Goal: Contribute content: Contribute content

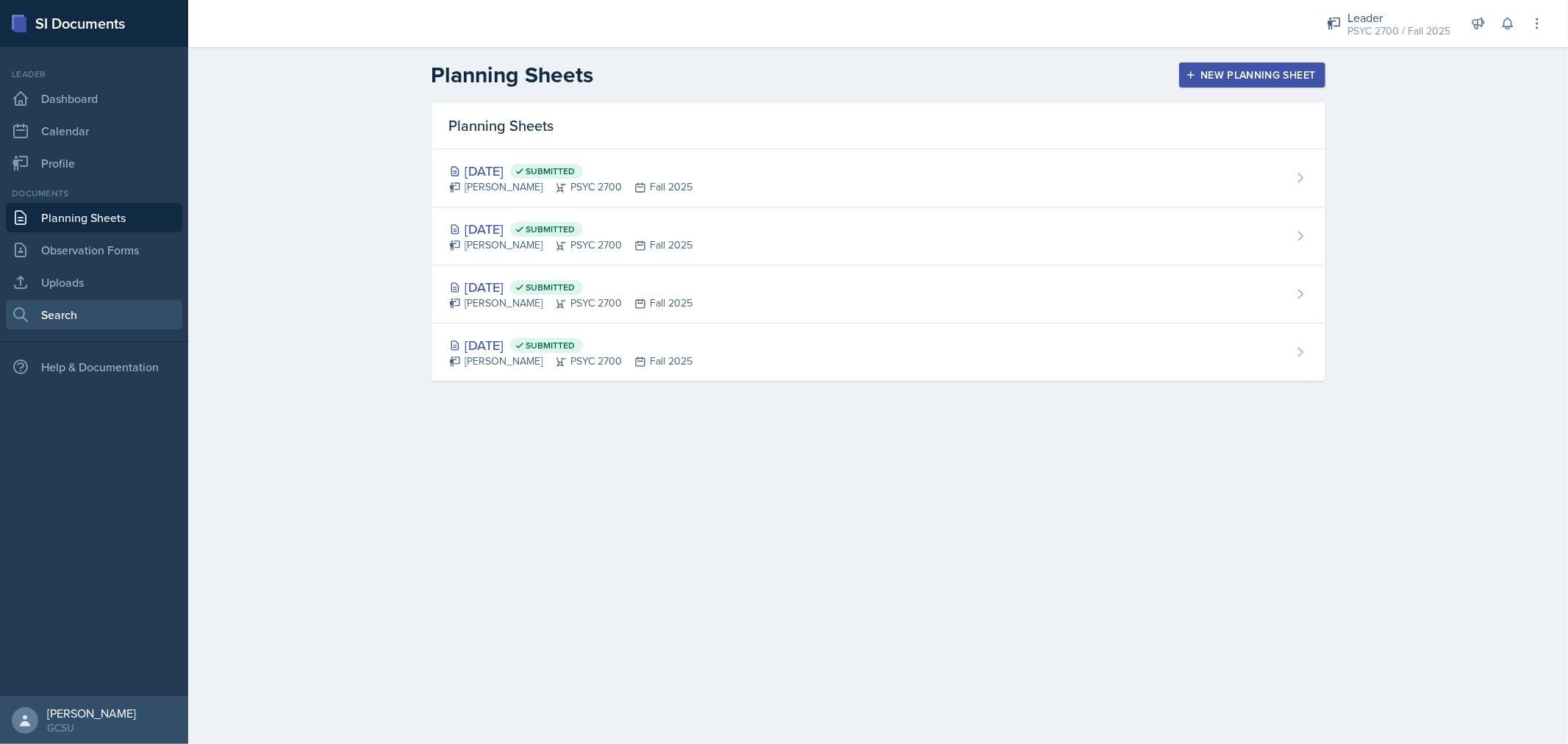
click at [74, 320] on link "Search" at bounding box center [94, 314] width 176 height 29
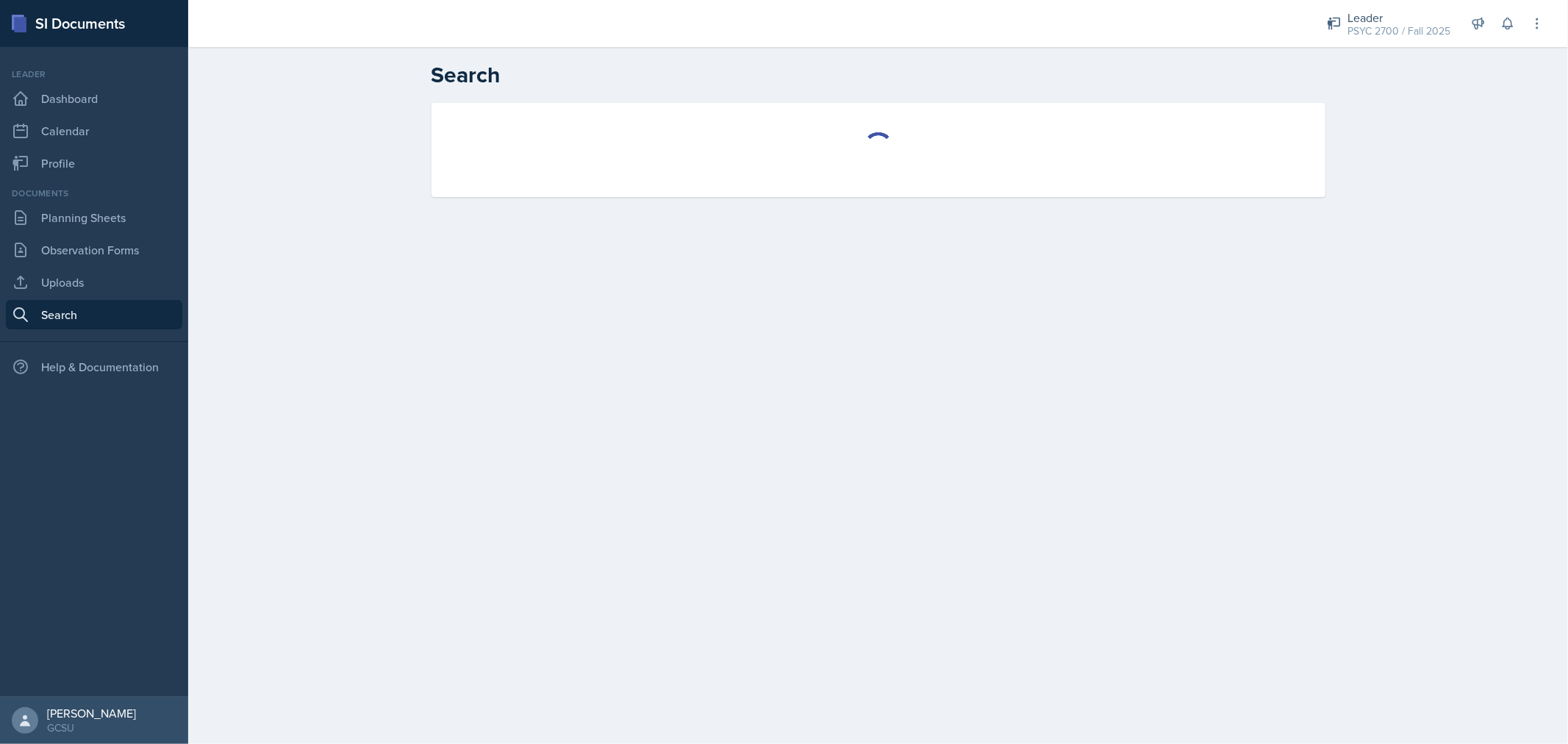
select select "all"
select select "1"
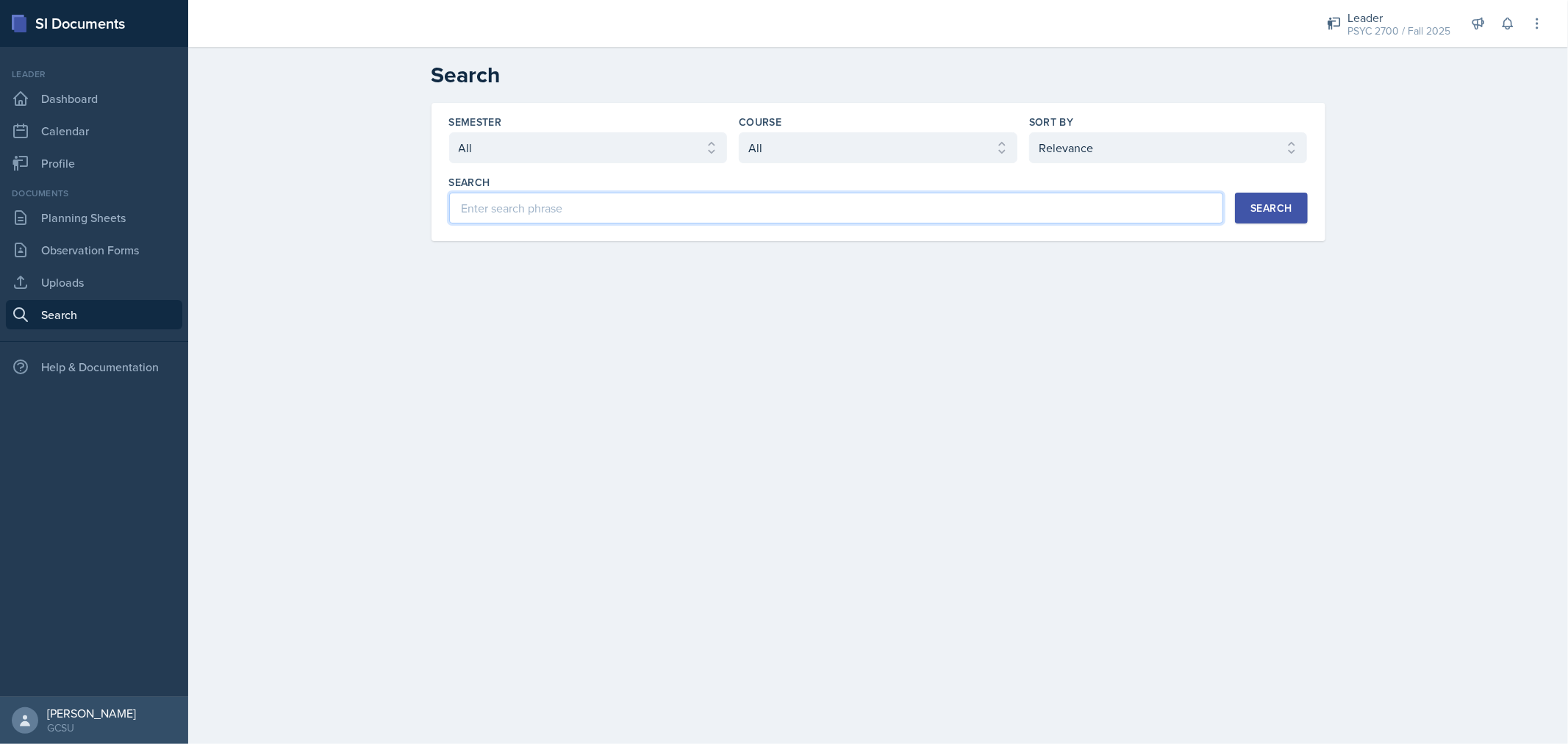
click at [695, 211] on input at bounding box center [836, 207] width 775 height 31
click at [831, 126] on div "Course" at bounding box center [878, 122] width 279 height 15
click at [826, 138] on select "Select course All ACCT 3101 ACCT 3102 ASTR 1000 BIOL 1100 BIOL 1107 BIOL 1108 B…" at bounding box center [878, 148] width 279 height 31
select select "abe6cc92-cda0-419a-99d4-526c6c05315f"
click at [739, 133] on select "Select course All ACCT 3101 ACCT 3102 ASTR 1000 BIOL 1100 BIOL 1107 BIOL 1108 B…" at bounding box center [878, 148] width 279 height 31
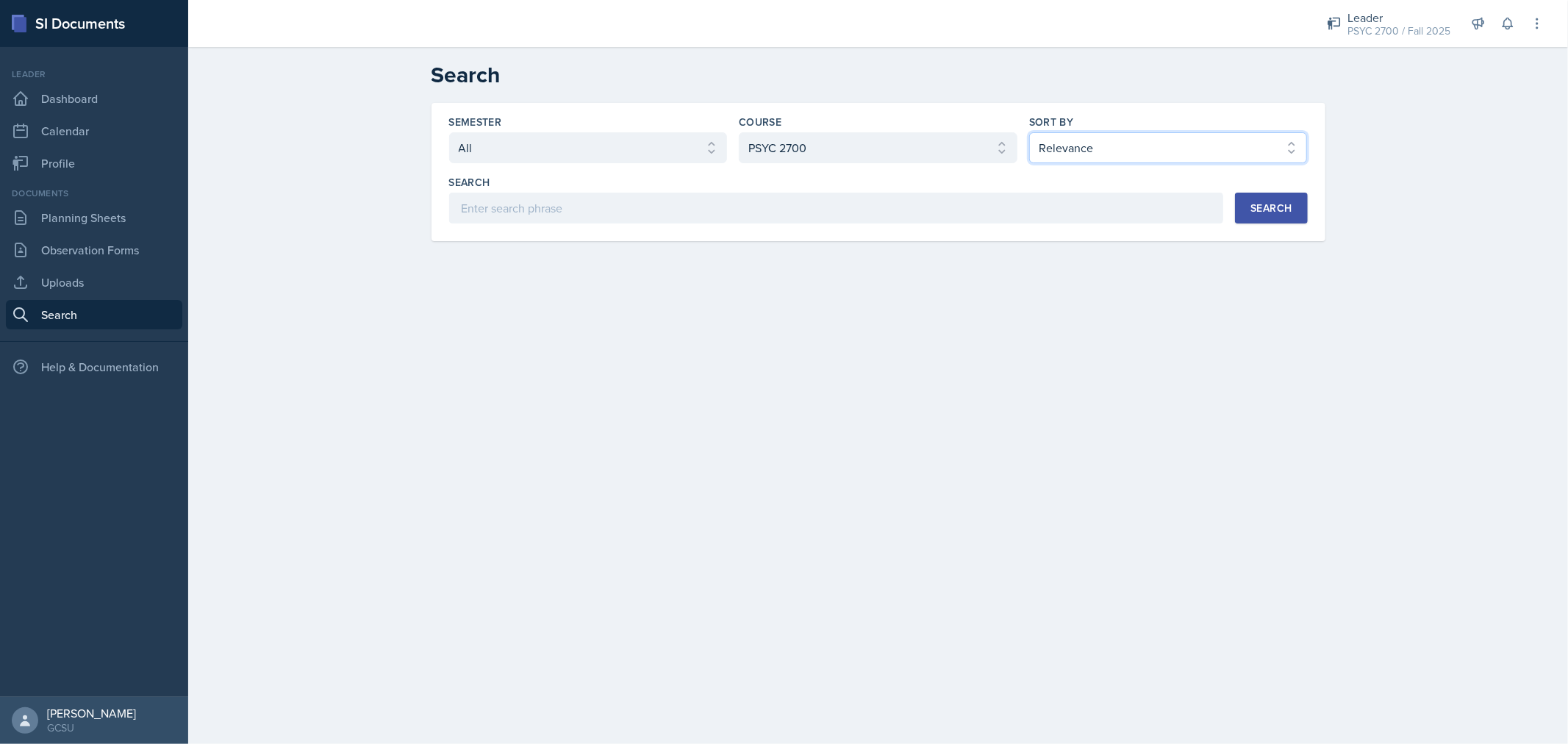
click at [1140, 151] on select "Select sort by Relevance Document Date (Asc) Document Date (Desc)" at bounding box center [1168, 148] width 279 height 31
click at [877, 206] on input at bounding box center [836, 207] width 775 height 31
type input "unit 1"
click at [1292, 211] on button "Search" at bounding box center [1271, 207] width 72 height 31
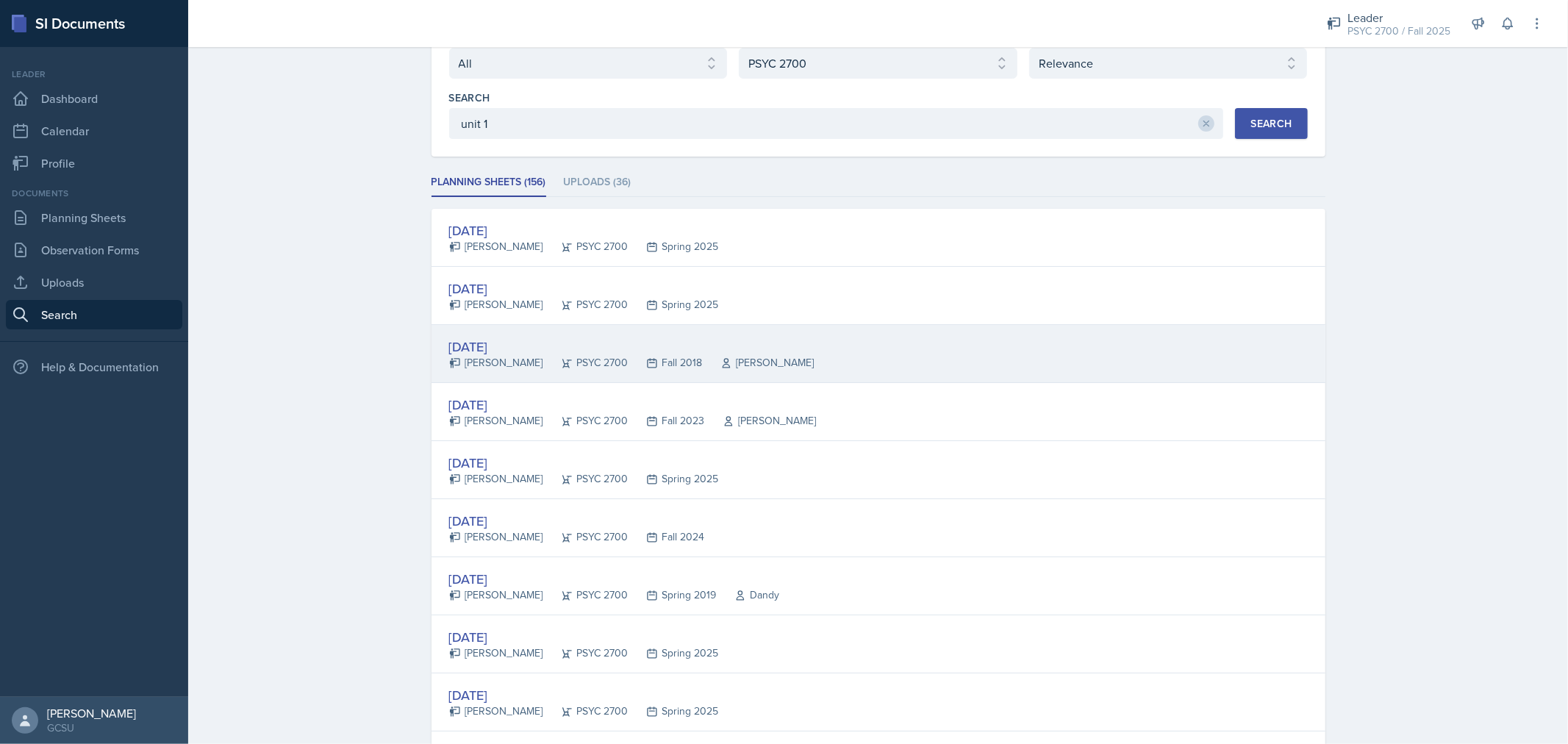
scroll to position [85, 0]
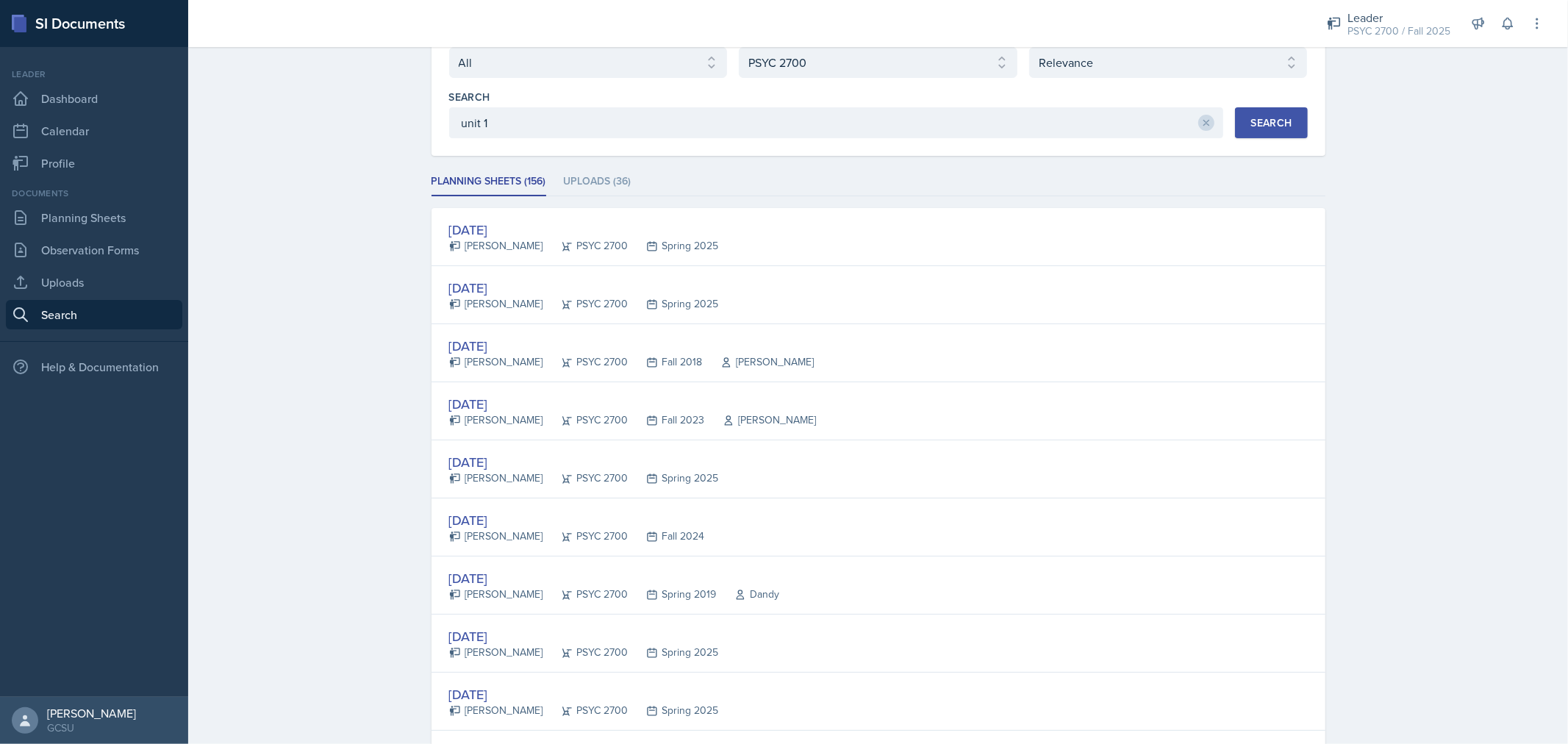
click at [1255, 130] on button "Search" at bounding box center [1271, 122] width 72 height 31
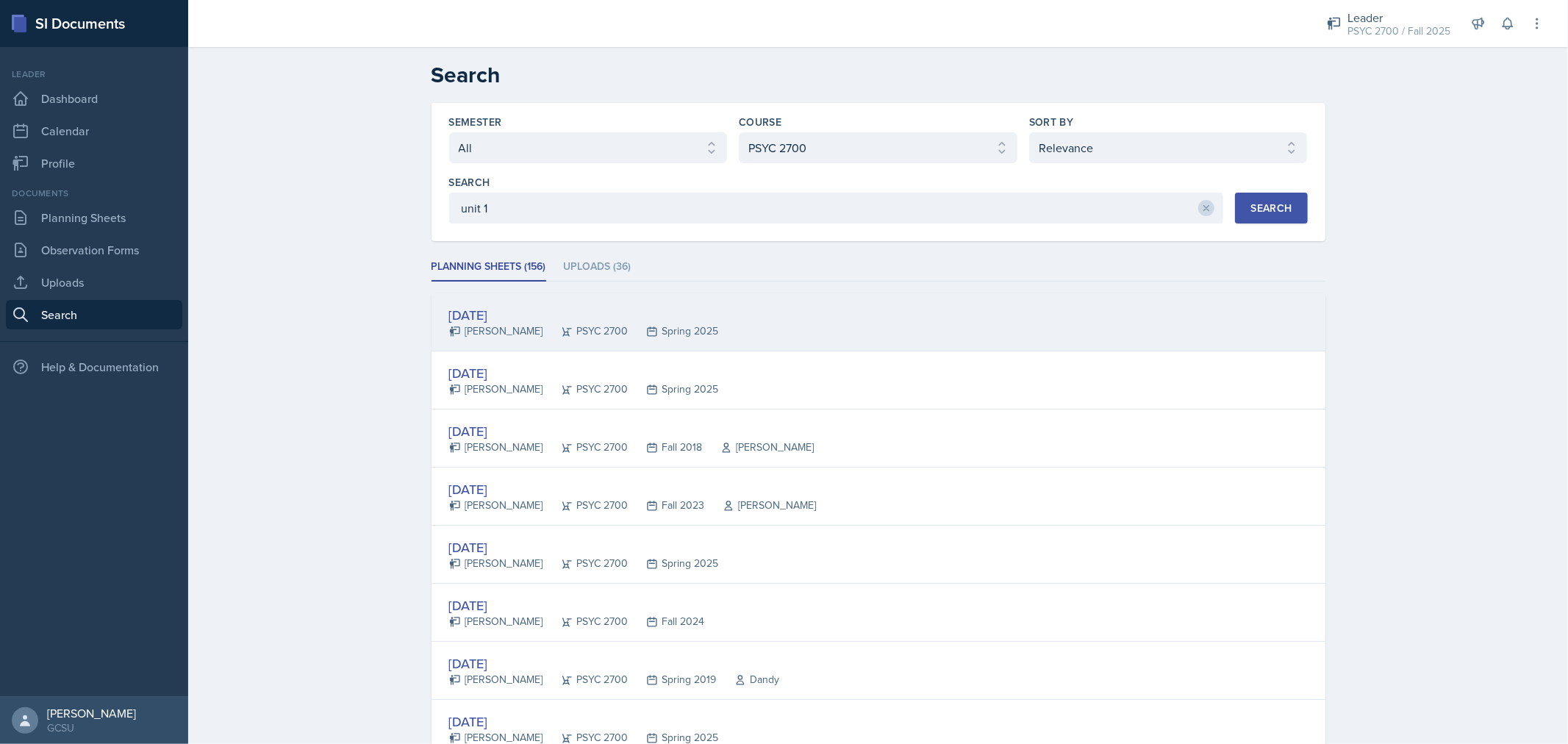
click at [777, 336] on div "Feb 5th, 2025 Jamaree Brown PSYC 2700 Spring 2025" at bounding box center [878, 322] width 894 height 58
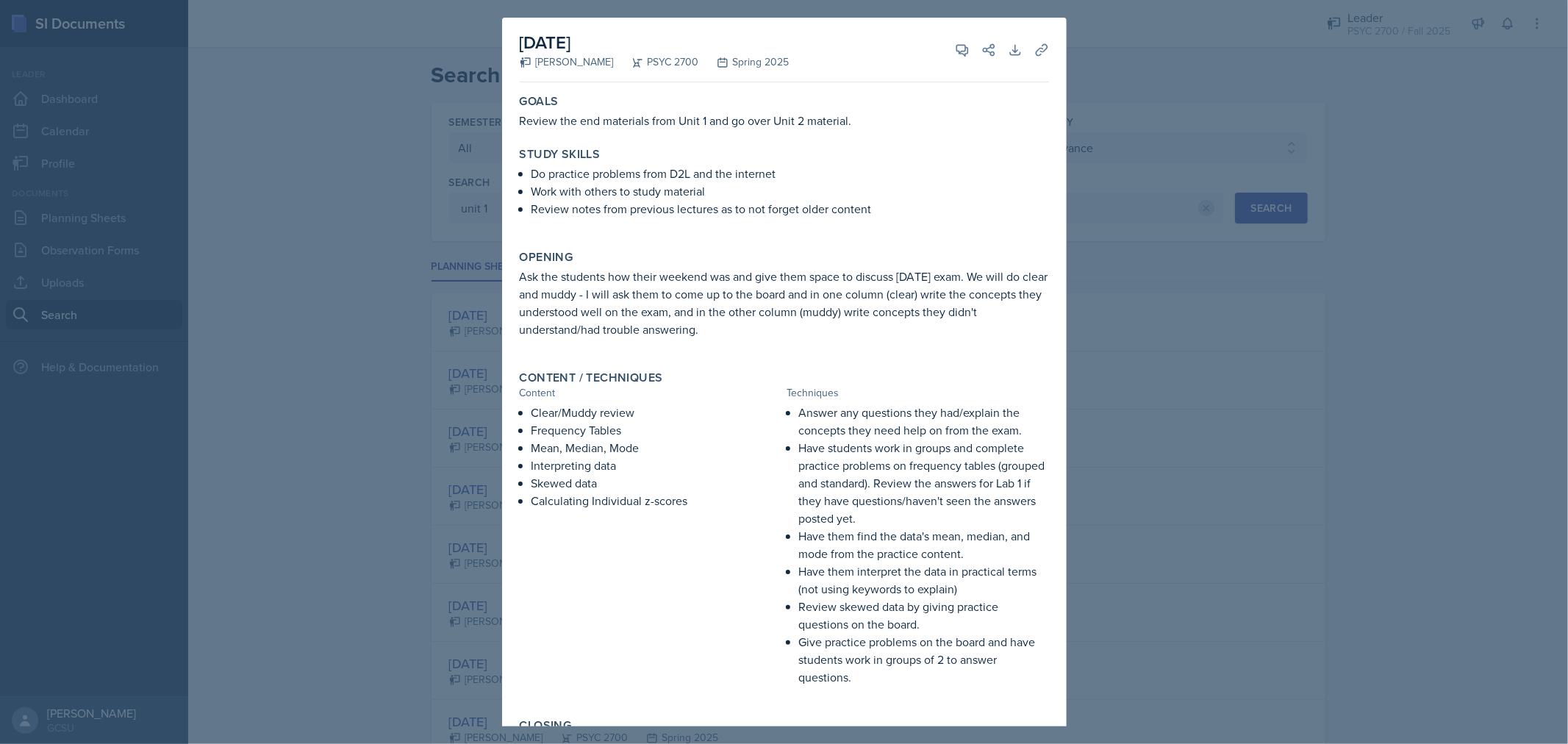
click at [1252, 263] on div at bounding box center [784, 372] width 1568 height 744
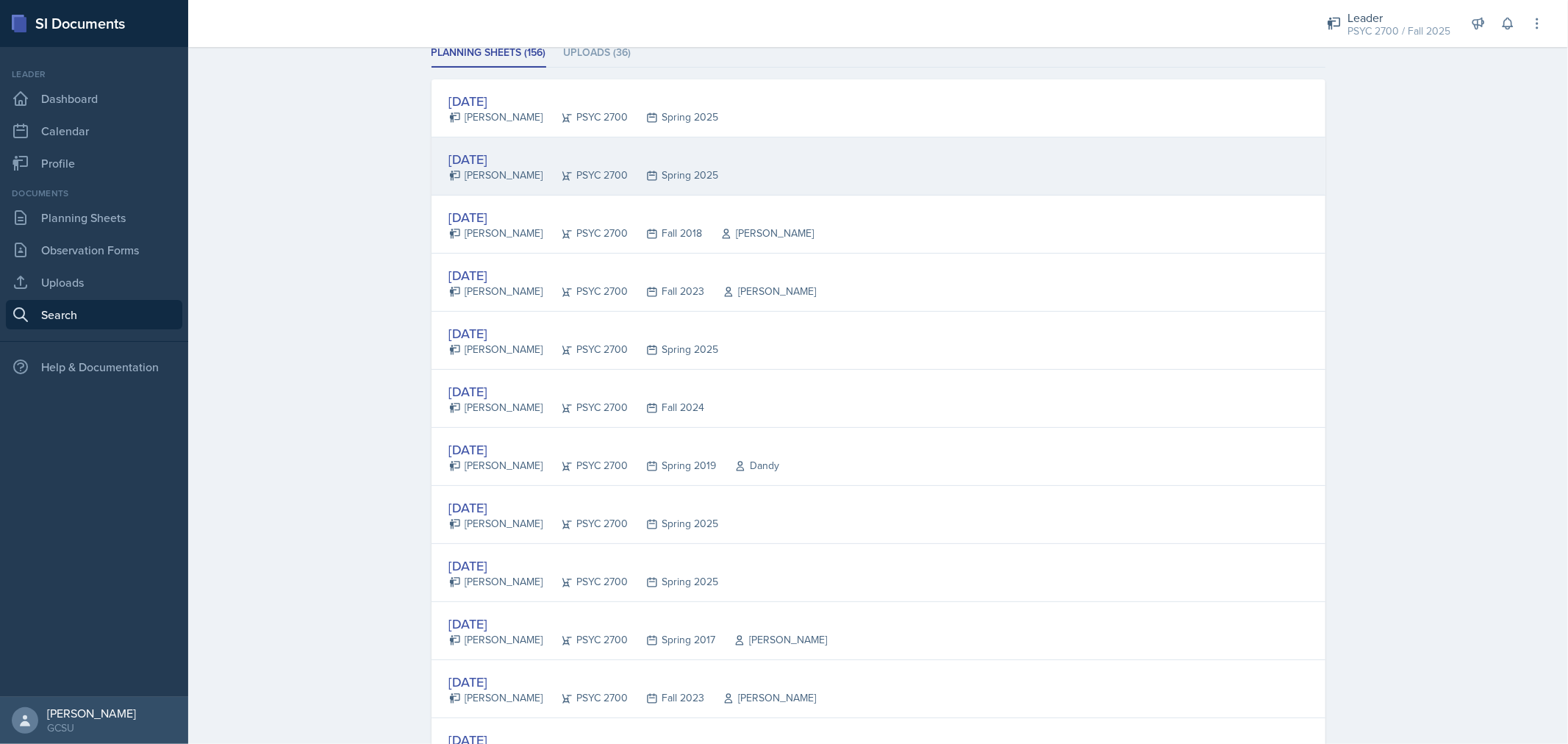
scroll to position [213, 0]
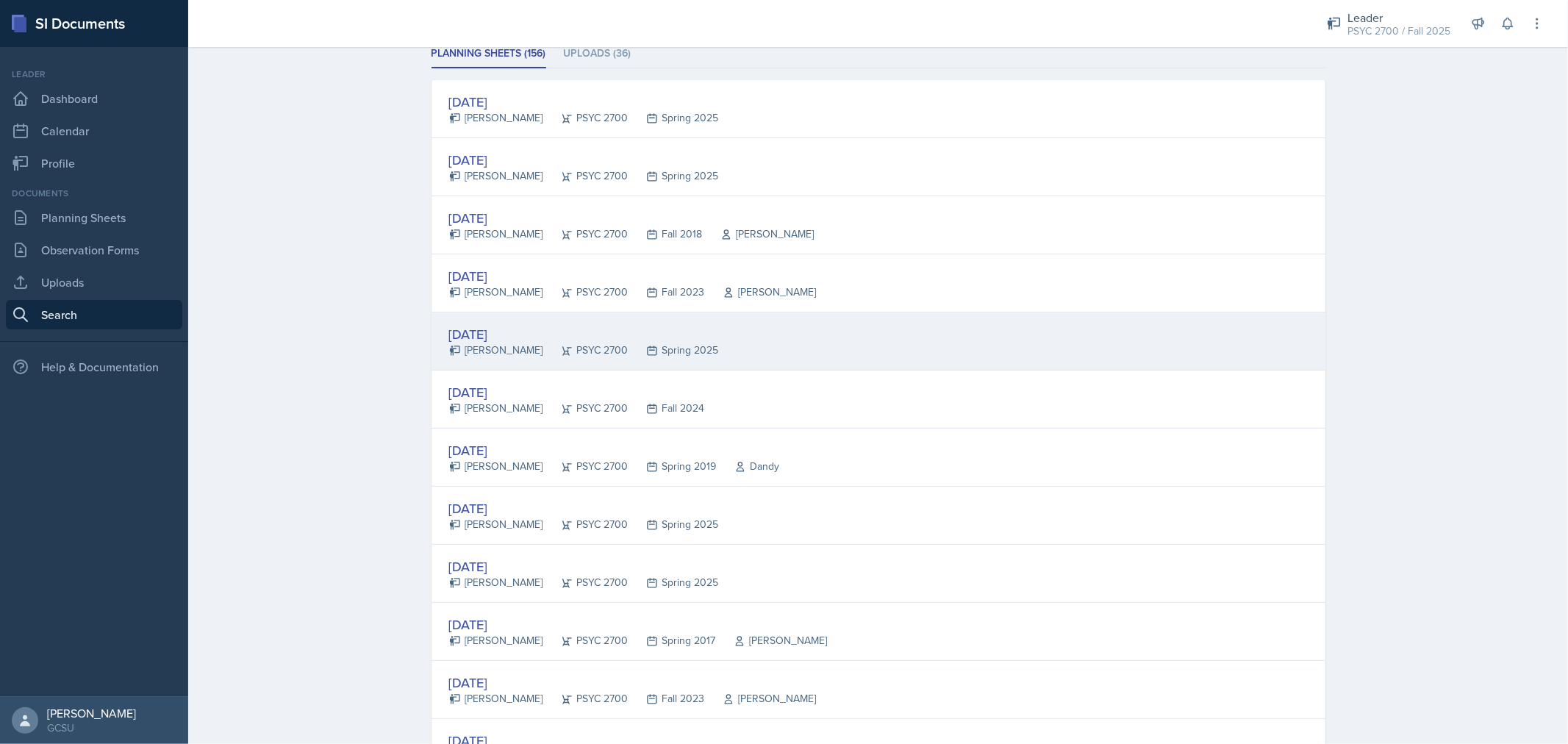
click at [772, 331] on div "Jan 29th, 2025 Jamaree Brown PSYC 2700 Spring 2025" at bounding box center [878, 341] width 894 height 58
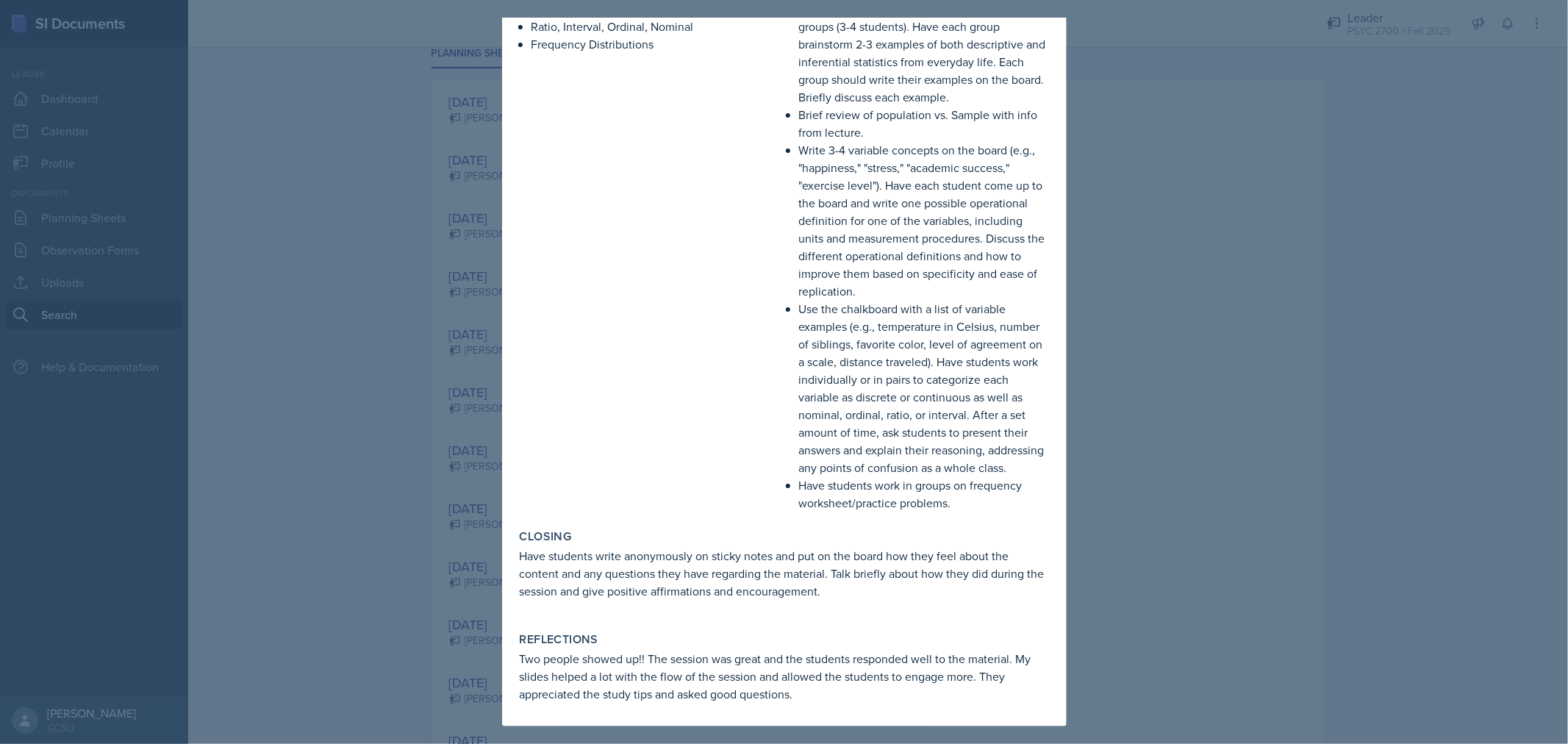
scroll to position [0, 0]
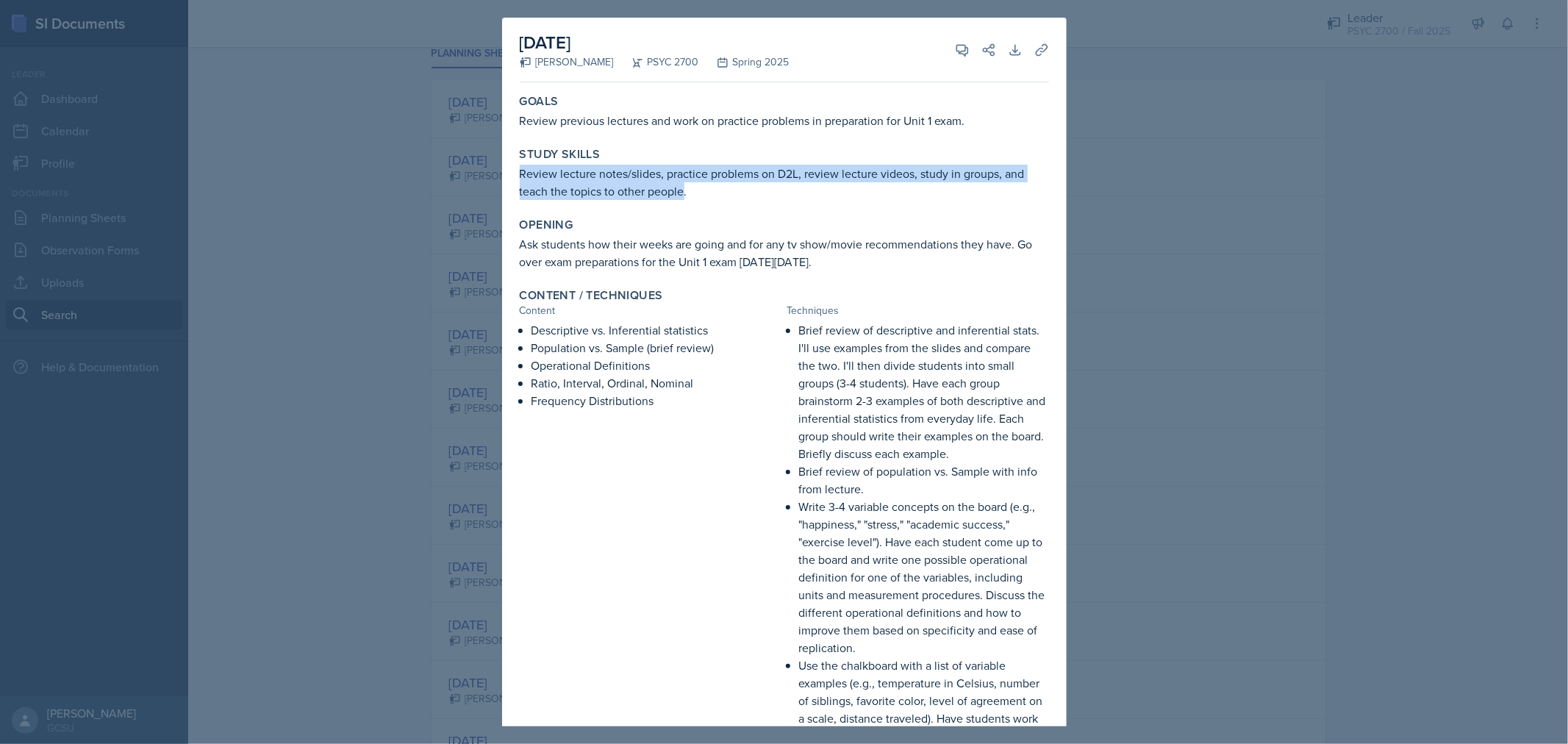
drag, startPoint x: 520, startPoint y: 178, endPoint x: 685, endPoint y: 185, distance: 165.1
click at [685, 185] on p "Review lecture notes/slides, practice problems on D2L, review lecture videos, s…" at bounding box center [784, 182] width 529 height 35
copy p "Review lecture notes/slides, practice problems on D2L, review lecture videos, s…"
drag, startPoint x: 1020, startPoint y: 248, endPoint x: 865, endPoint y: 261, distance: 155.5
click at [865, 261] on p "Ask students how their weeks are going and for any tv show/movie recommendation…" at bounding box center [784, 253] width 529 height 35
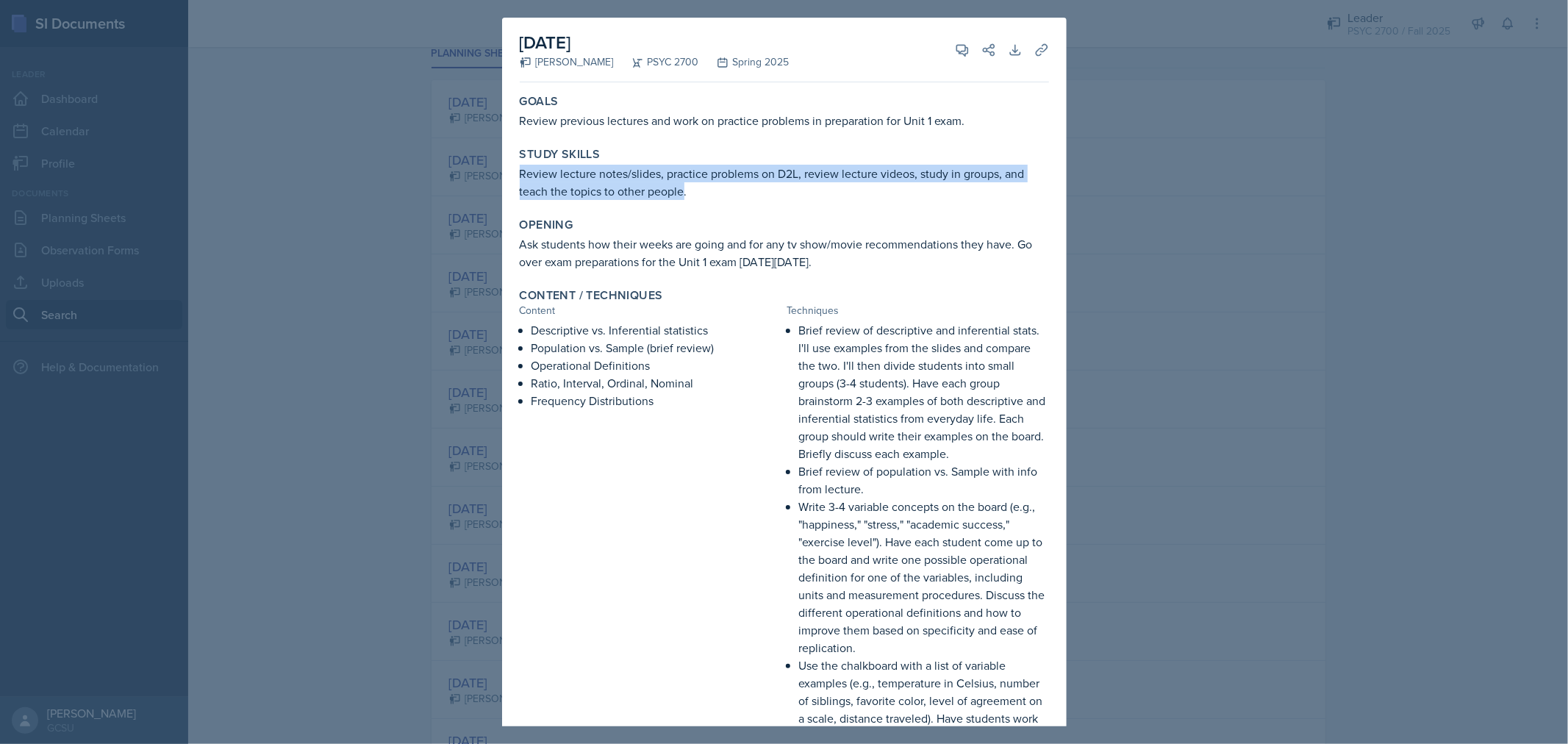
copy p "Go over exam preparations for the Unit 1 exam [DATE][DATE]."
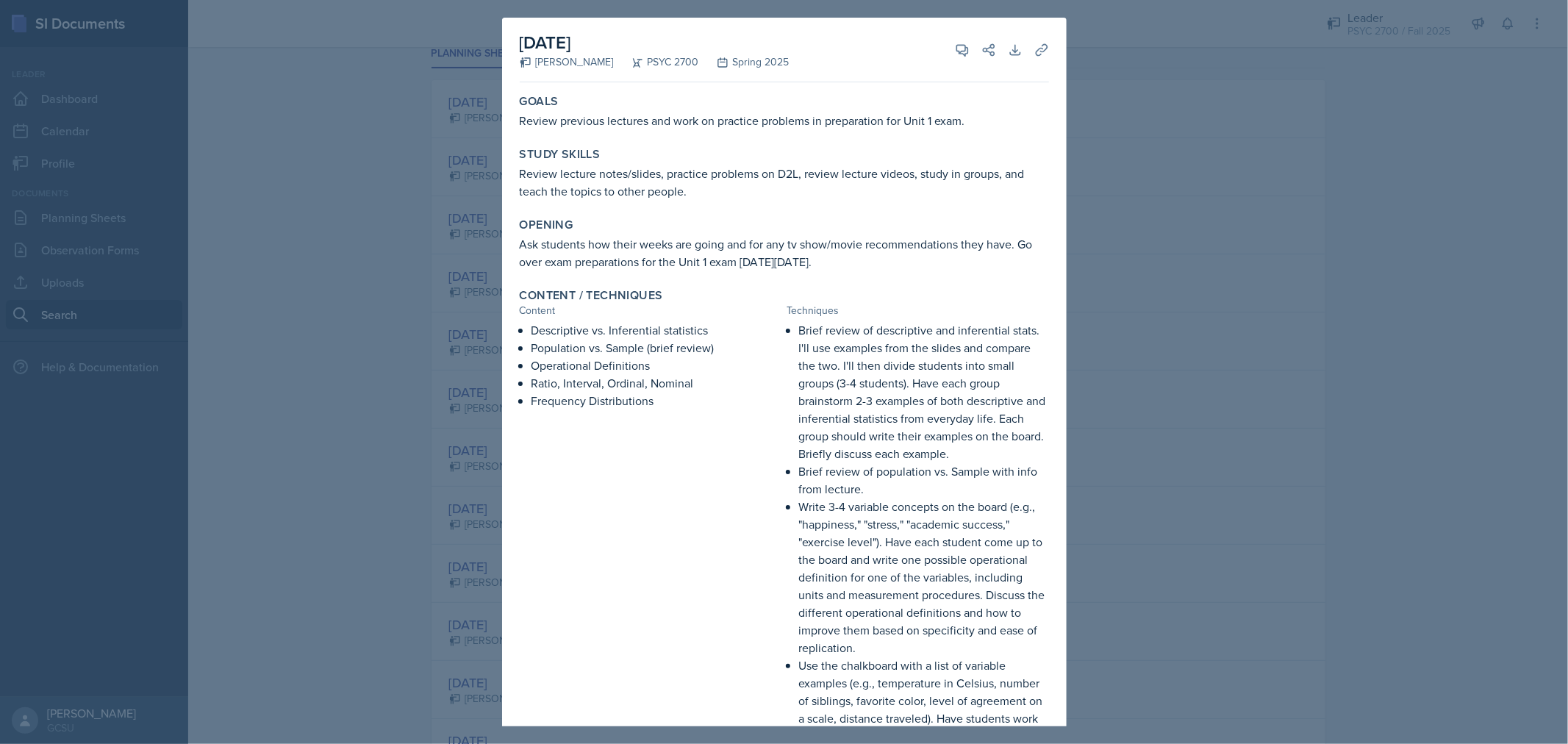
click at [670, 387] on p "Ratio, Interval, Ordinal, Nominal" at bounding box center [656, 383] width 250 height 17
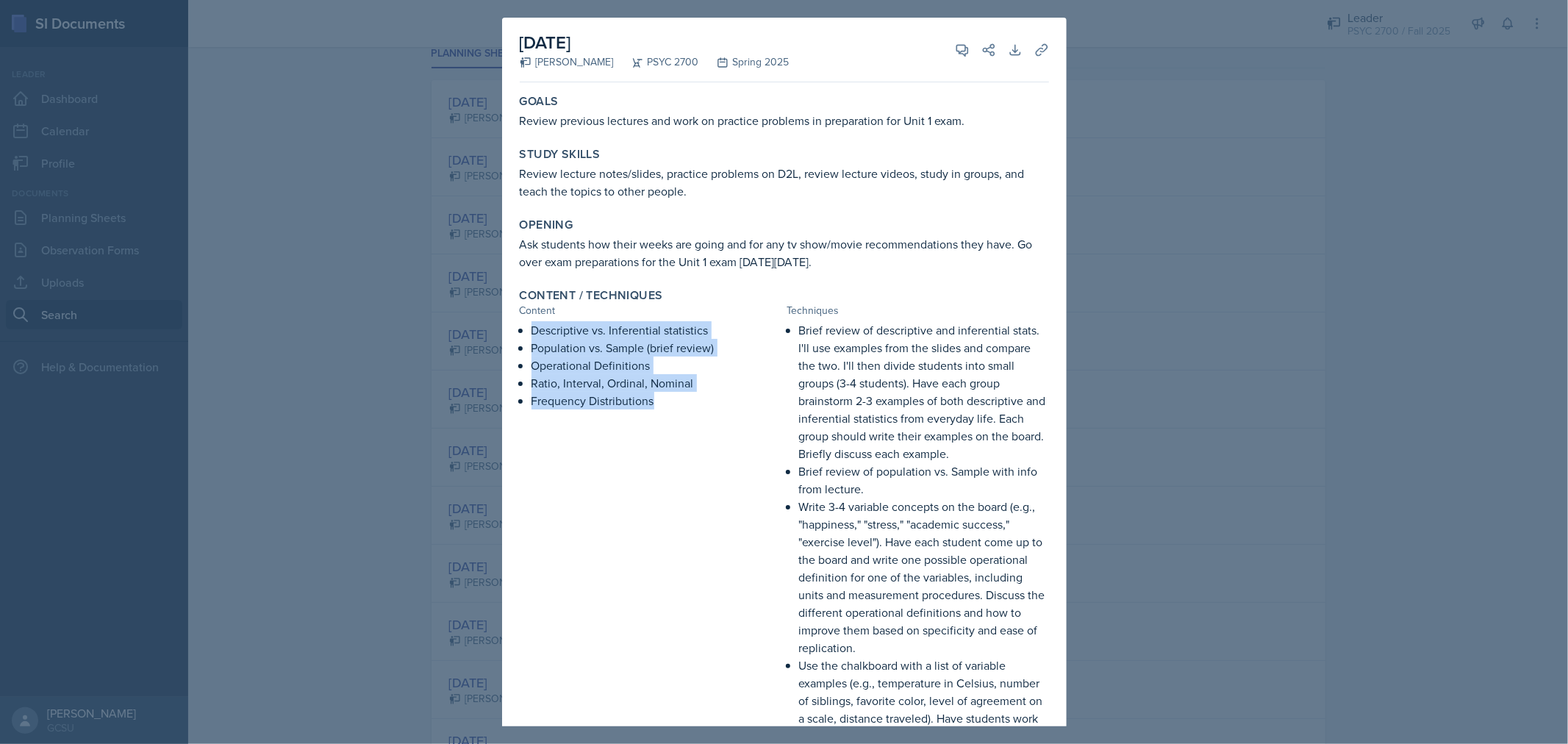
drag, startPoint x: 530, startPoint y: 332, endPoint x: 663, endPoint y: 396, distance: 147.6
click at [663, 396] on div "Descriptive vs. Inferential statistics Population vs. Sample (brief review) Ope…" at bounding box center [650, 595] width 261 height 547
copy ul "Descriptive vs. Inferential statistics Population vs. Sample (brief review) Ope…"
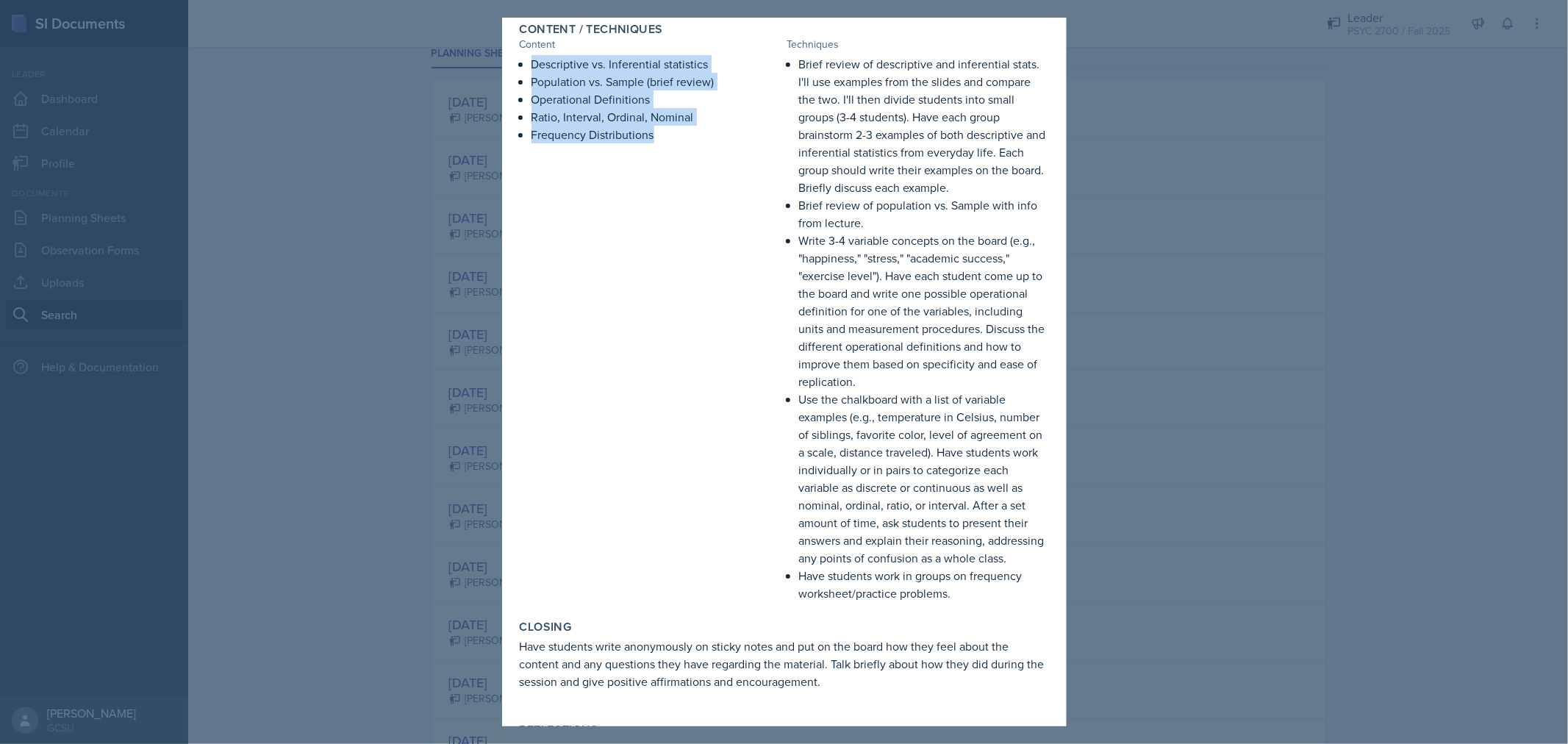
scroll to position [374, 0]
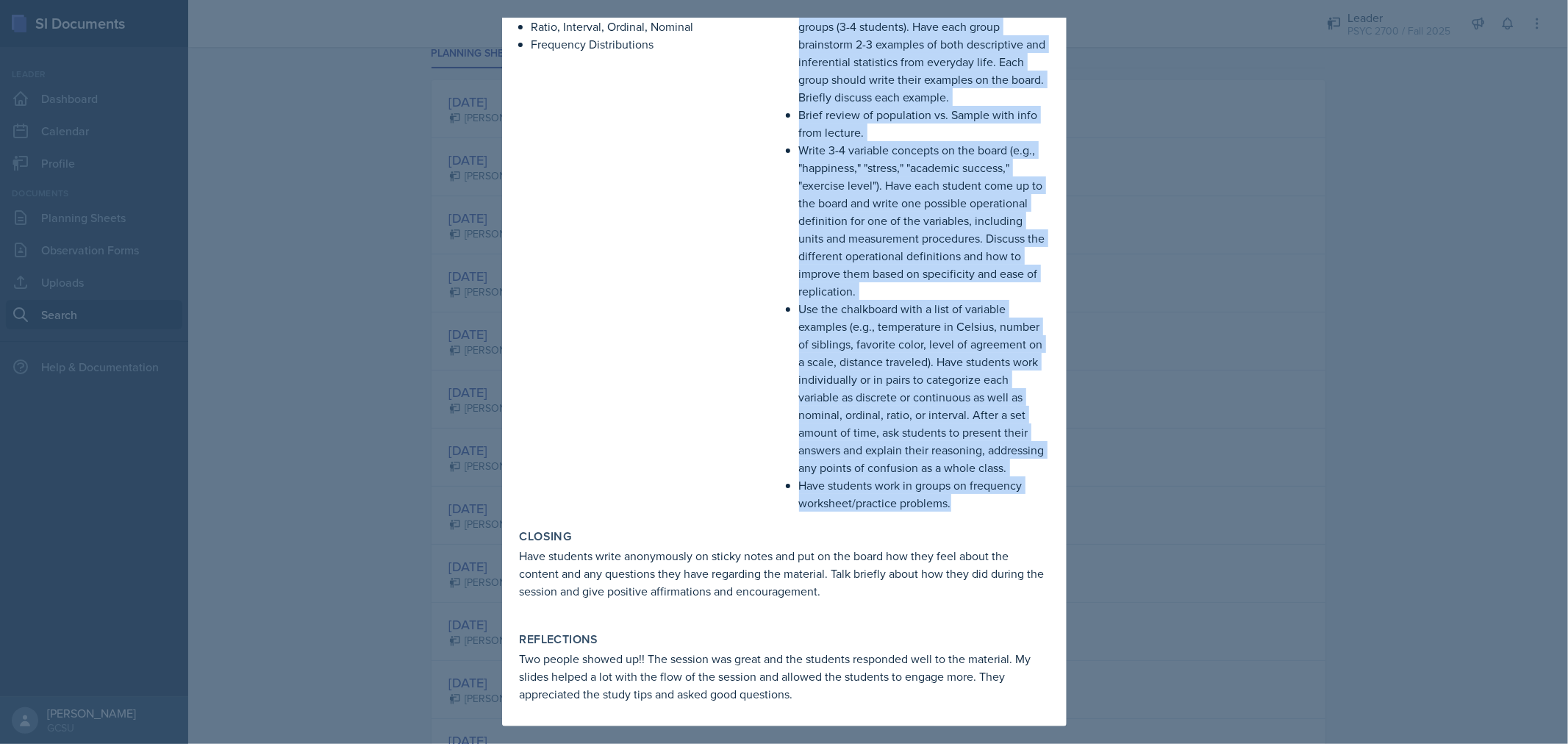
drag, startPoint x: 795, startPoint y: 327, endPoint x: 957, endPoint y: 498, distance: 235.6
click at [957, 498] on ul "Brief review of descriptive and inferential stats. I'll use examples from the s…" at bounding box center [924, 238] width 250 height 547
copy ul "Brief review of descriptive and inferential stats. I'll use examples from the s…"
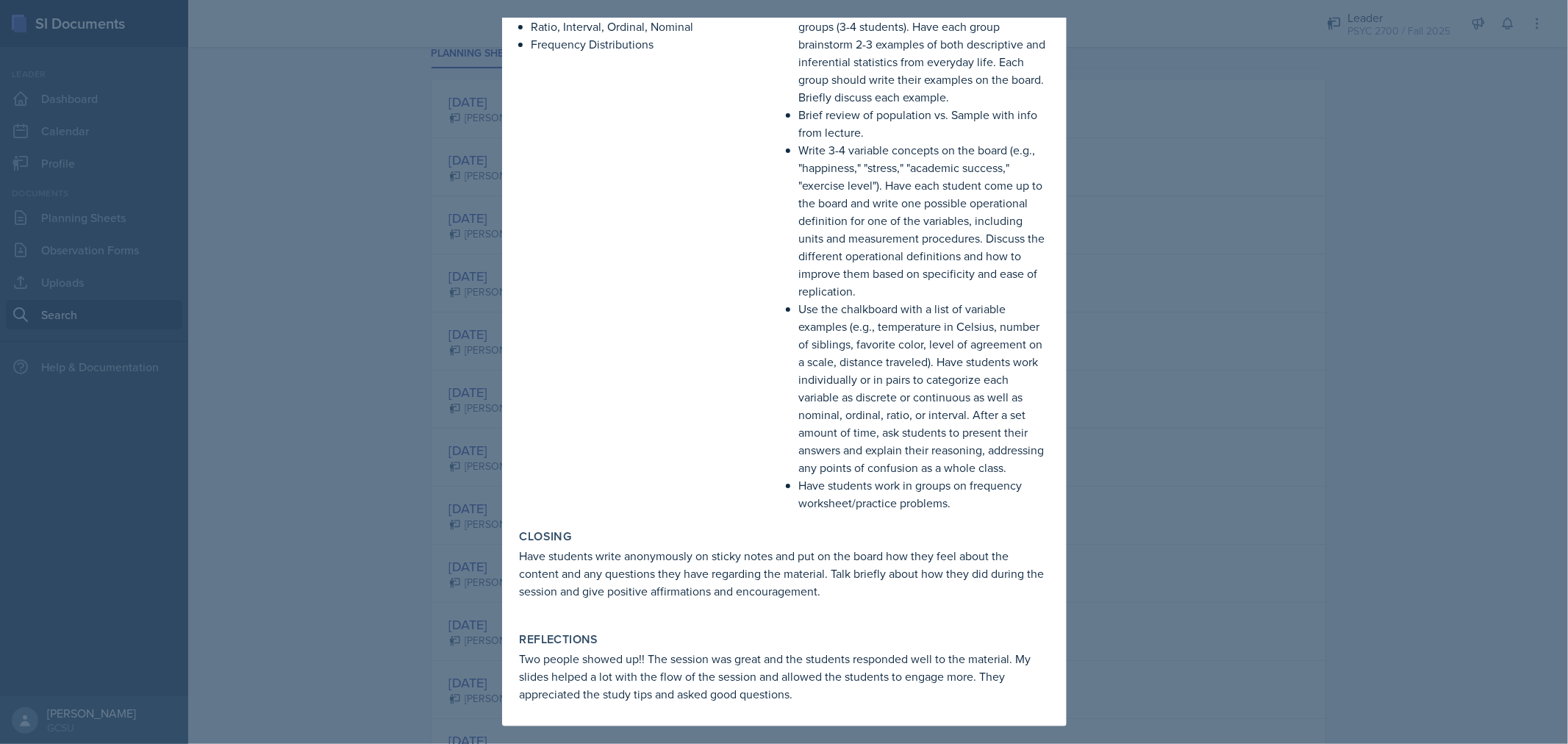
click at [688, 246] on div "Descriptive vs. Inferential statistics Population vs. Sample (brief review) Ope…" at bounding box center [650, 238] width 261 height 547
click at [616, 599] on p "Have students write anonymously on sticky notes and put on the board how they f…" at bounding box center [784, 573] width 529 height 53
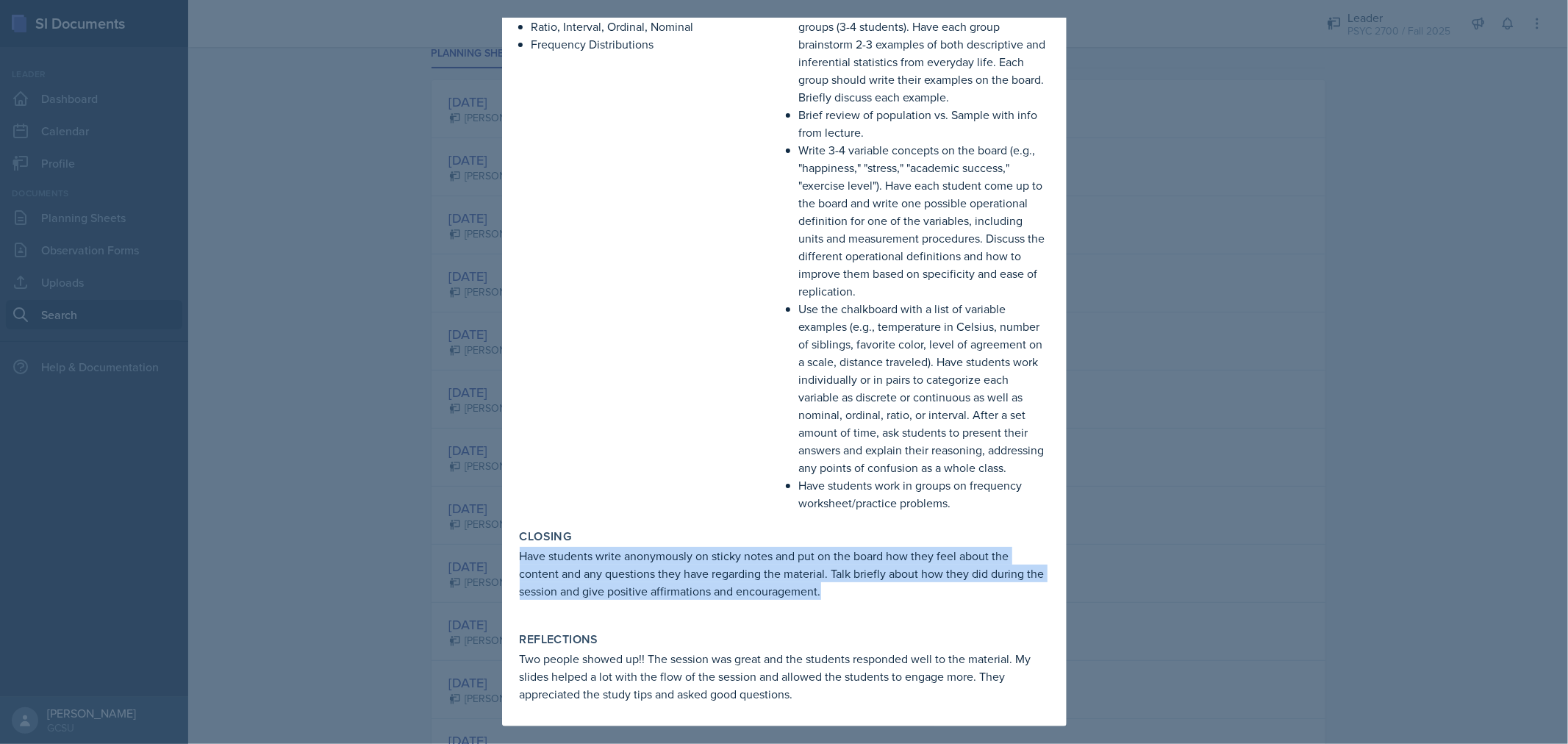
click at [616, 599] on p "Have students write anonymously on sticky notes and put on the board how they f…" at bounding box center [784, 573] width 529 height 53
copy p "Have students write anonymously on sticky notes and put on the board how they f…"
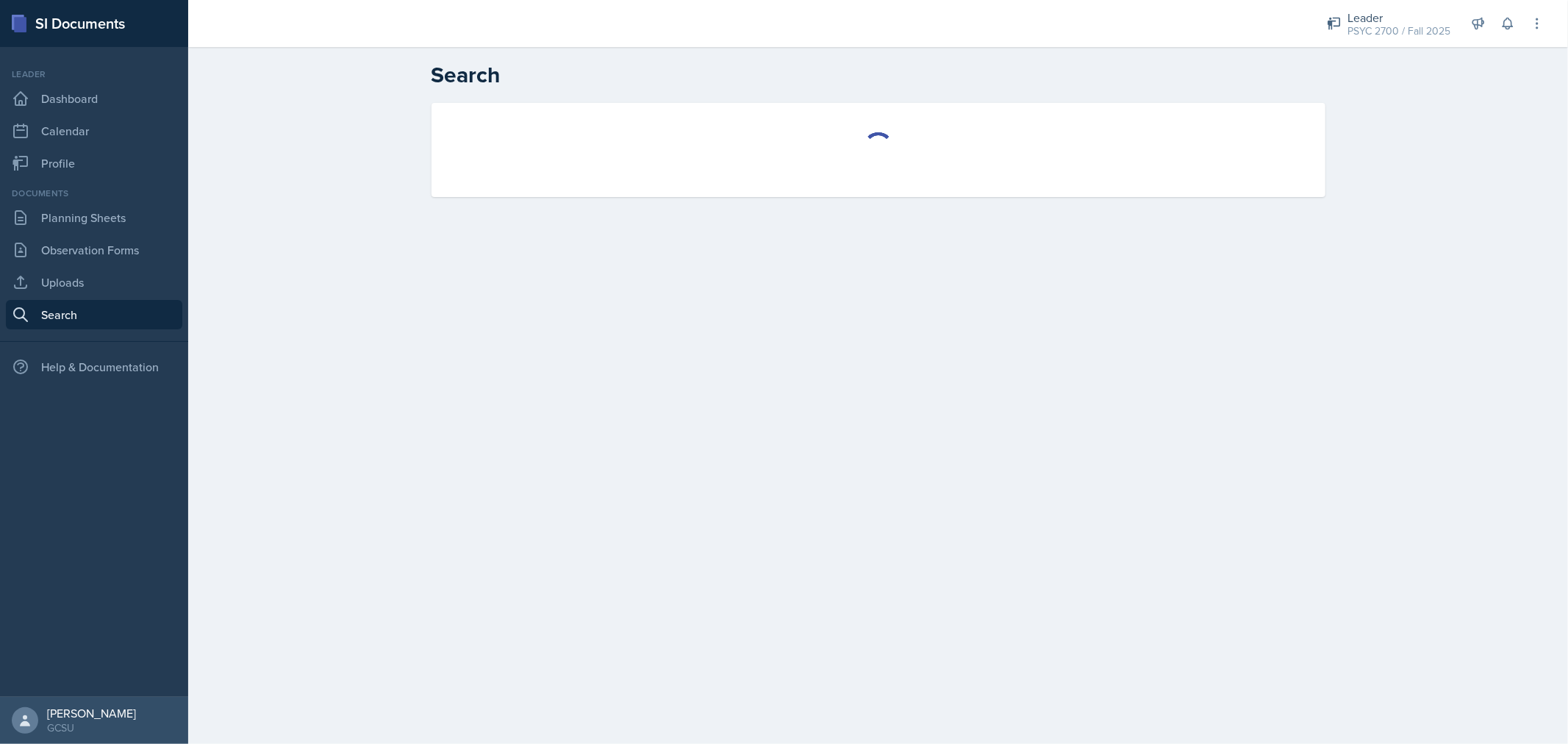
select select "all"
select select "1"
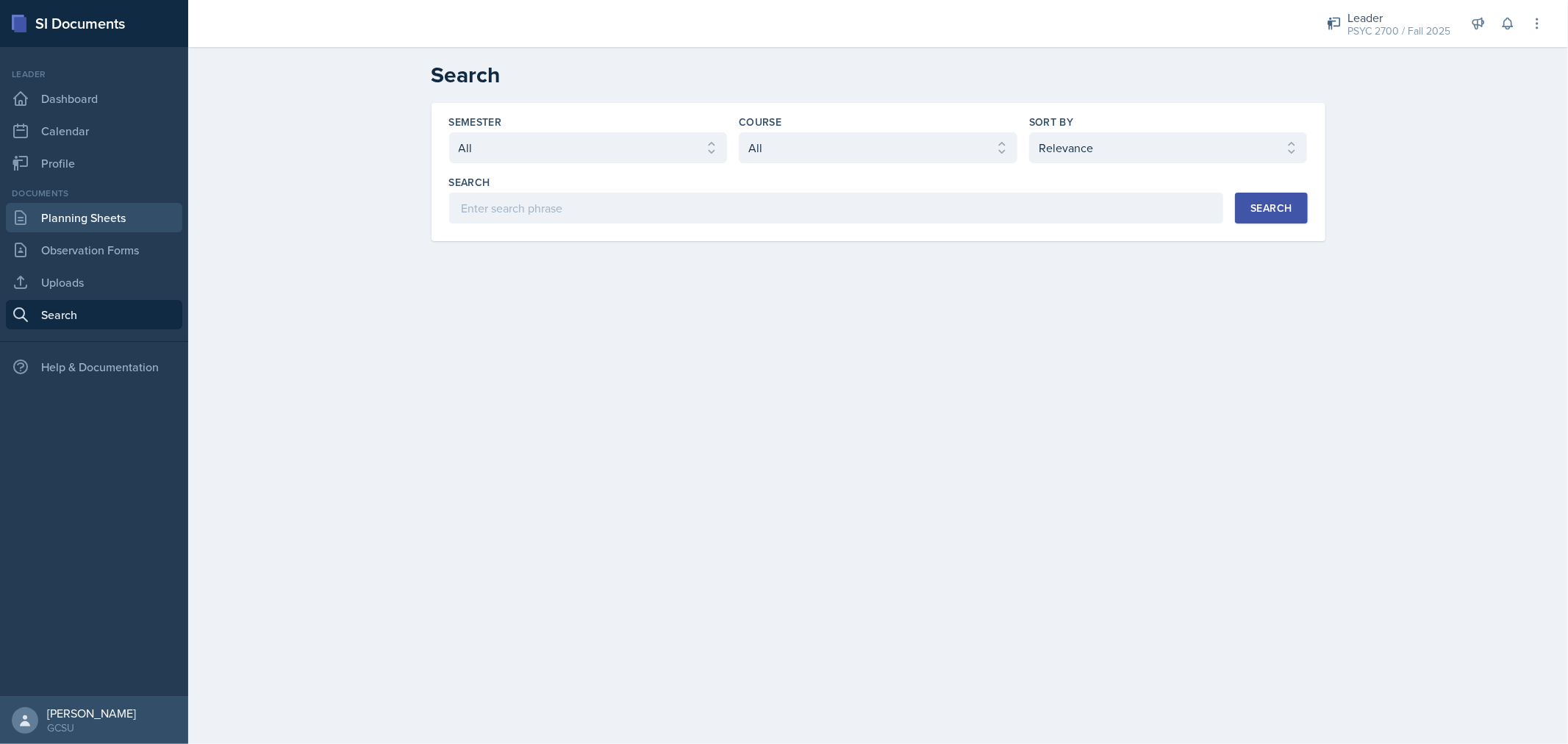
click at [103, 216] on link "Planning Sheets" at bounding box center [94, 217] width 176 height 29
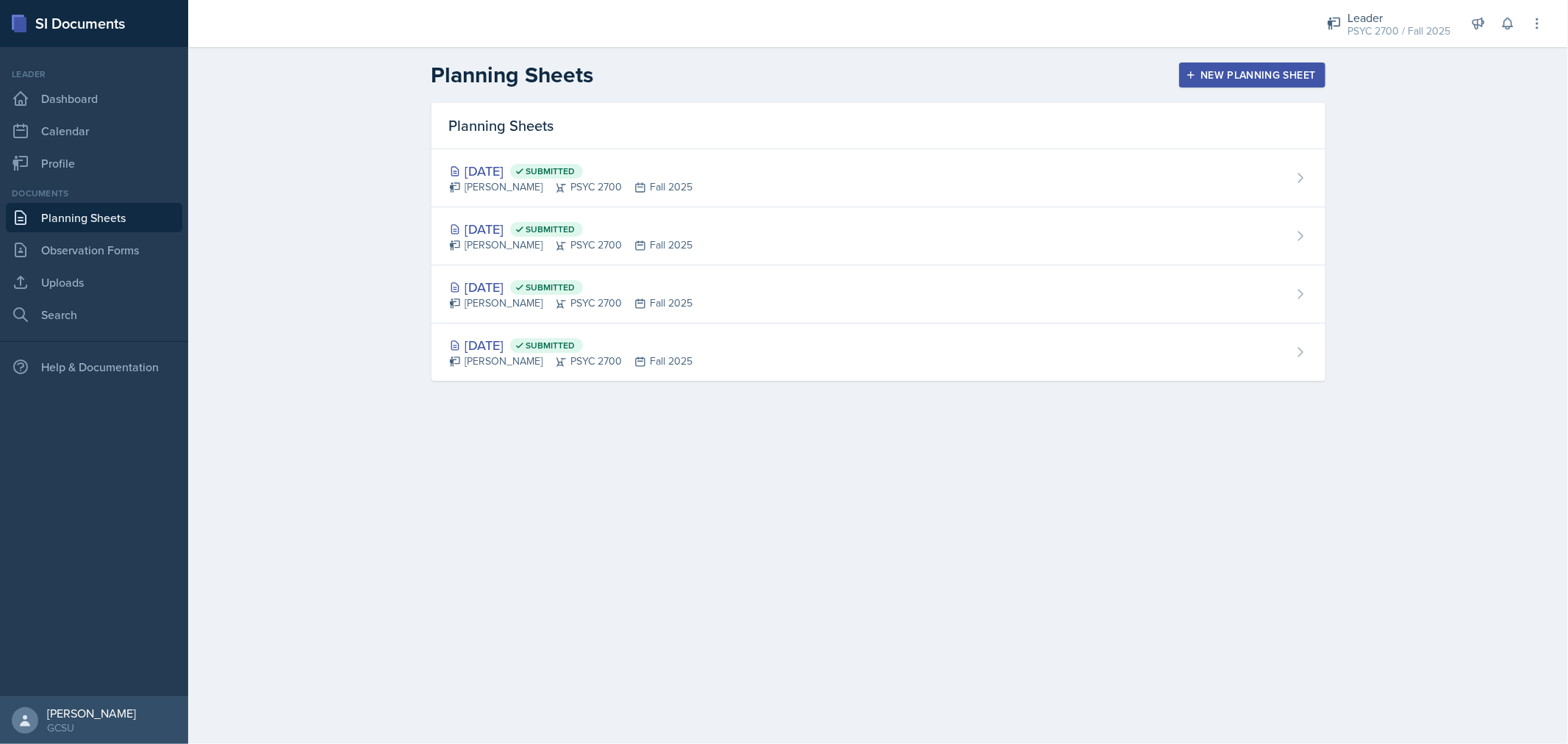
click at [1264, 78] on div "New Planning Sheet" at bounding box center [1252, 75] width 126 height 12
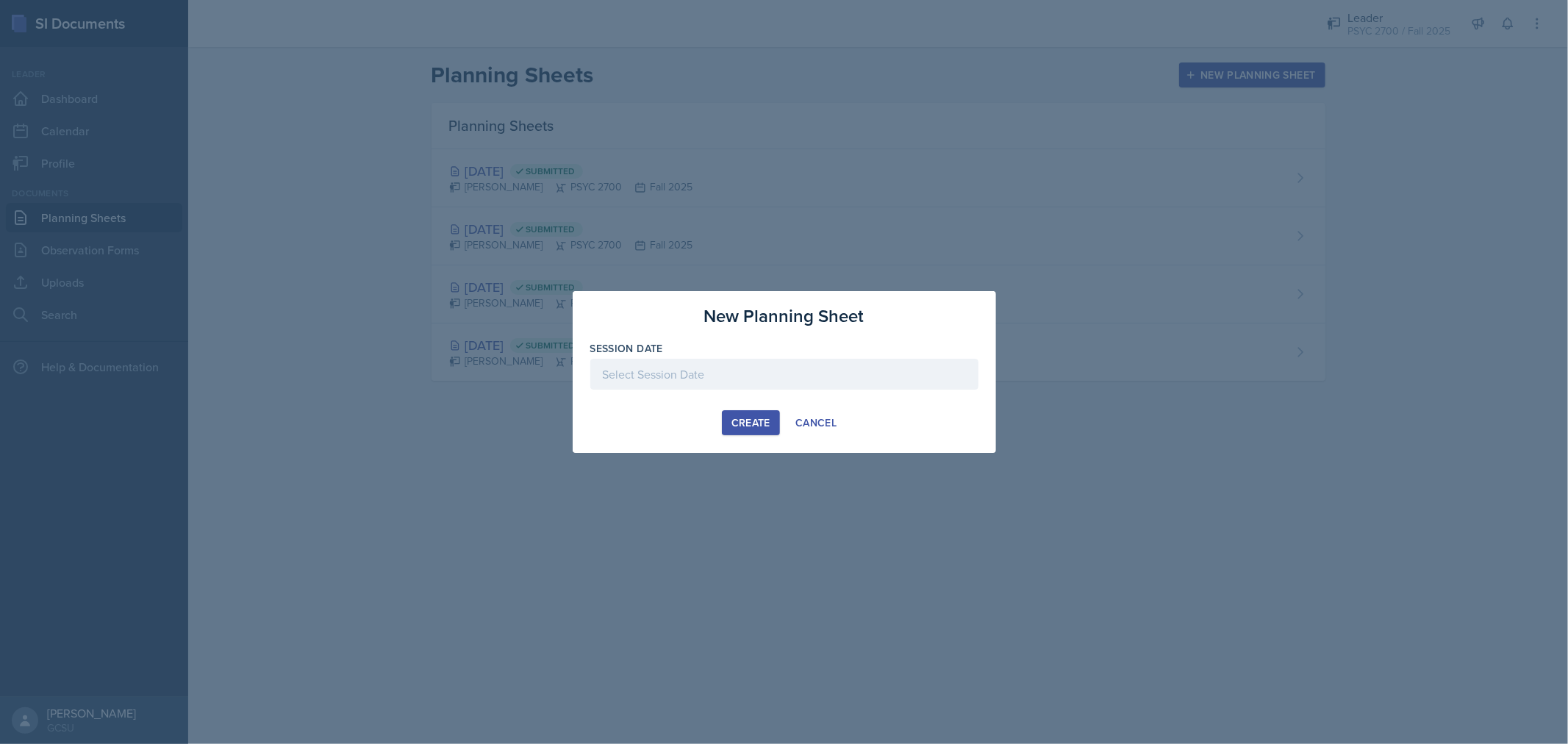
click at [687, 376] on div at bounding box center [784, 374] width 389 height 31
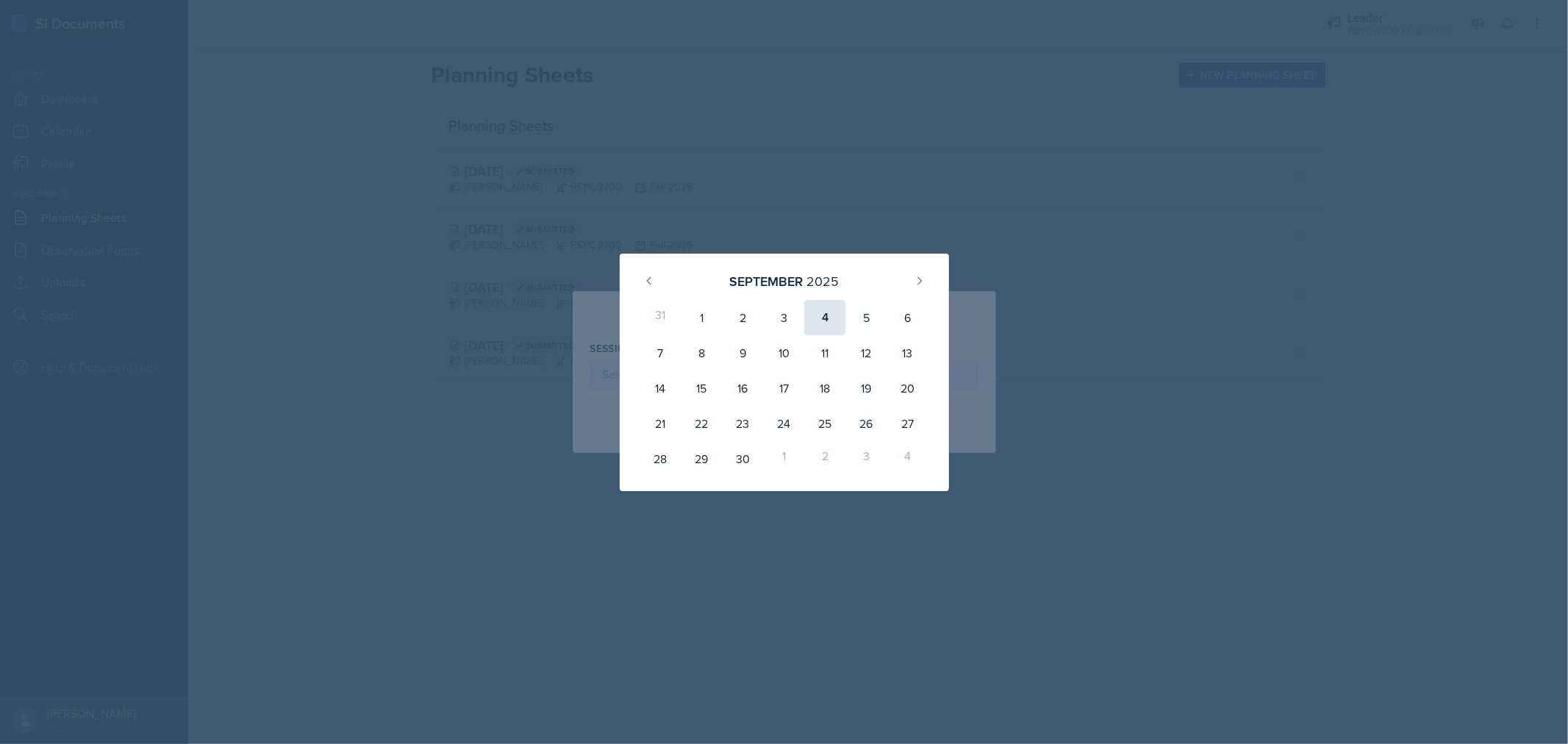
click at [821, 320] on div "4" at bounding box center [825, 317] width 41 height 35
type input "[DATE]"
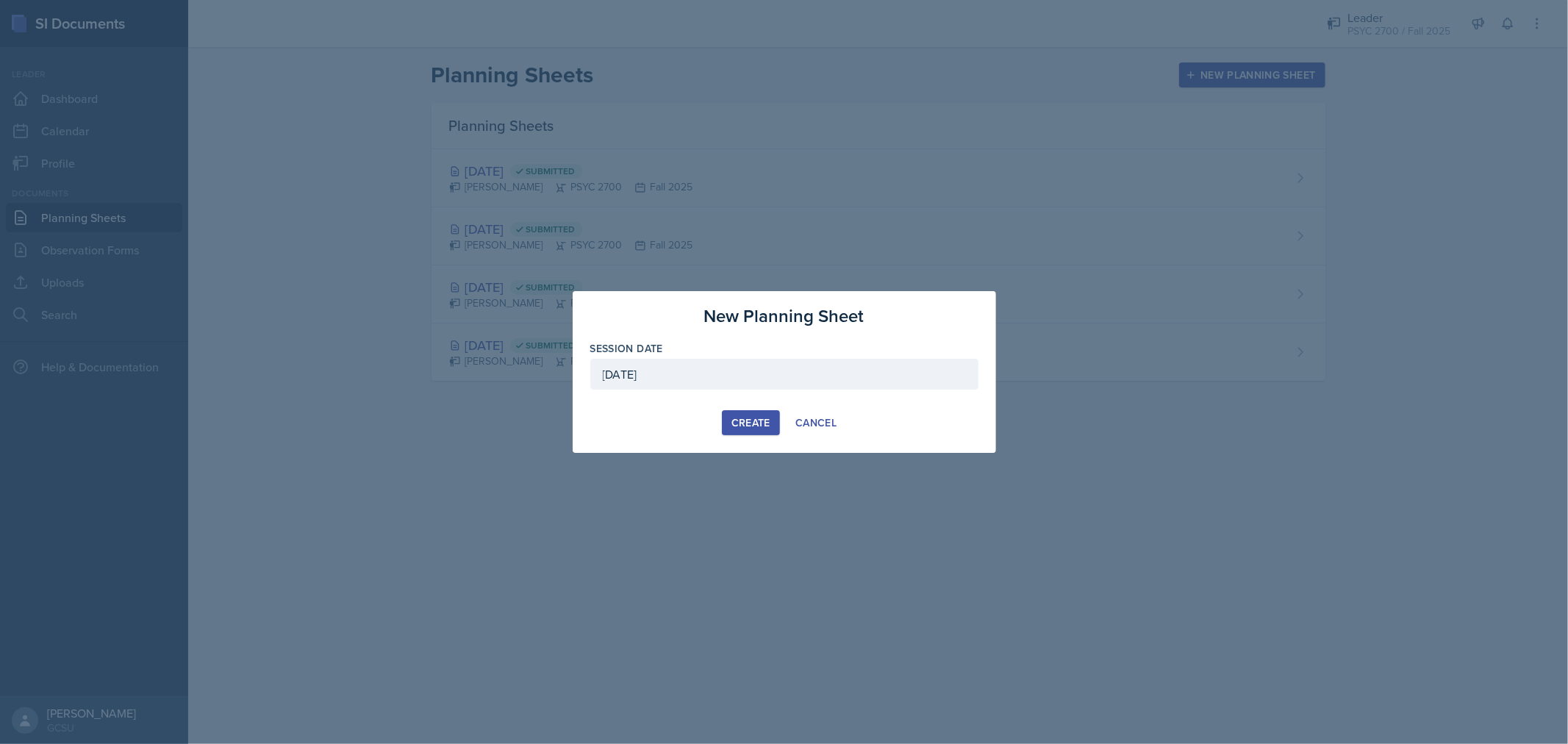
click at [754, 422] on div "Create" at bounding box center [751, 423] width 39 height 12
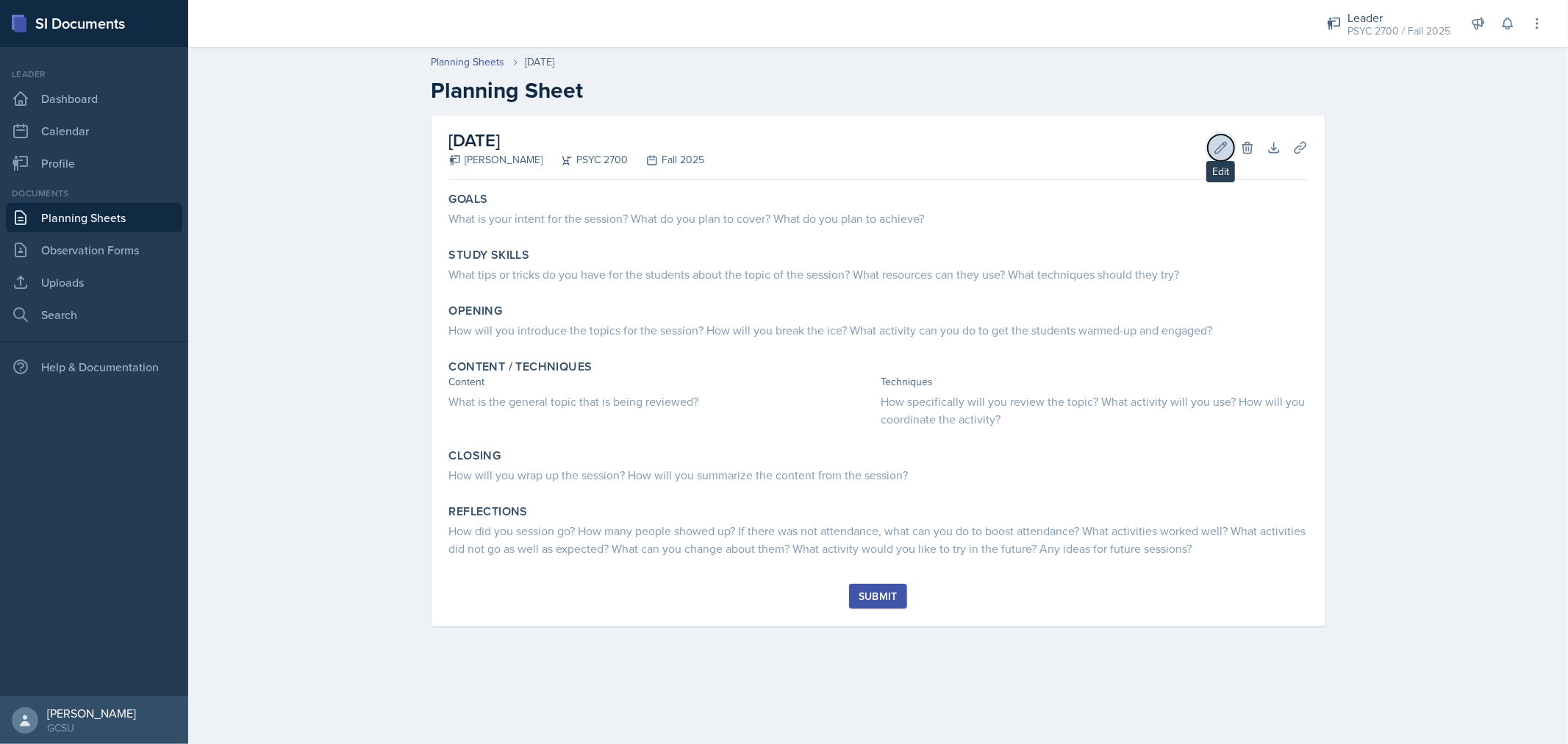
click at [1223, 144] on icon at bounding box center [1221, 148] width 15 height 15
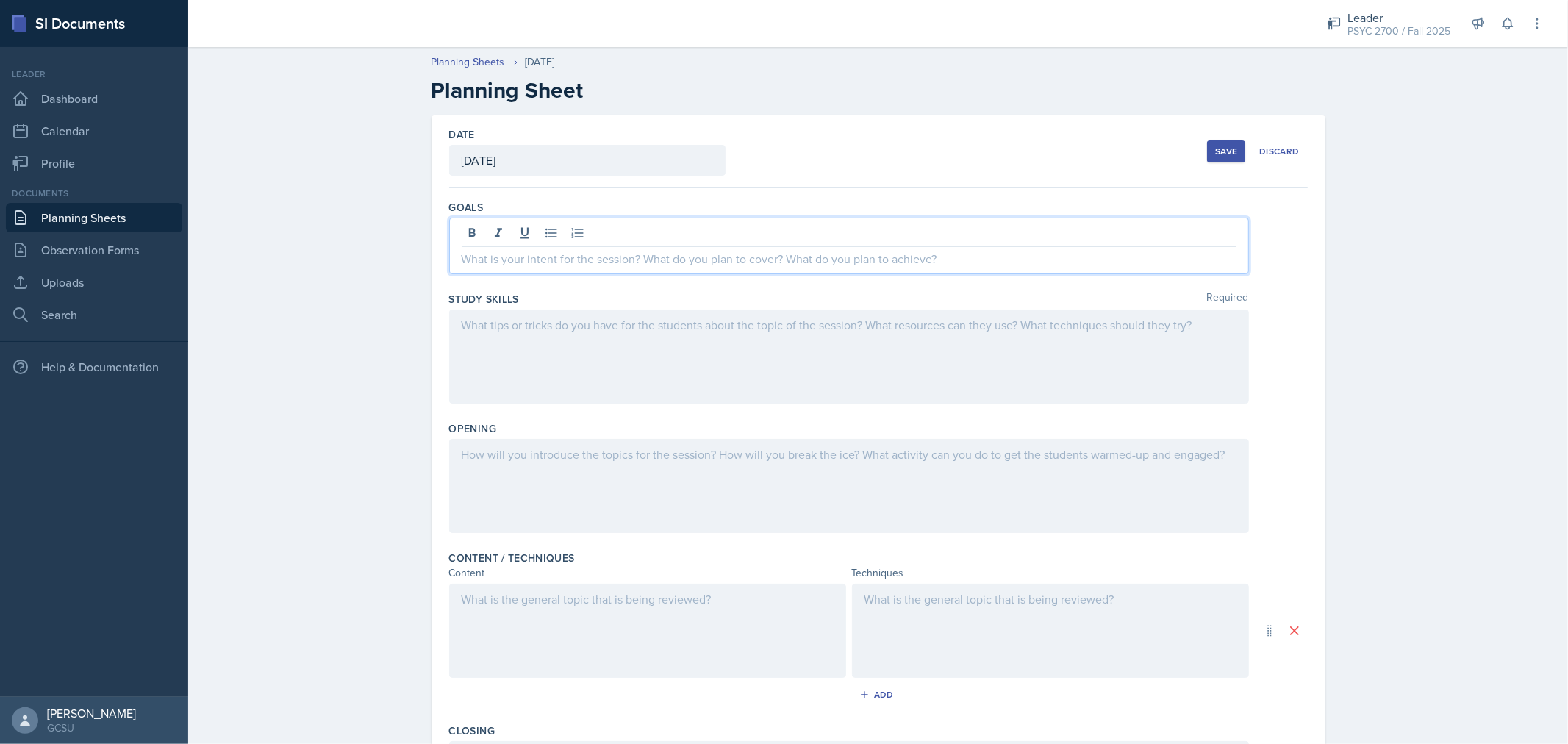
click at [753, 230] on div at bounding box center [849, 246] width 800 height 56
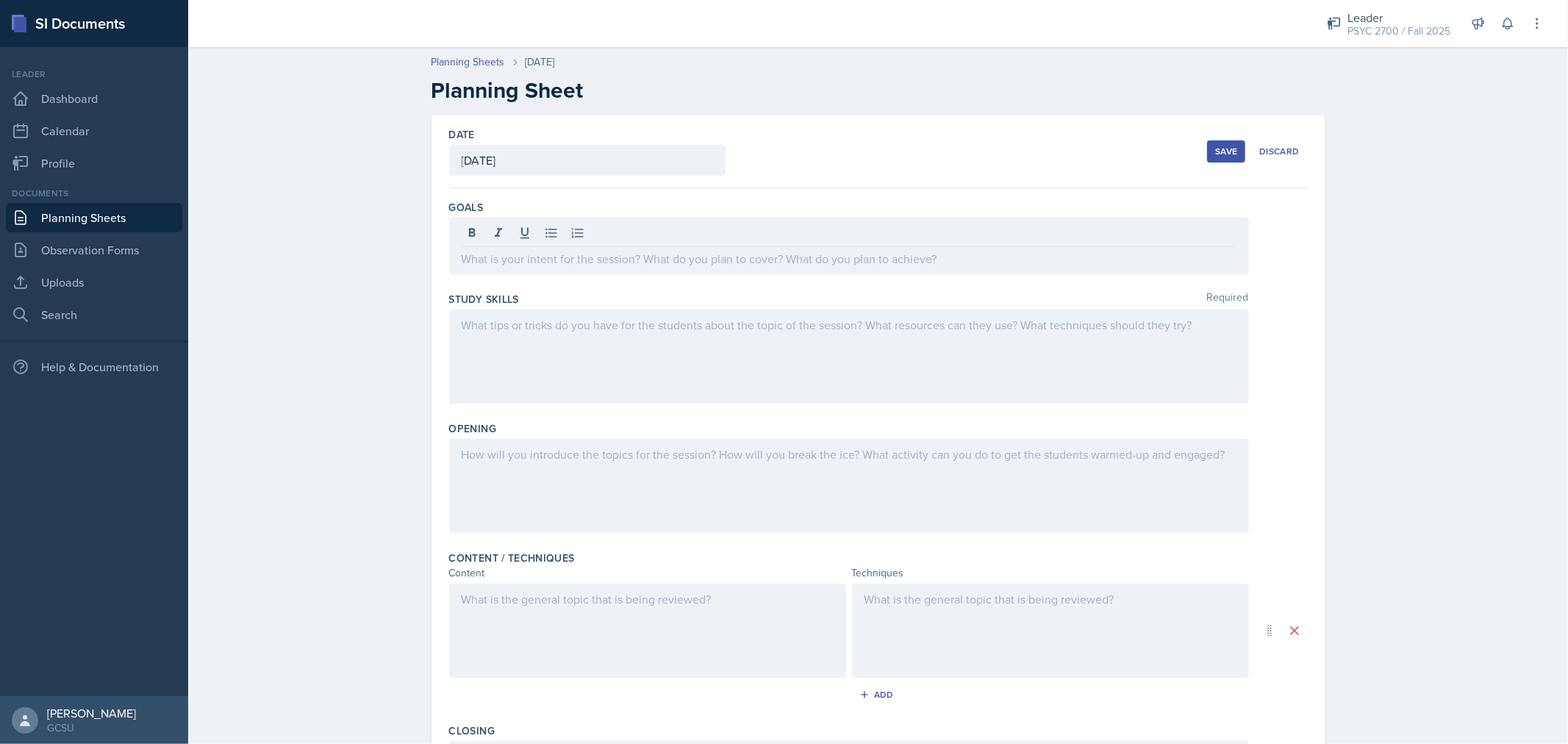
click at [637, 339] on div at bounding box center [849, 357] width 800 height 94
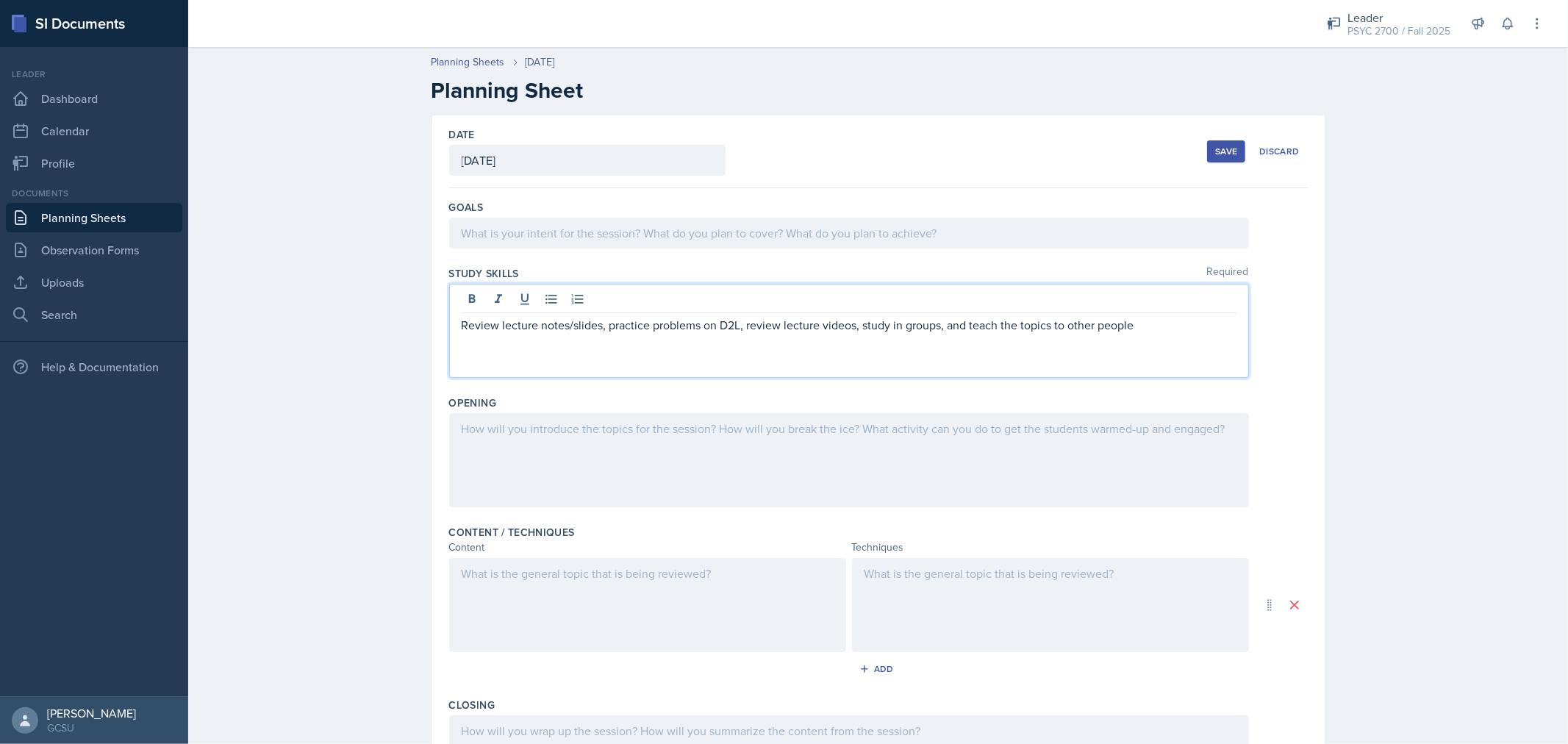
click at [462, 319] on p "Review lecture notes/slides, practice problems on D2L, review lecture videos, s…" at bounding box center [849, 325] width 775 height 17
click at [545, 310] on div at bounding box center [849, 301] width 775 height 25
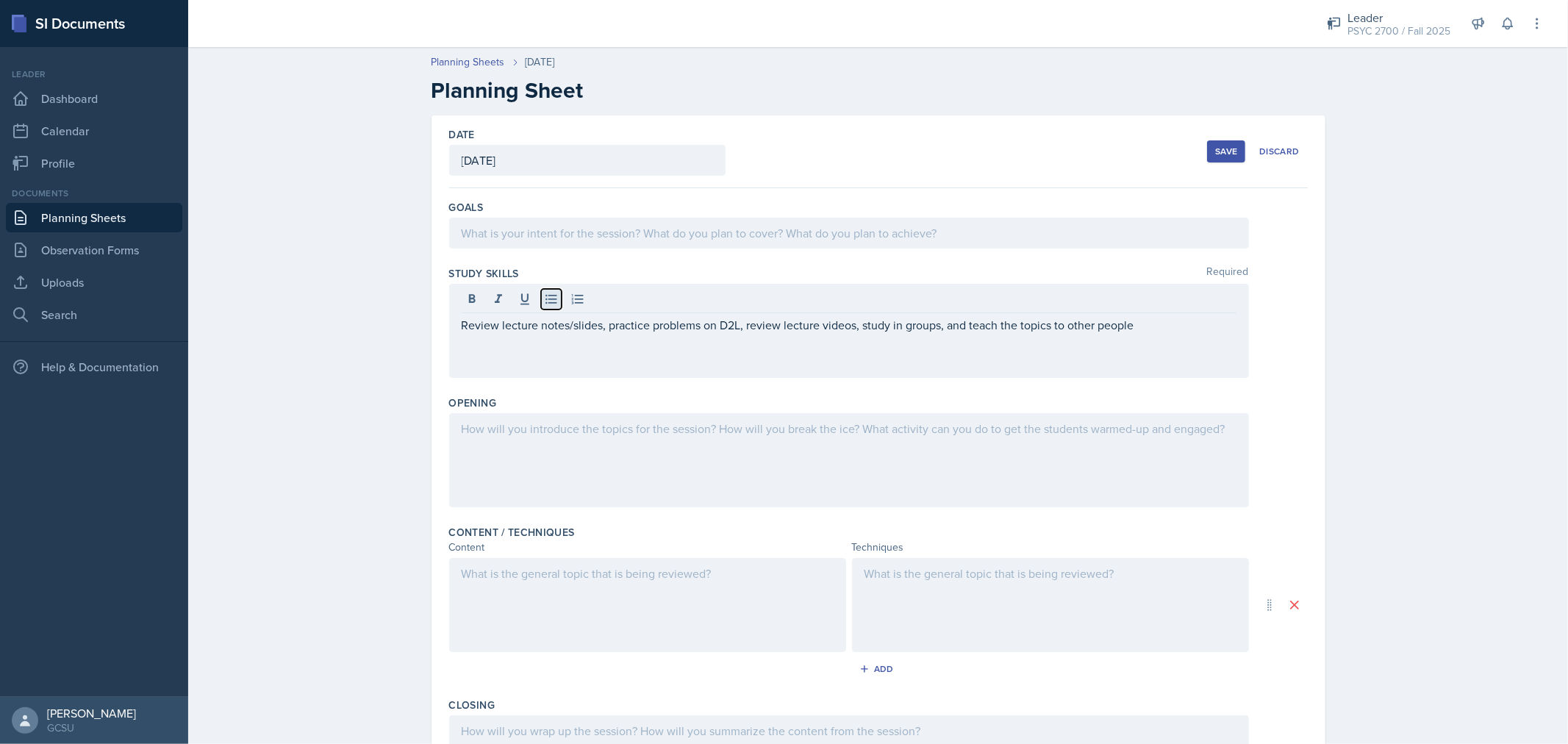
click at [544, 304] on icon at bounding box center [552, 299] width 15 height 15
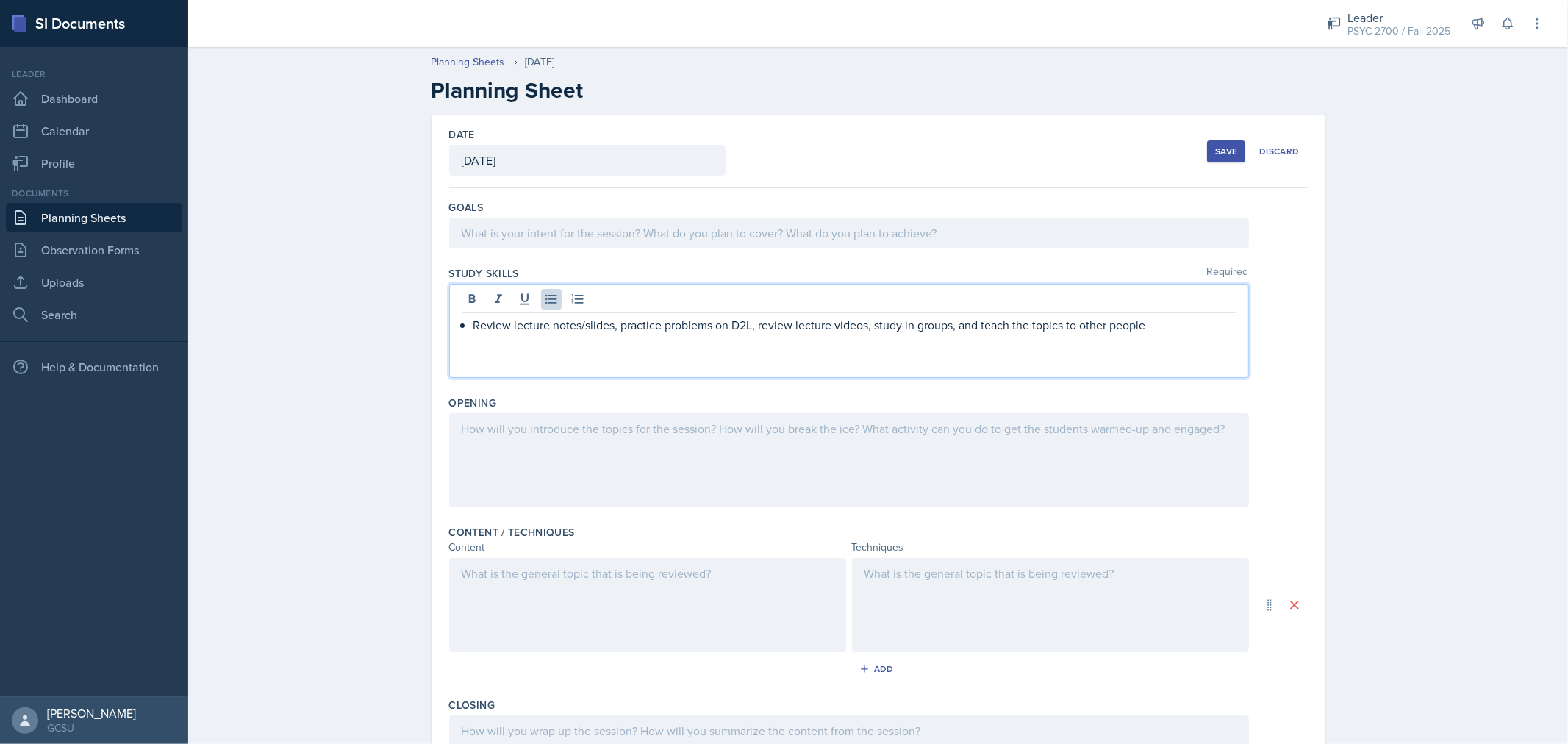
click at [614, 325] on p "Review lecture notes/slides, practice problems on D2L, review lecture videos, s…" at bounding box center [855, 325] width 763 height 17
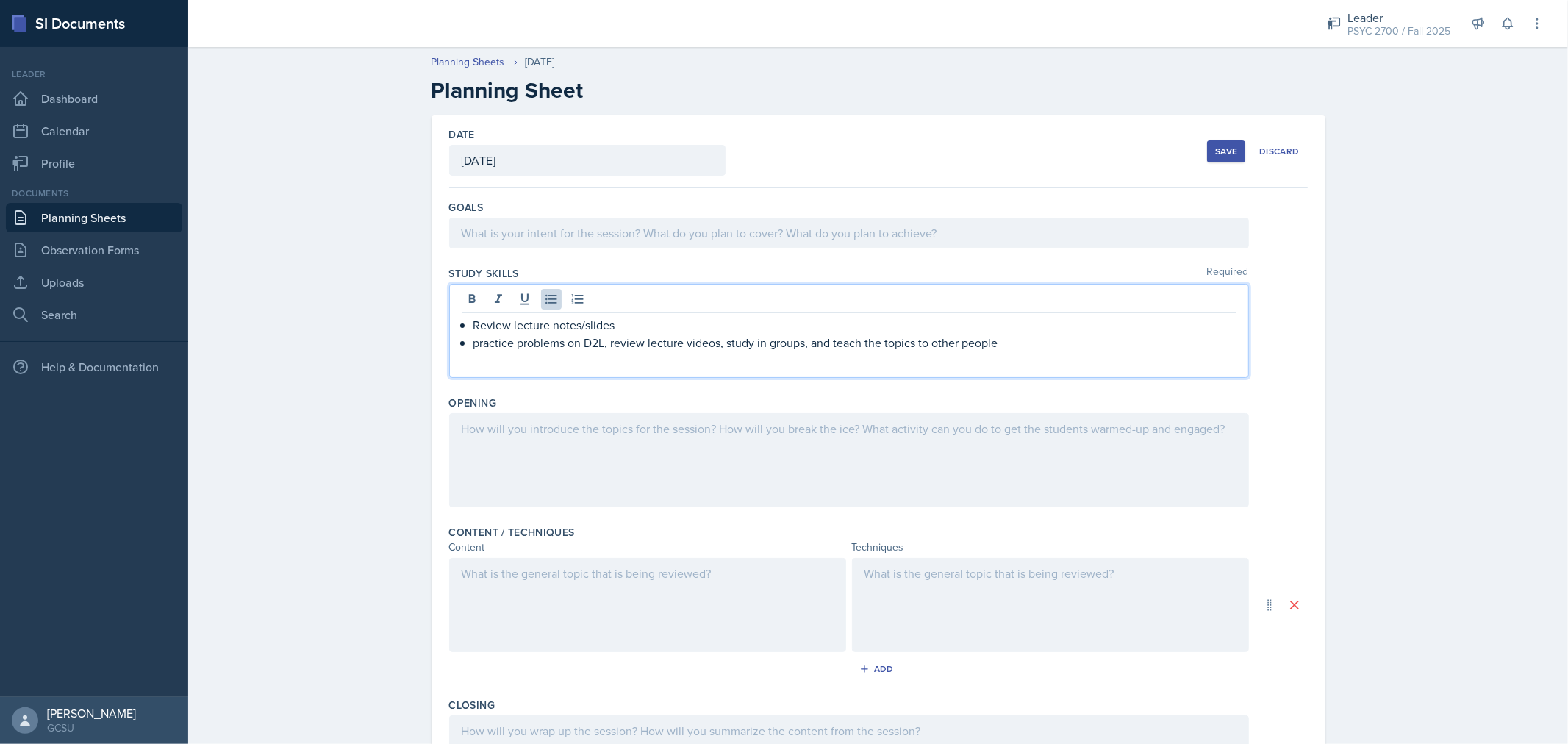
click at [607, 343] on p "practice problems on D2L, review lecture videos, study in groups, and teach the…" at bounding box center [855, 343] width 763 height 17
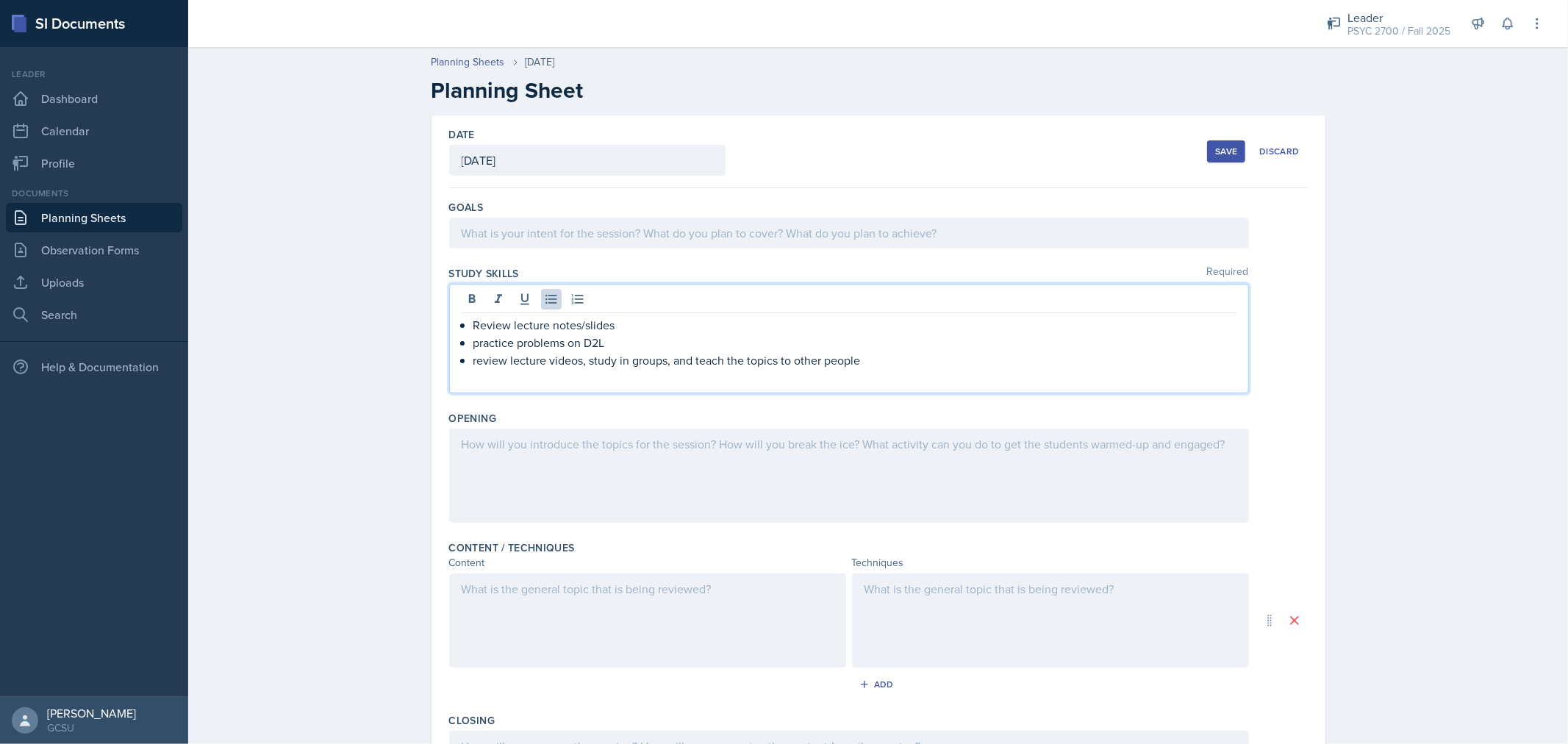
click at [584, 365] on p "review lecture videos, study in groups, and teach the topics to other people" at bounding box center [855, 360] width 763 height 17
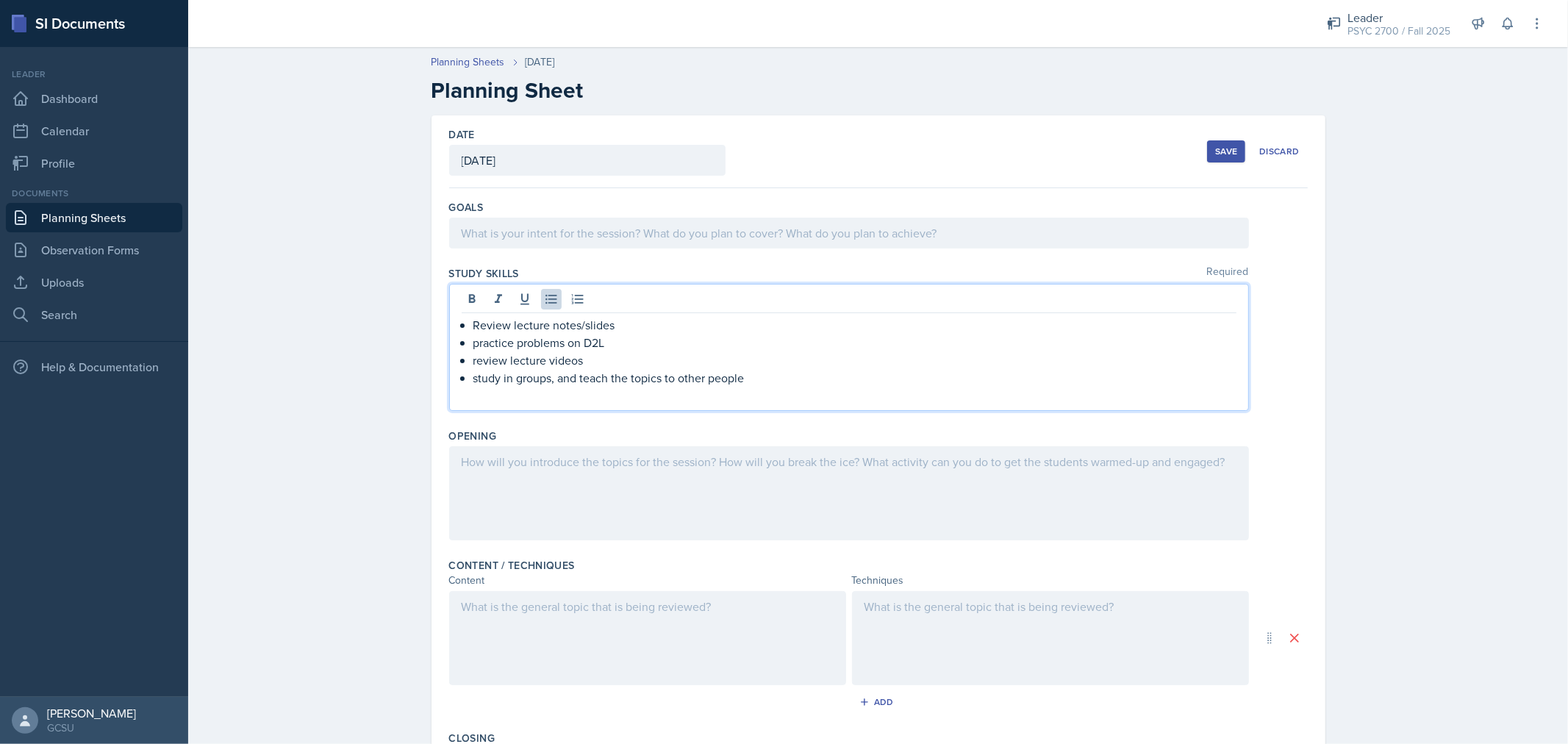
click at [554, 378] on p "study in groups, and teach the topics to other people" at bounding box center [855, 378] width 763 height 17
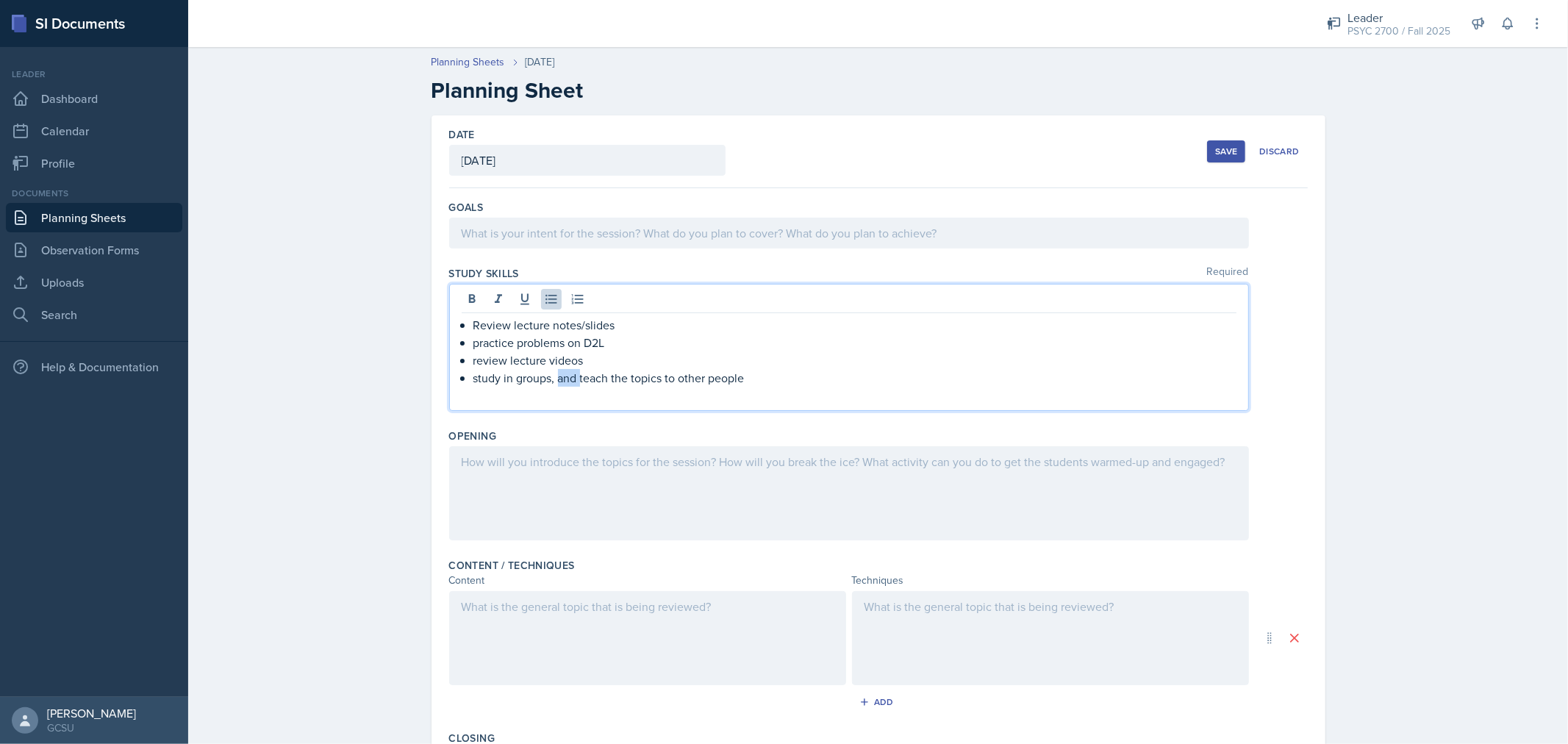
click at [554, 378] on p "study in groups, and teach the topics to other people" at bounding box center [855, 378] width 763 height 17
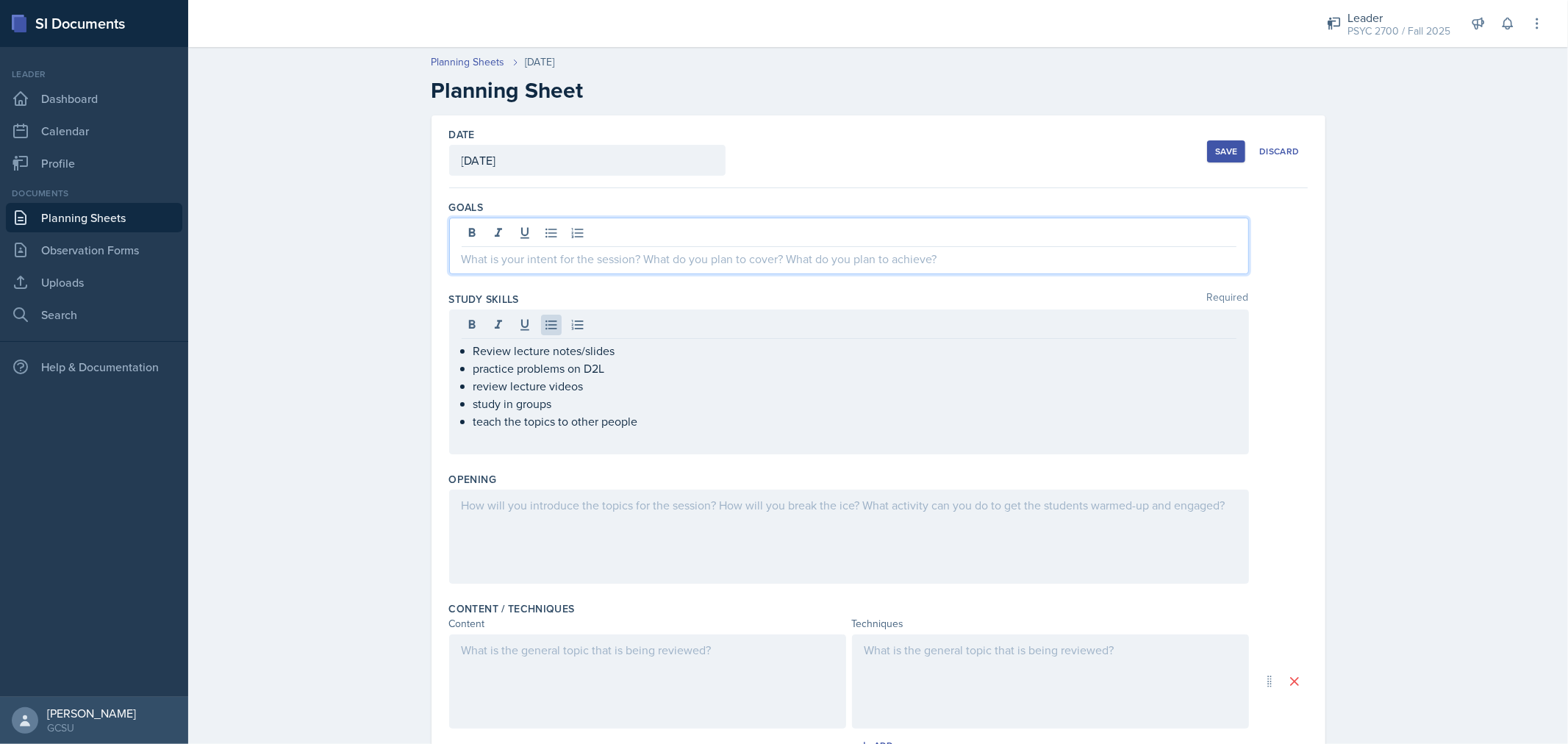
click at [621, 238] on div at bounding box center [849, 246] width 800 height 56
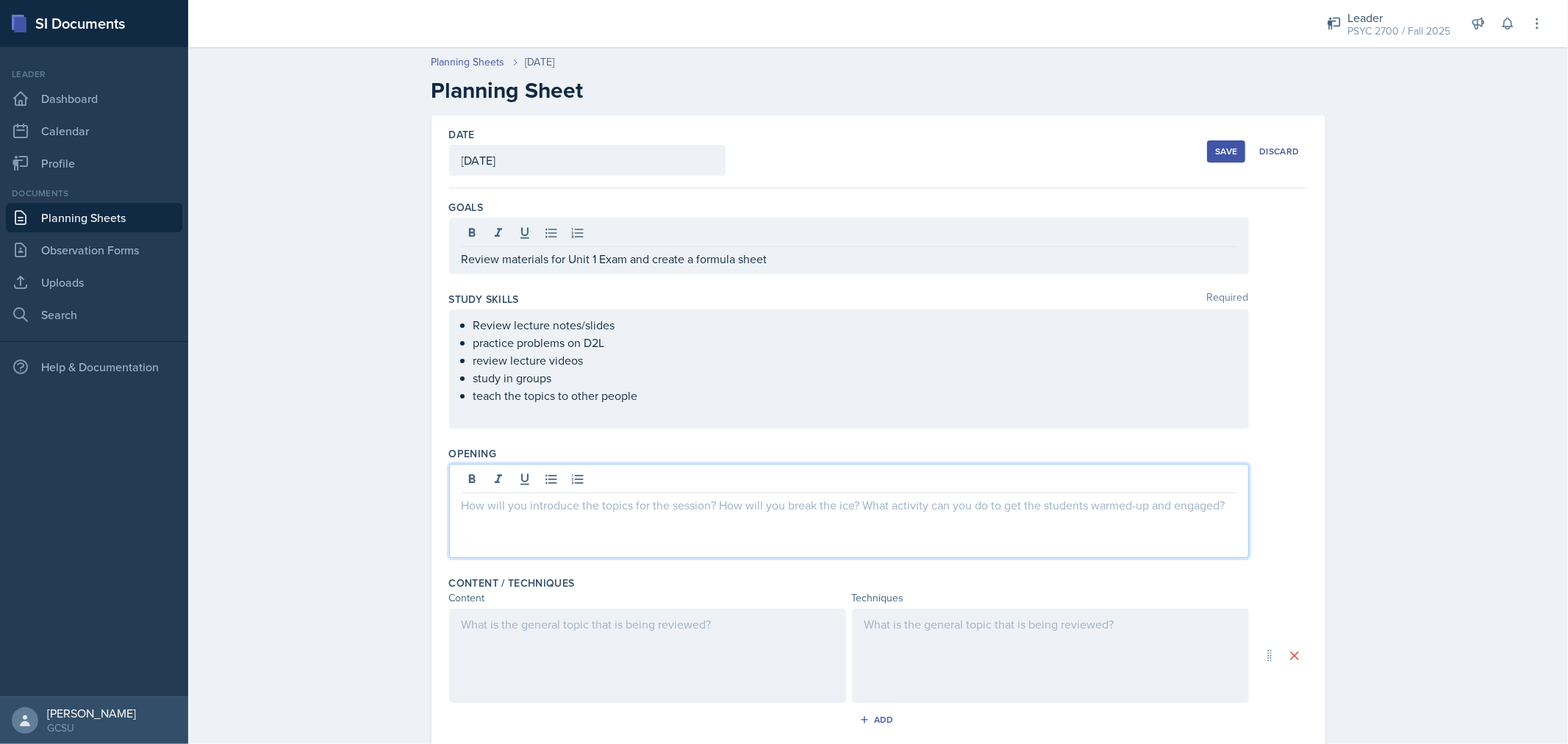
click at [702, 481] on div at bounding box center [849, 511] width 800 height 94
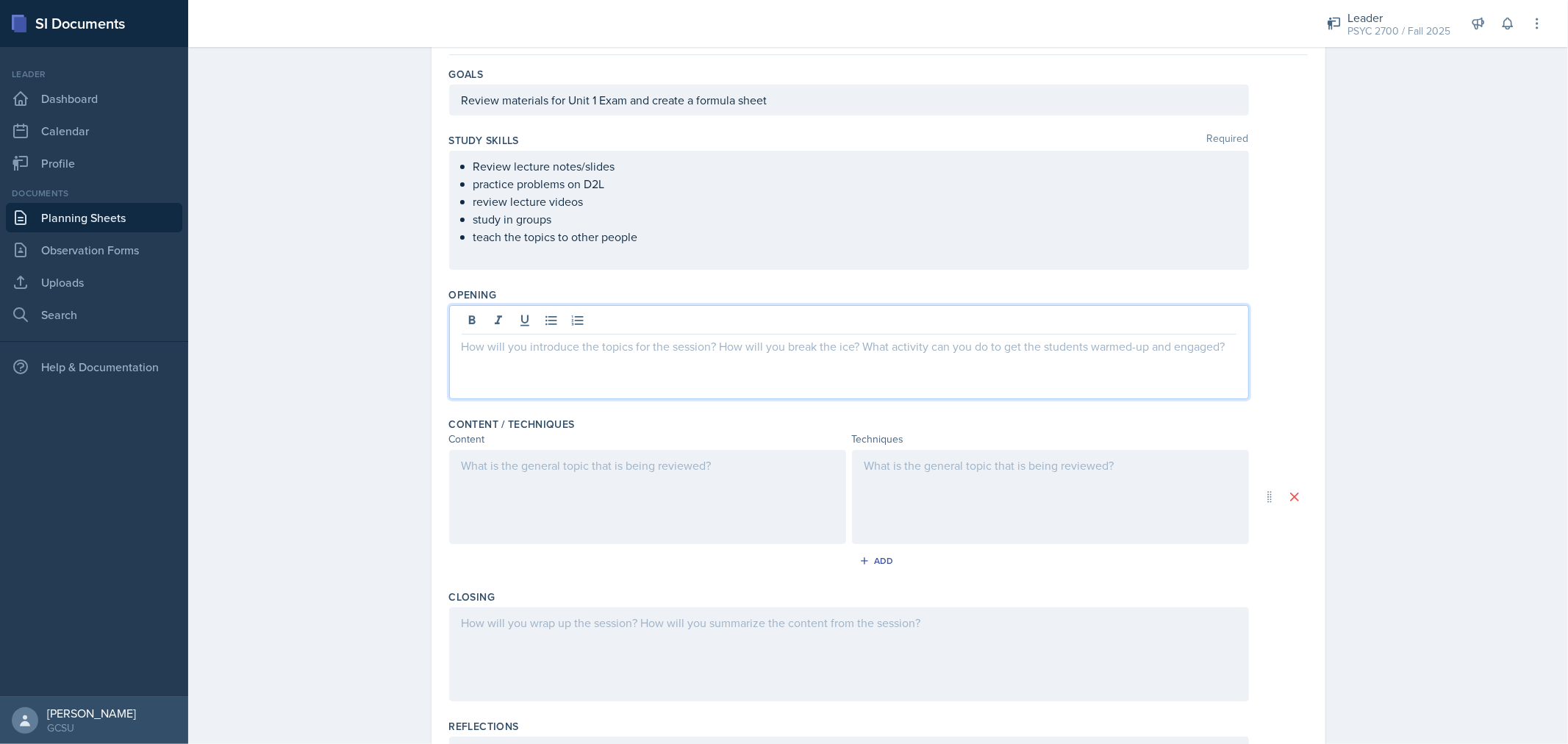
scroll to position [134, 0]
click at [770, 348] on p "Go over exam preparations for the Unit 1 exam [DATE][DATE]." at bounding box center [849, 346] width 775 height 17
click at [769, 346] on p "Go over exam preparations for the Unit 1 exam [DATE] 9//25." at bounding box center [849, 346] width 775 height 17
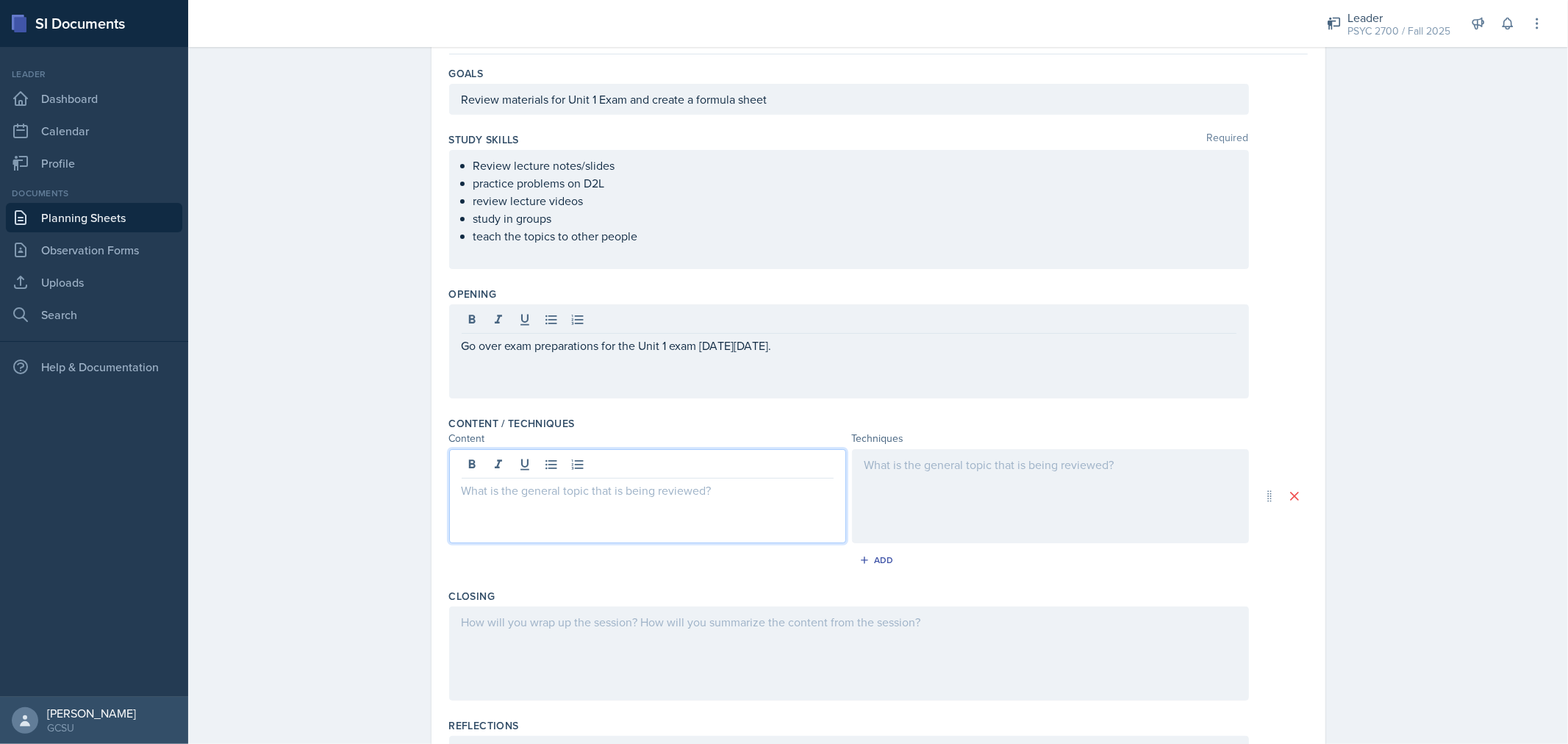
click at [743, 467] on div at bounding box center [648, 496] width 397 height 94
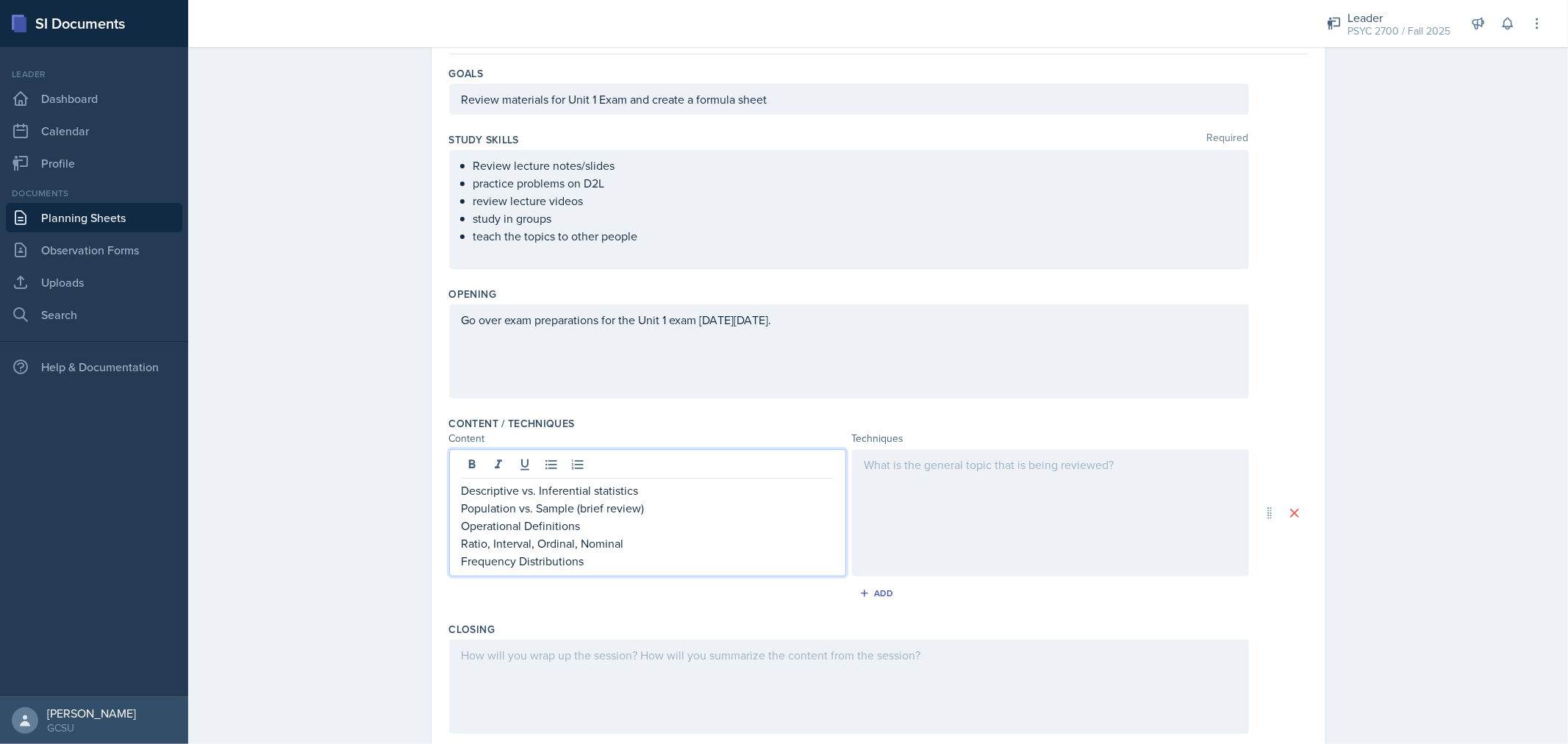
click at [575, 533] on p "Operational Definitions" at bounding box center [648, 525] width 372 height 17
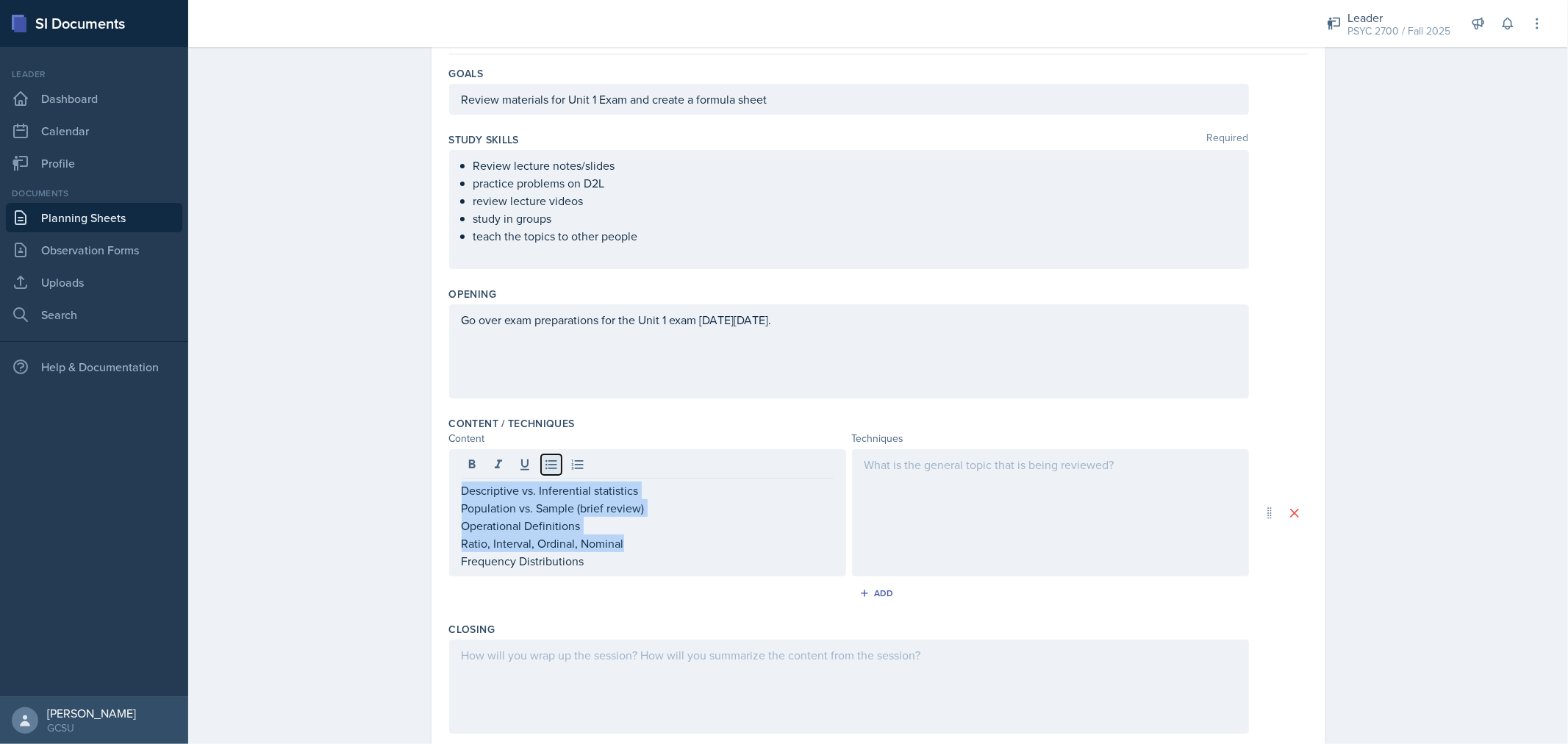
click at [541, 473] on button at bounding box center [552, 465] width 21 height 21
click at [946, 503] on div at bounding box center [1051, 513] width 397 height 127
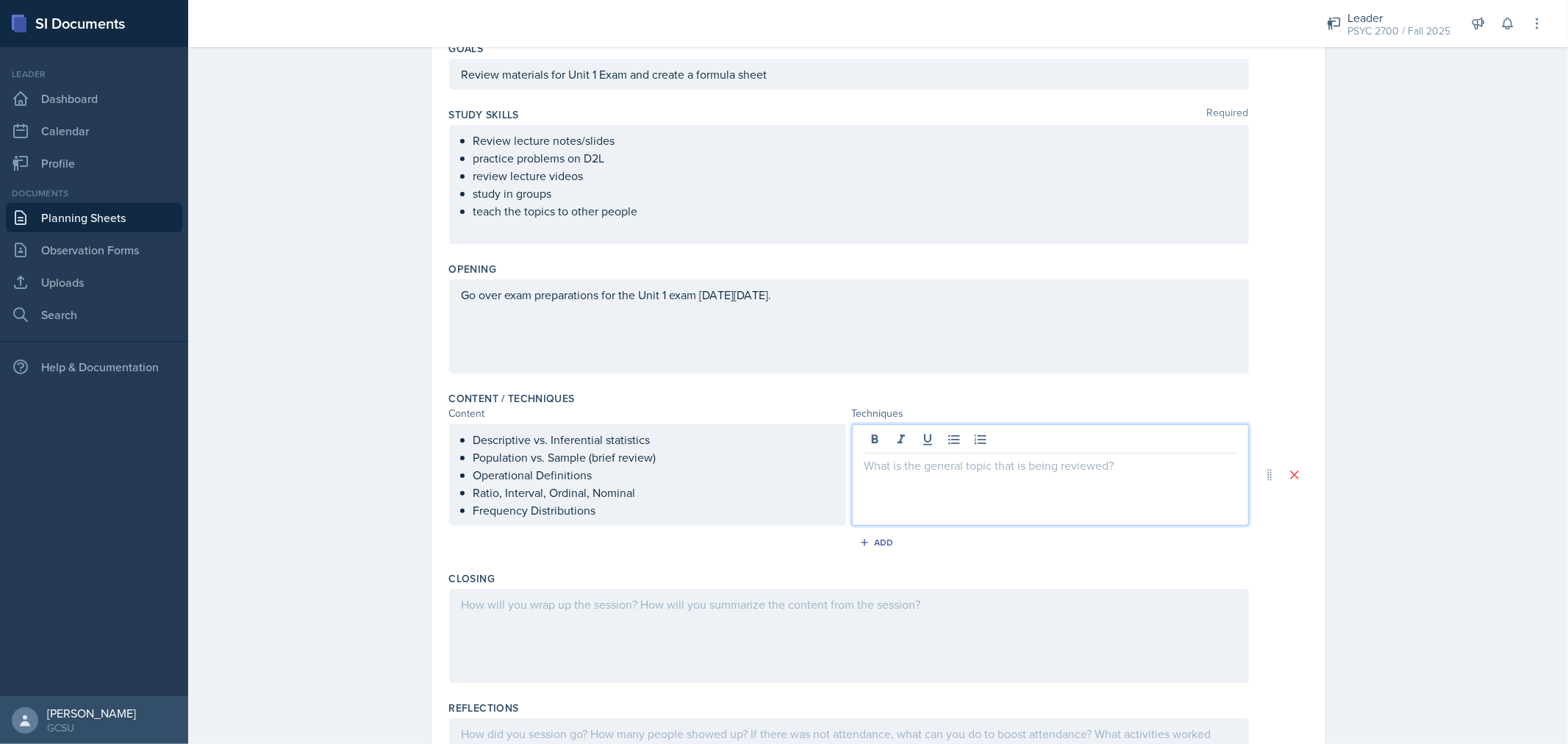
scroll to position [245, 0]
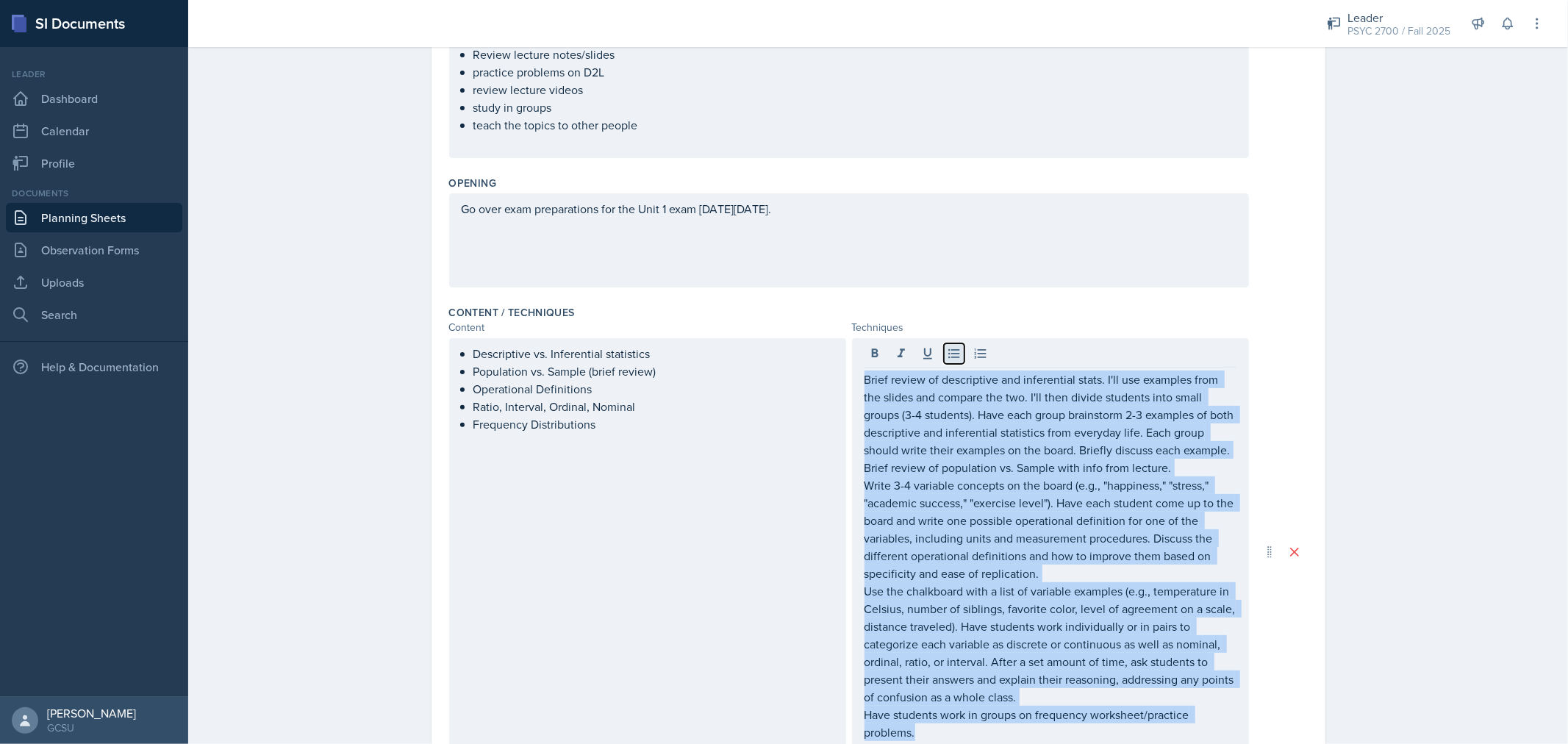
click at [947, 348] on icon at bounding box center [954, 354] width 15 height 15
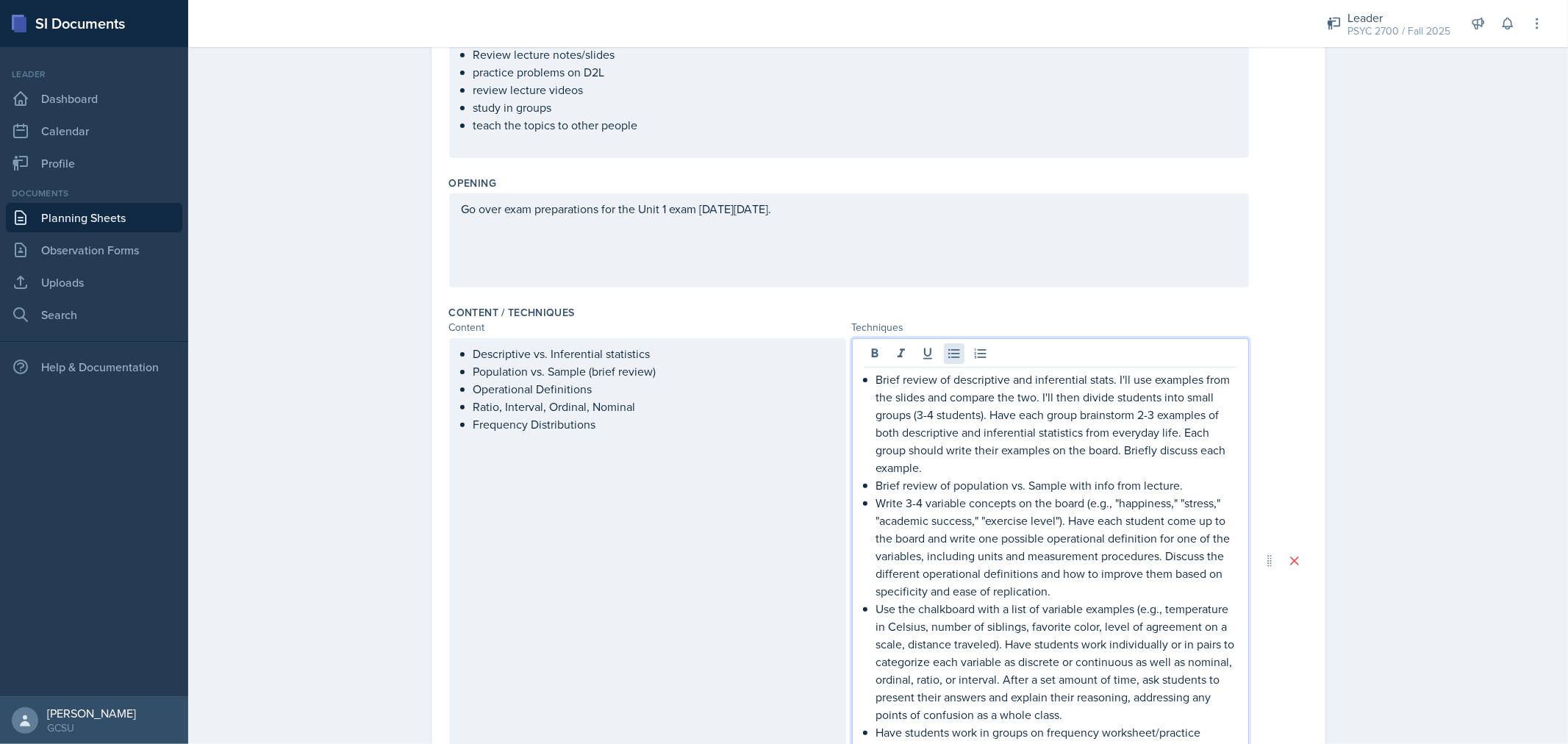
scroll to position [281, 0]
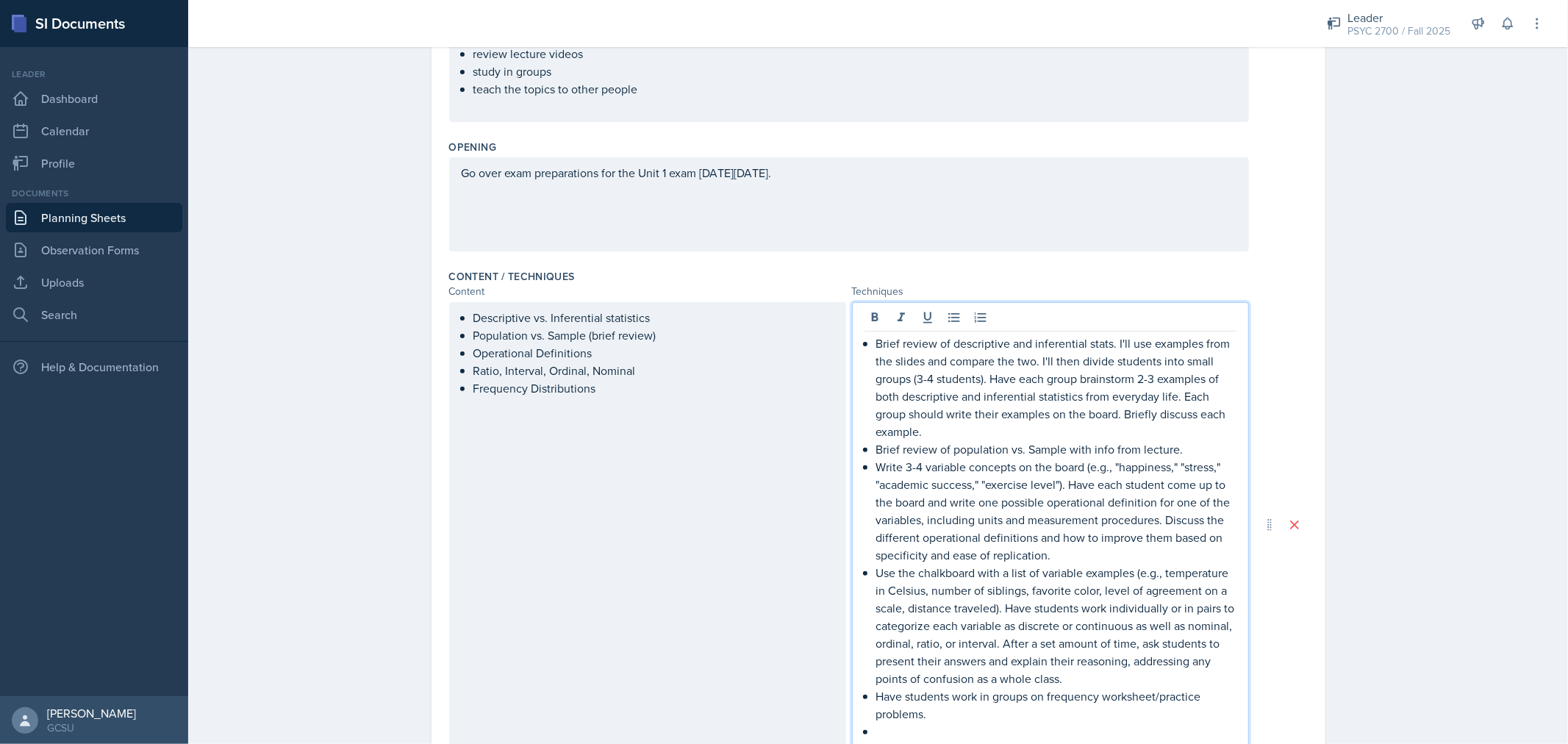
click at [936, 482] on p "Write 3-4 variable concepts on the board (e.g., "happiness," "stress," "academi…" at bounding box center [1056, 510] width 360 height 106
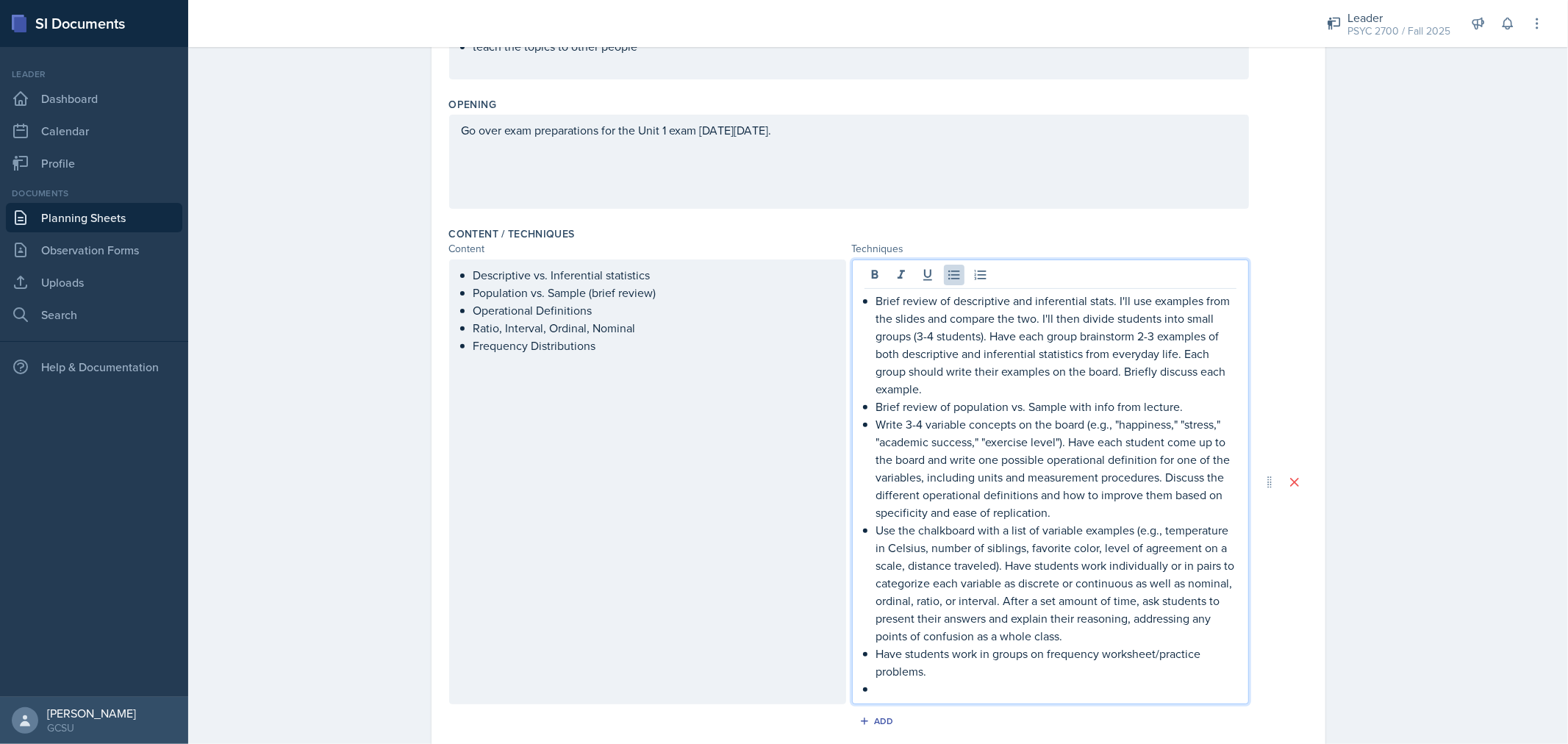
click at [975, 370] on p "Brief review of descriptive and inferential stats. I'll use examples from the s…" at bounding box center [1056, 344] width 360 height 106
click at [885, 699] on div "Brief review of descriptive and inferential stats. I'll use examples from the s…" at bounding box center [1051, 482] width 397 height 445
click at [900, 683] on p at bounding box center [1056, 689] width 360 height 17
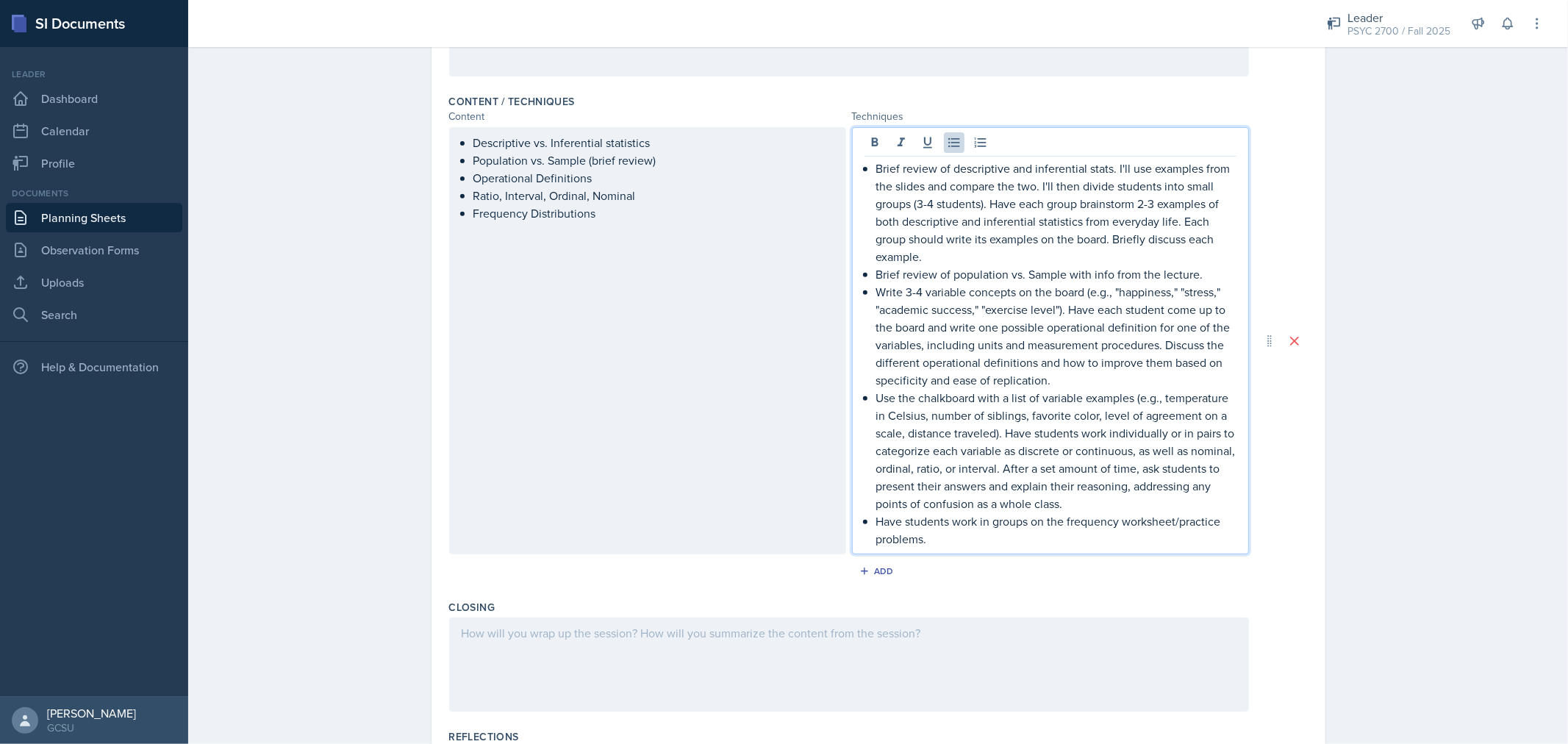
scroll to position [490, 0]
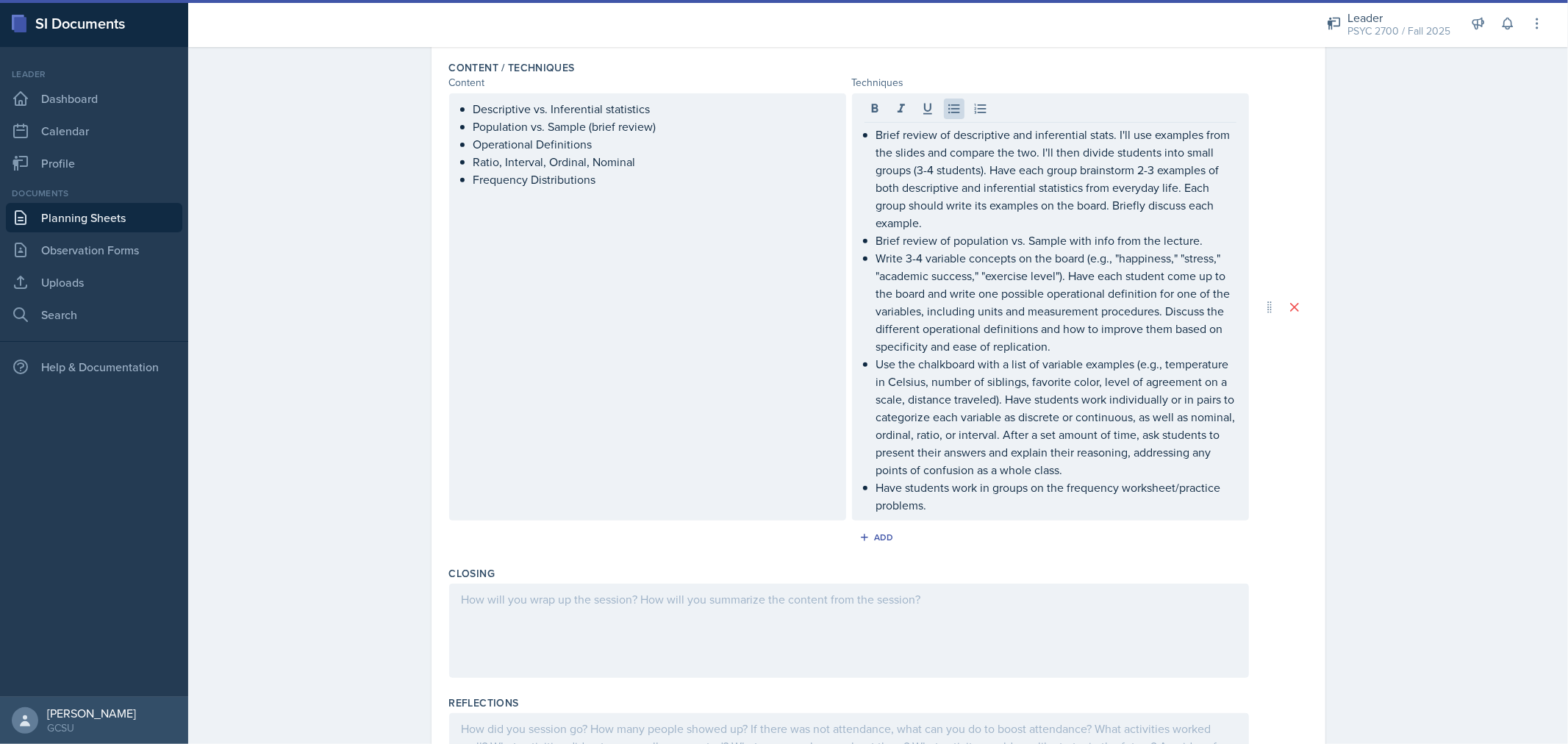
click at [686, 634] on div at bounding box center [849, 631] width 800 height 94
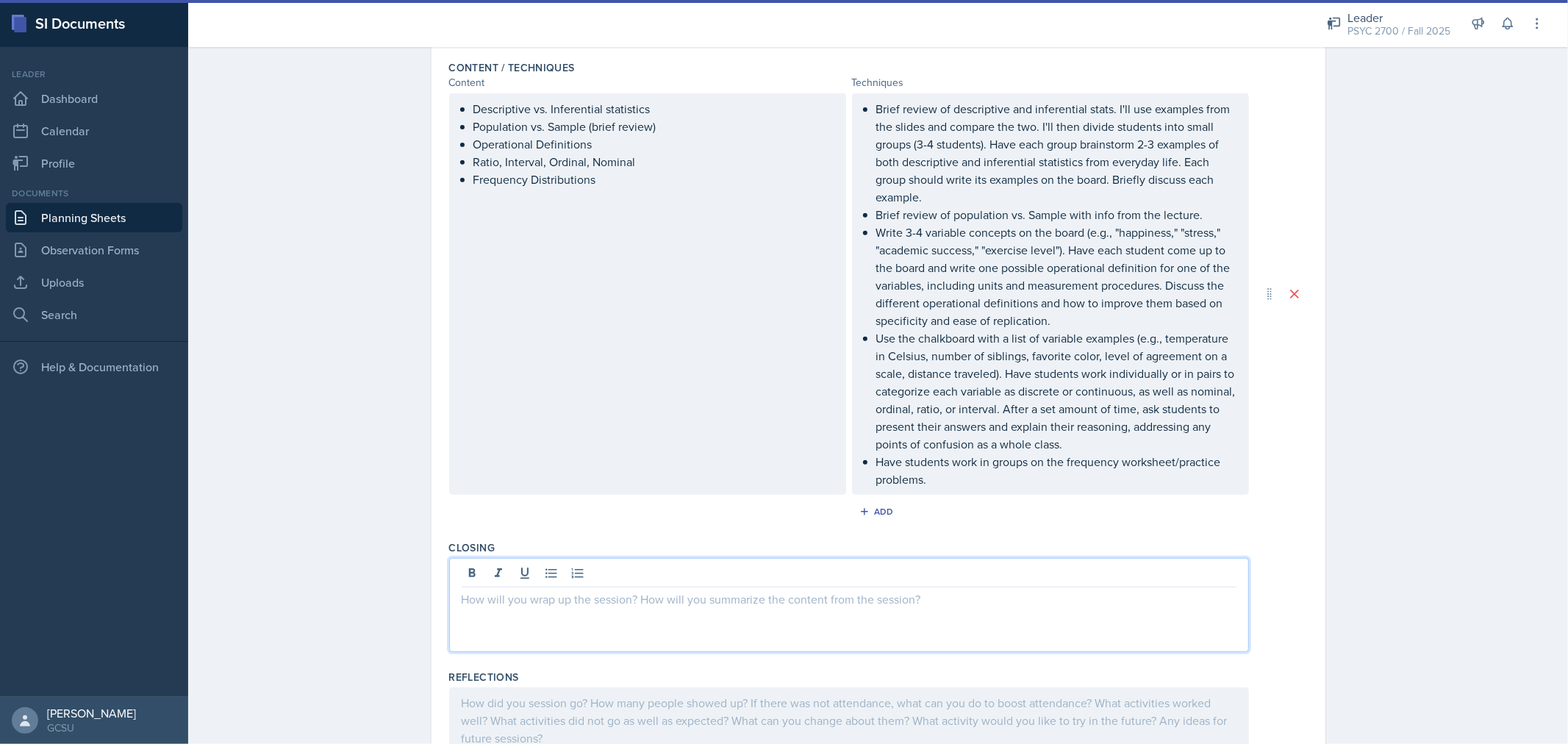
scroll to position [516, 0]
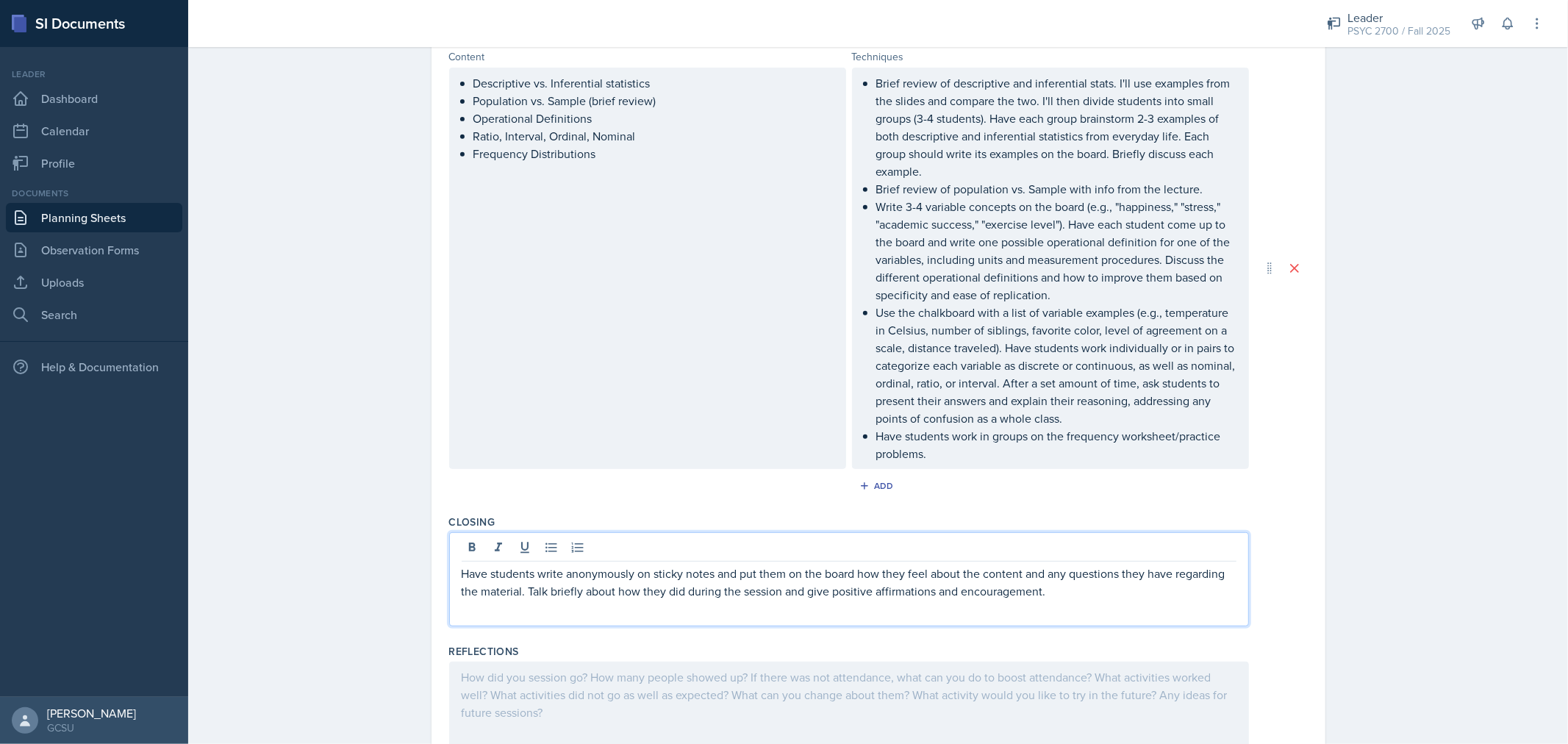
click at [962, 599] on p "Have students write anonymously on sticky notes and put them on the board how t…" at bounding box center [849, 583] width 775 height 35
click at [1088, 588] on p "Have students write anonymously on sticky notes and put them on the board how t…" at bounding box center [849, 583] width 775 height 35
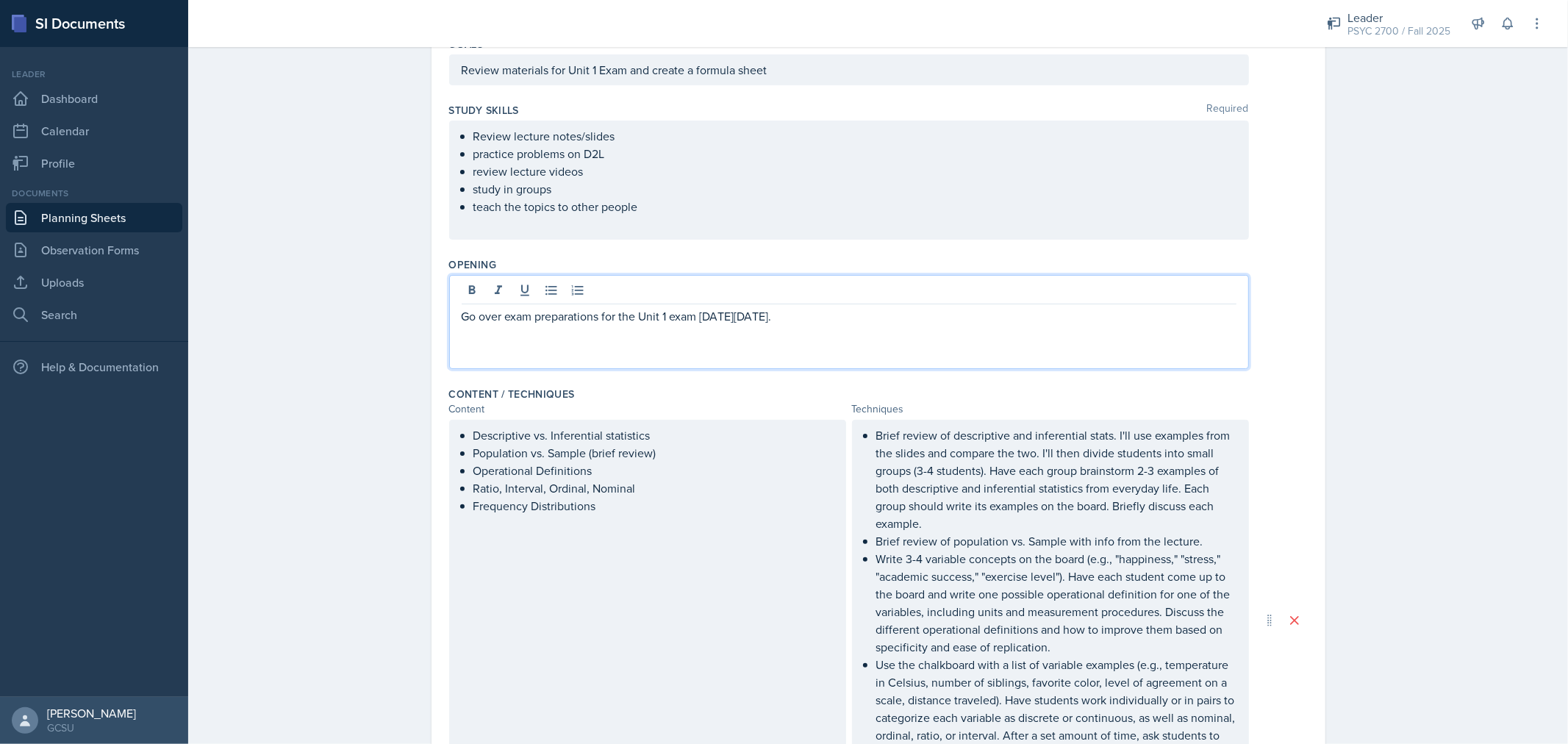
scroll to position [189, 0]
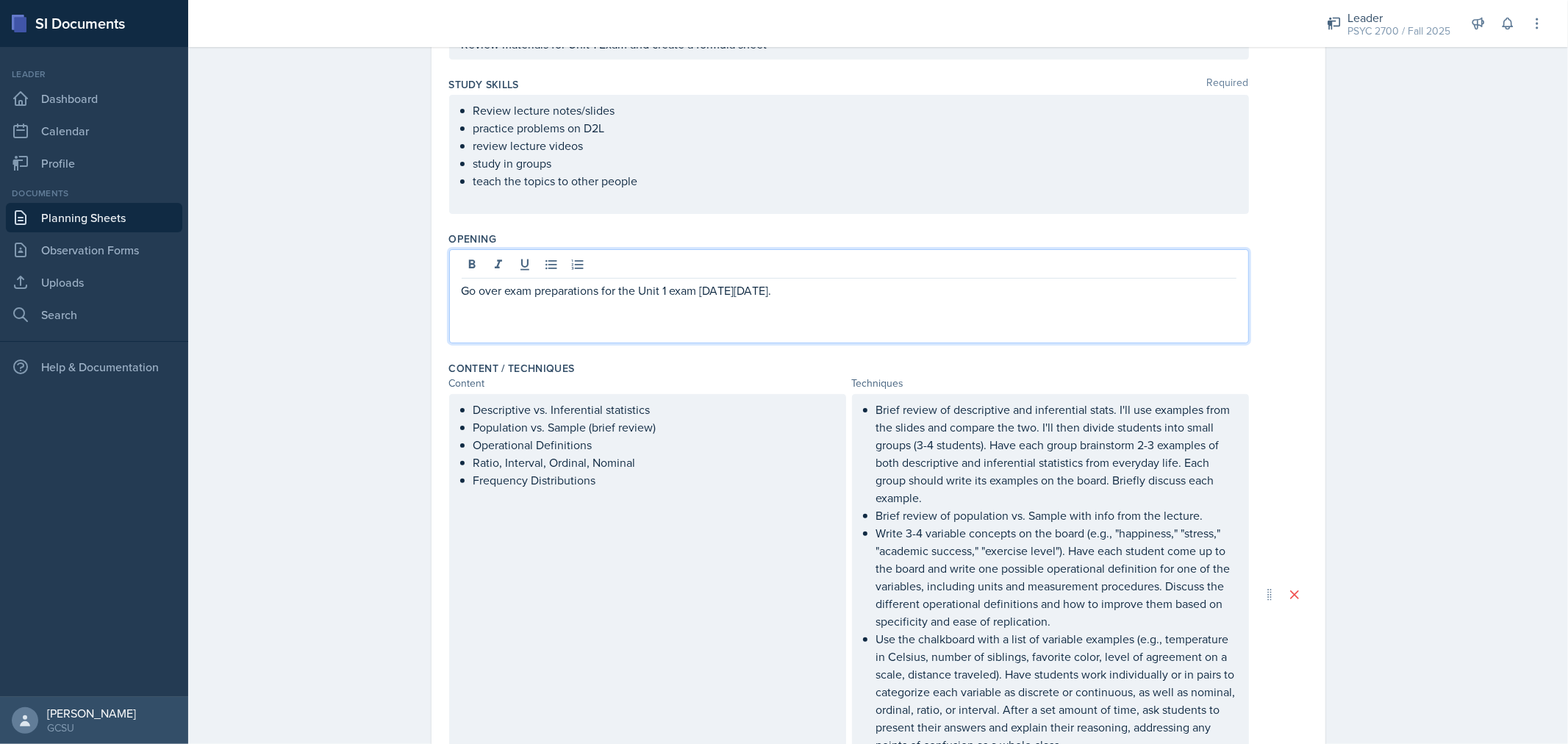
click at [462, 297] on p "Go over exam preparations for the Unit 1 exam [DATE][DATE]." at bounding box center [849, 290] width 775 height 17
click at [526, 285] on p "Opening" at bounding box center [849, 290] width 775 height 17
click at [813, 301] on p "Go over exam preparations for the Unit 1 exam [DATE][DATE]." at bounding box center [855, 308] width 763 height 17
click at [501, 320] on p "Clear n muddy on white board of unit 1 material" at bounding box center [855, 326] width 763 height 17
click at [576, 317] on p "Clear and muddy on white board of unit 1 material" at bounding box center [855, 326] width 763 height 17
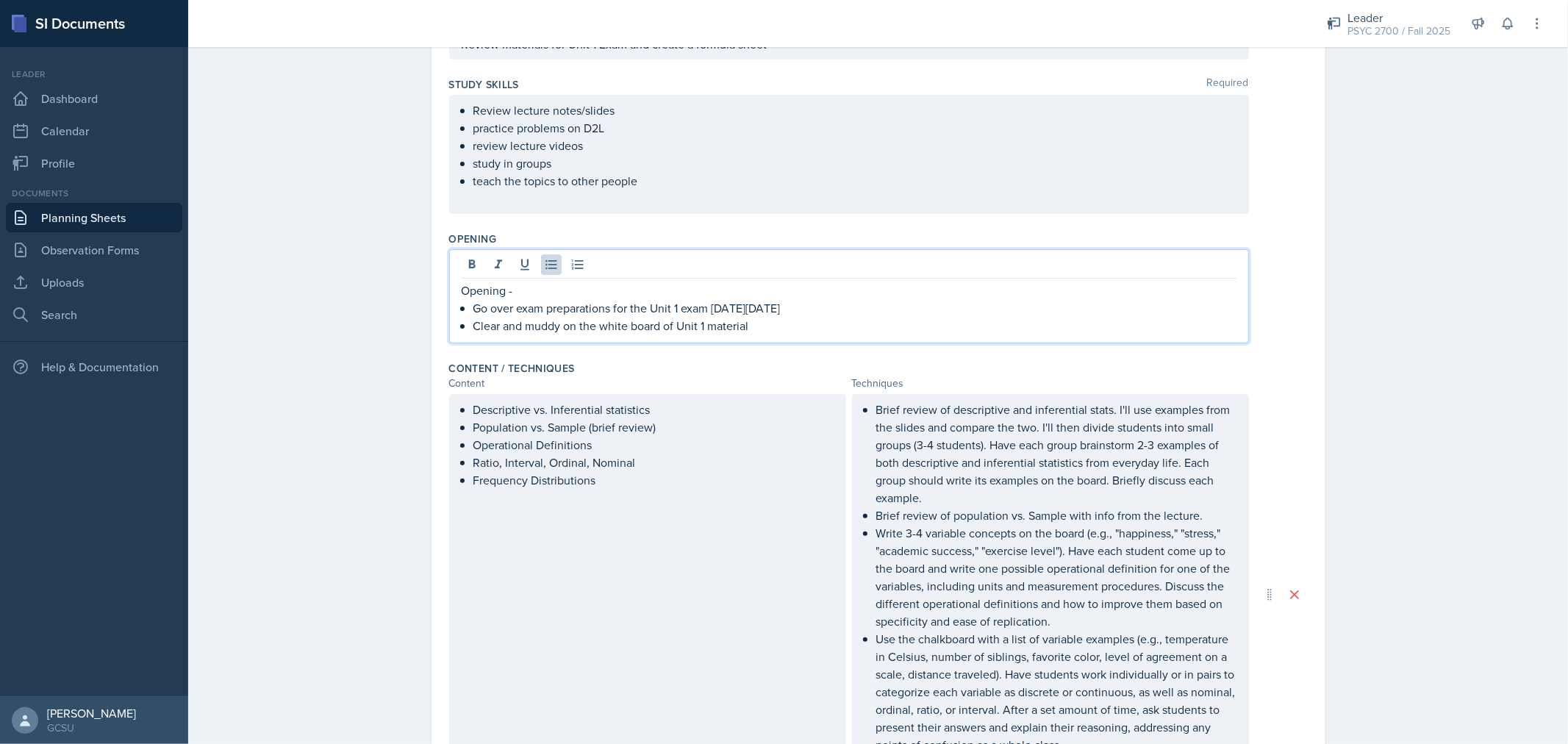
click at [618, 329] on p "Clear and muddy on the white board of Unit 1 material" at bounding box center [855, 326] width 763 height 17
click at [553, 289] on p "Opening -" at bounding box center [849, 290] width 775 height 17
click at [532, 290] on p "Opening - 10 mins" at bounding box center [849, 290] width 775 height 17
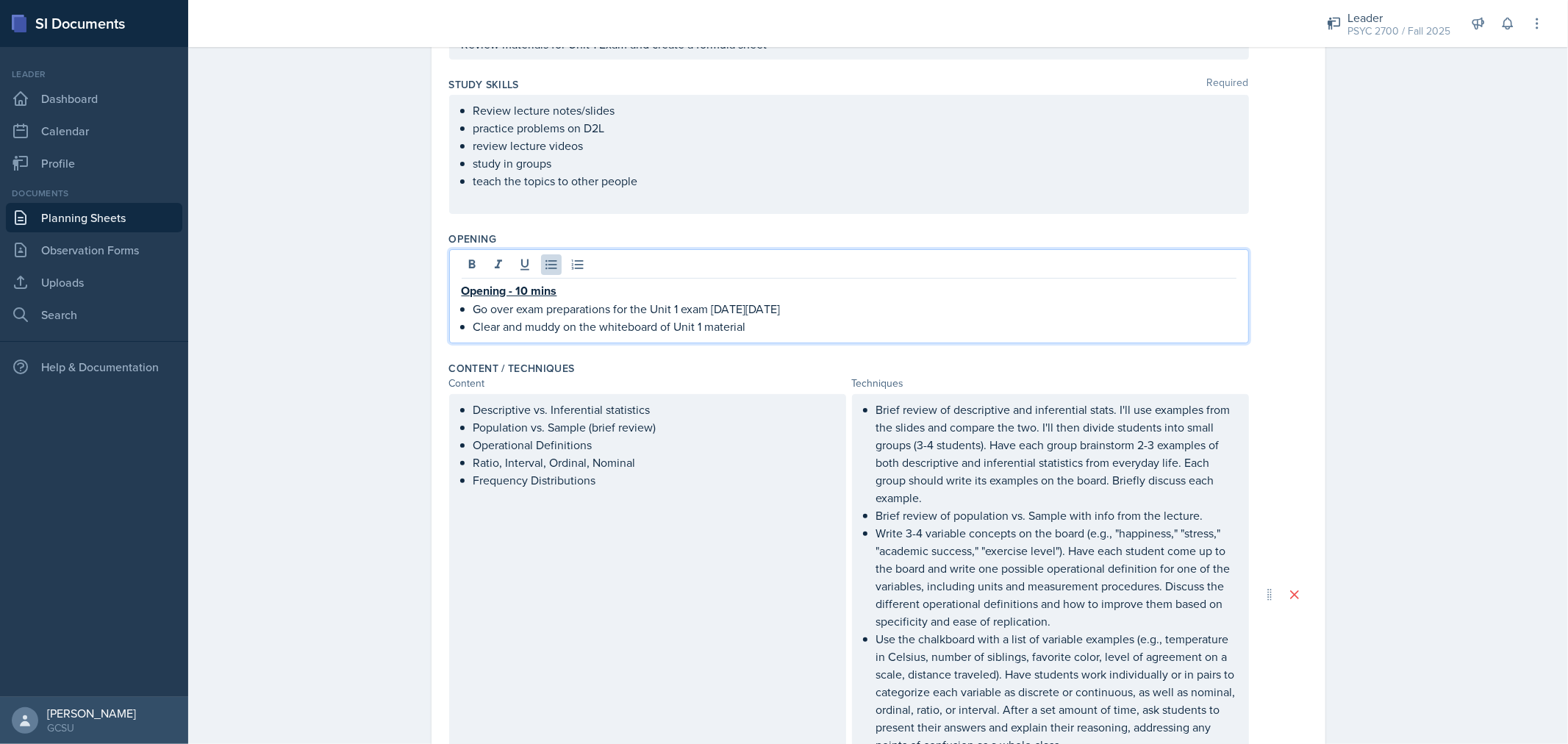
click at [622, 319] on p "Clear and muddy on the whiteboard of Unit 1 material" at bounding box center [855, 327] width 763 height 17
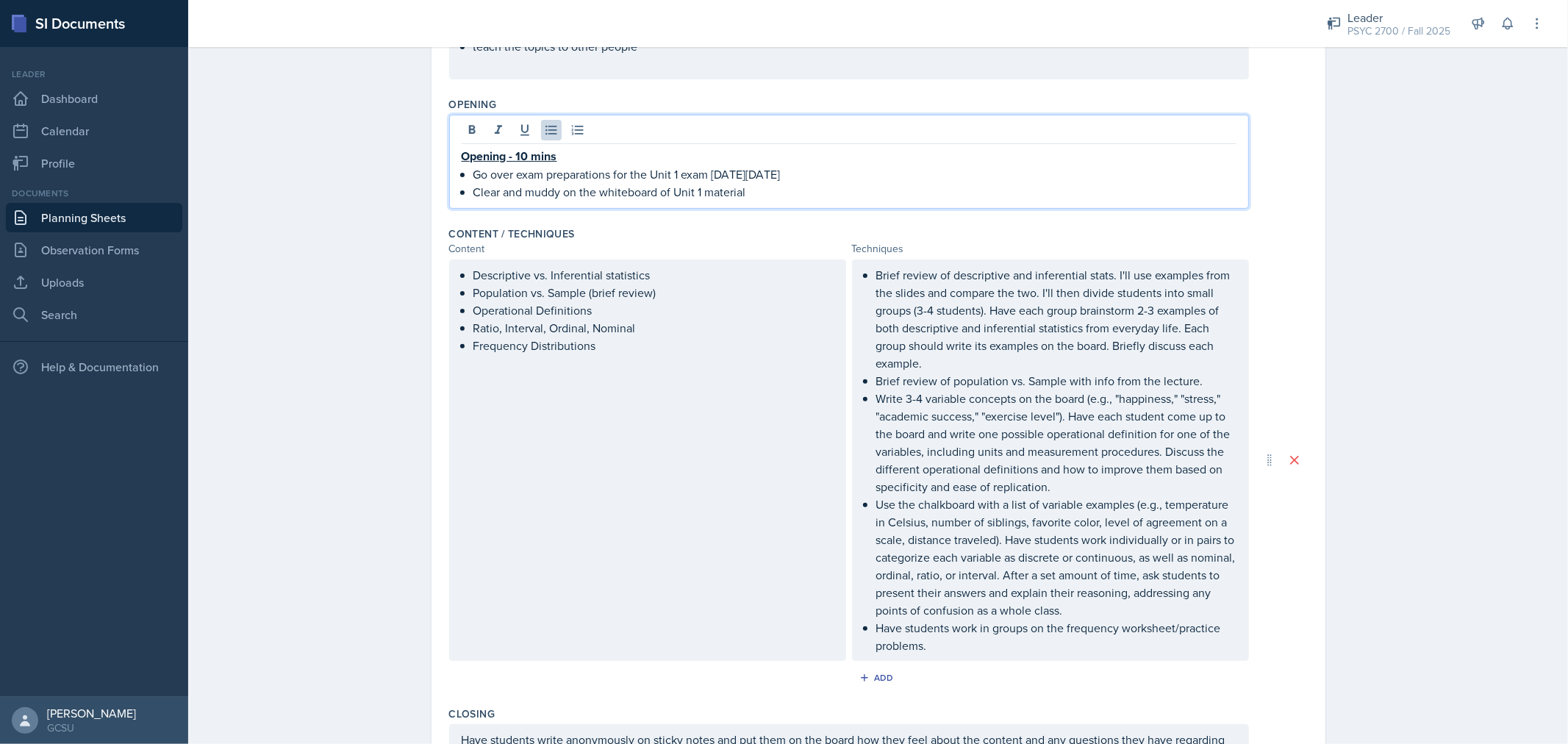
scroll to position [324, 0]
click at [547, 355] on div "Descriptive vs. Inferential statistics Population vs. Sample (brief review) Ope…" at bounding box center [648, 459] width 397 height 401
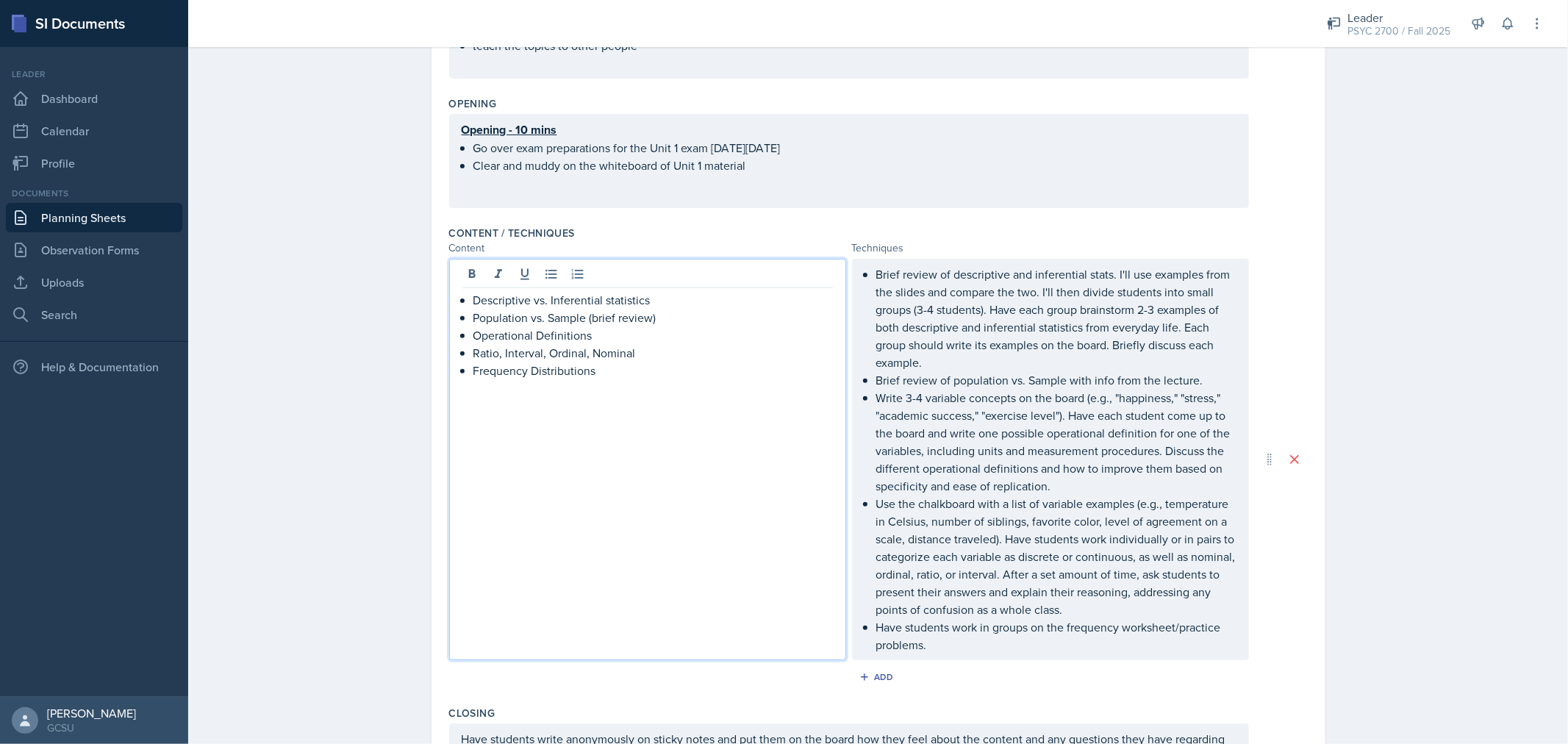
scroll to position [349, 0]
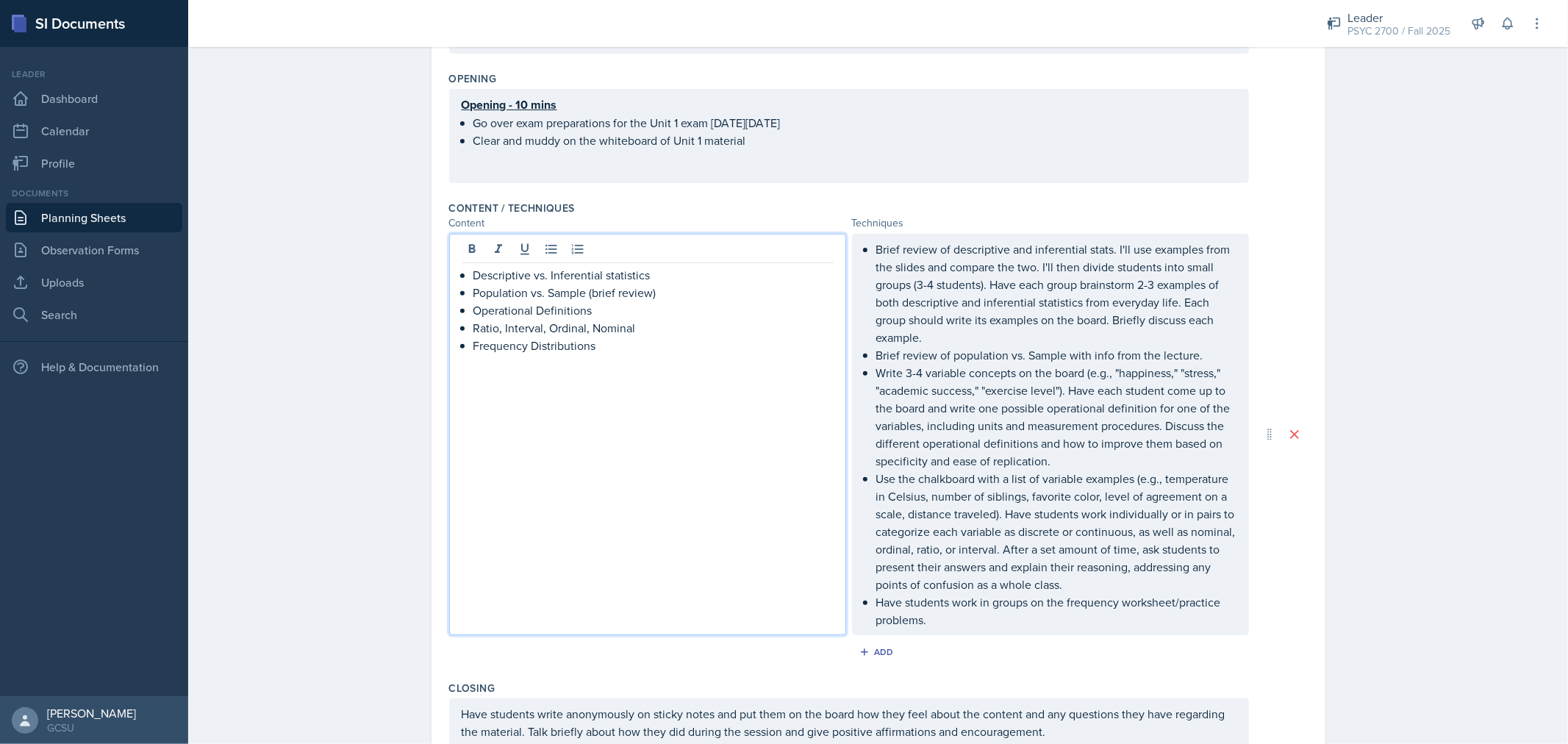
click at [547, 355] on div "Descriptive vs. Inferential statistics Population vs. Sample (brief review) Ope…" at bounding box center [648, 434] width 397 height 401
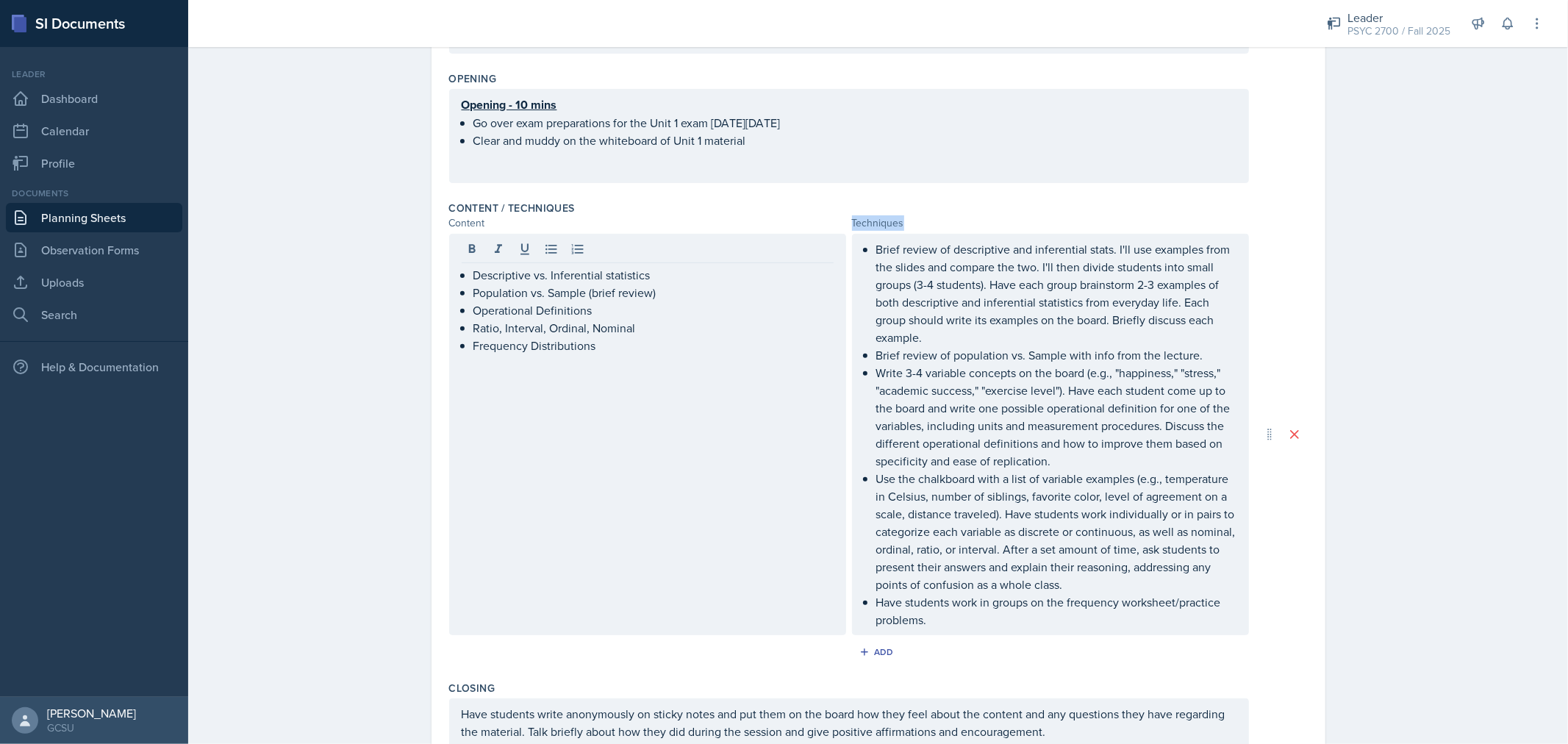
click at [547, 355] on div "Descriptive vs. Inferential statistics Population vs. Sample (brief review) Ope…" at bounding box center [648, 434] width 397 height 401
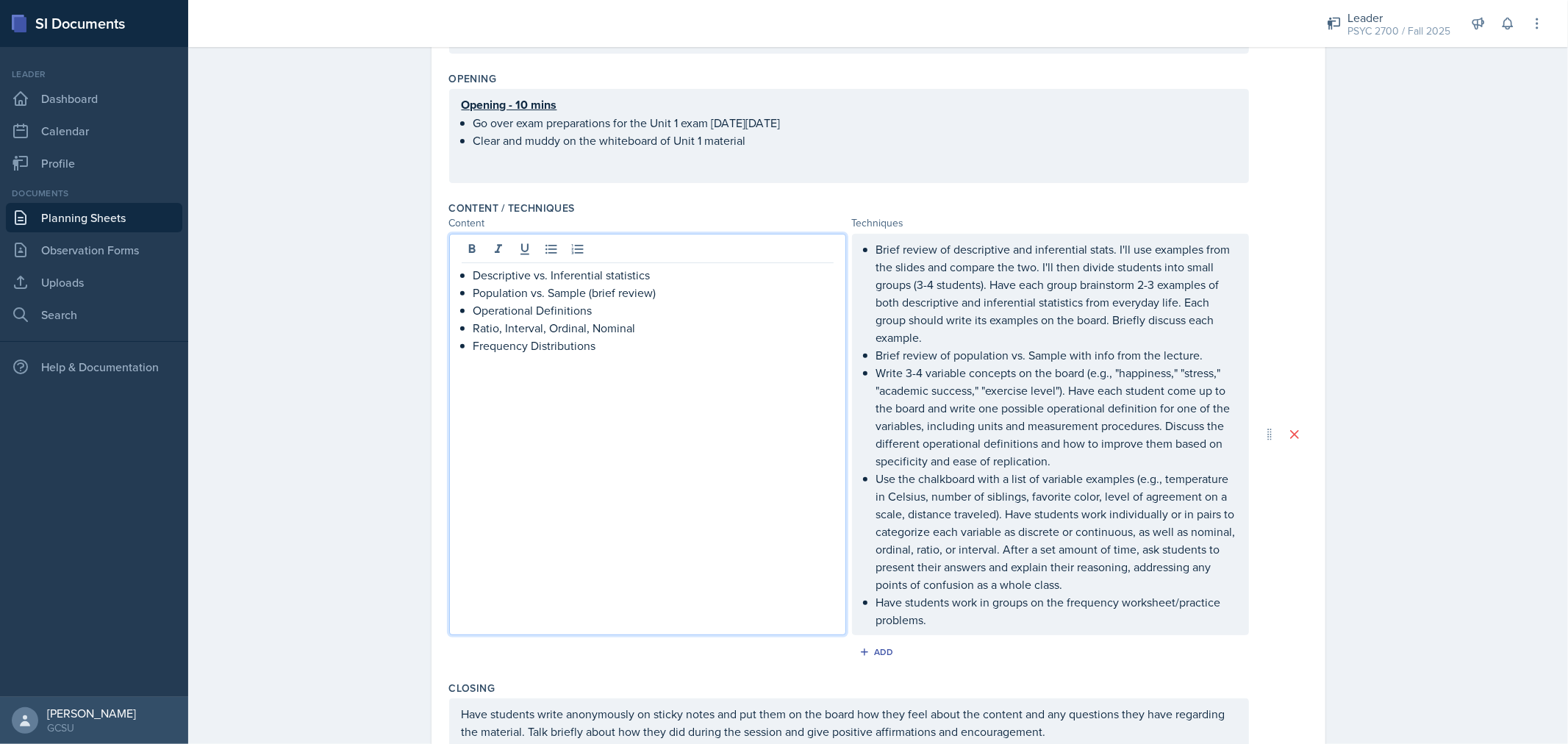
click at [556, 349] on p "Frequency Distributions" at bounding box center [653, 346] width 360 height 17
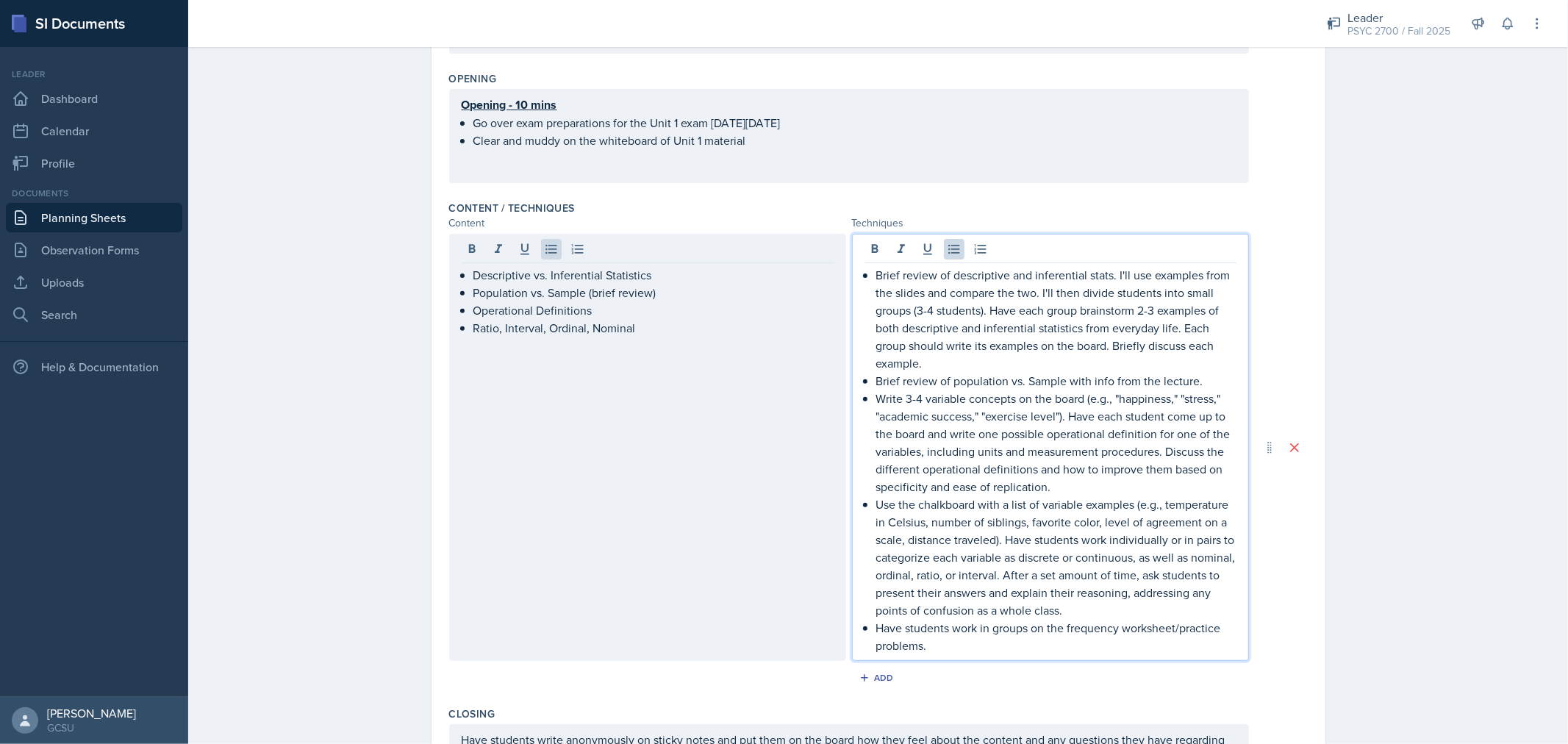
click at [902, 613] on ul "Brief review of descriptive and inferential stats. I'll use examples from the s…" at bounding box center [1056, 460] width 360 height 389
click at [902, 613] on p "Use the chalkboard with a list of variable examples (e.g., temperature in Celsi…" at bounding box center [1056, 557] width 360 height 123
click at [1003, 634] on p "Have students work in groups on the frequency worksheet/practice problems." at bounding box center [1056, 637] width 360 height 35
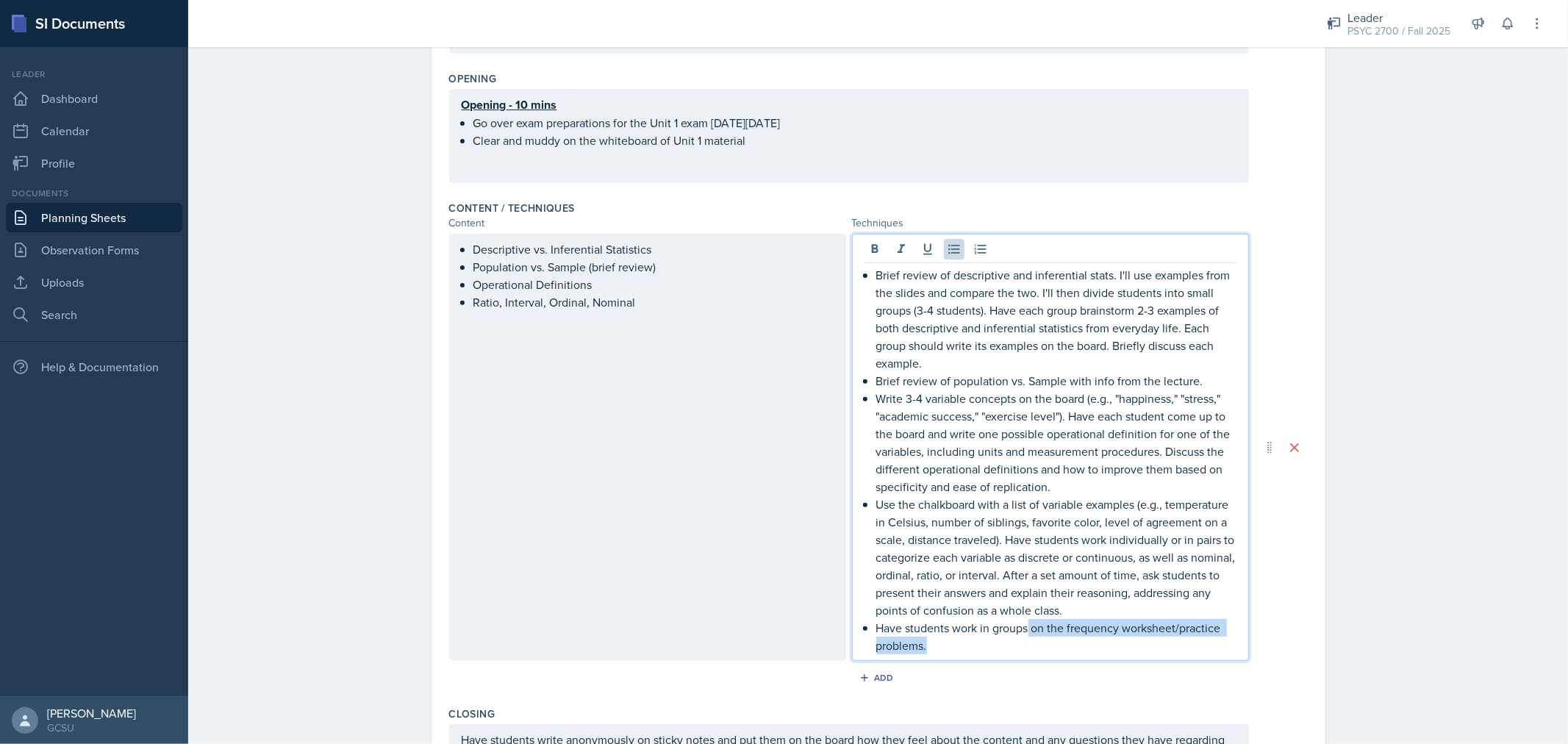
drag, startPoint x: 1024, startPoint y: 629, endPoint x: 1047, endPoint y: 644, distance: 27.5
click at [1047, 644] on p "Have students work in groups on the frequency worksheet/practice problems." at bounding box center [1056, 637] width 360 height 35
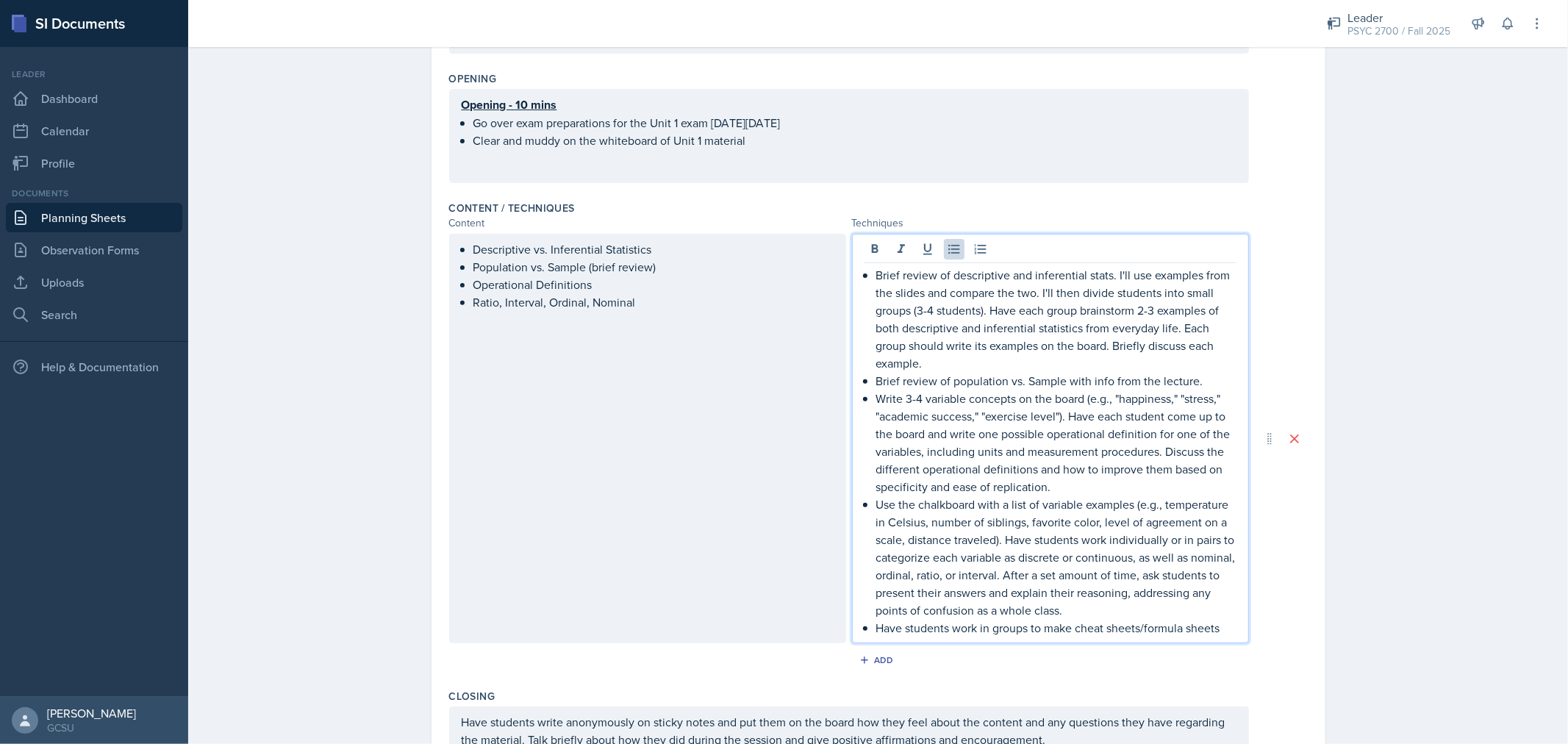
click at [877, 269] on p "Brief review of descriptive and inferential stats. I'll use examples from the s…" at bounding box center [1056, 319] width 360 height 106
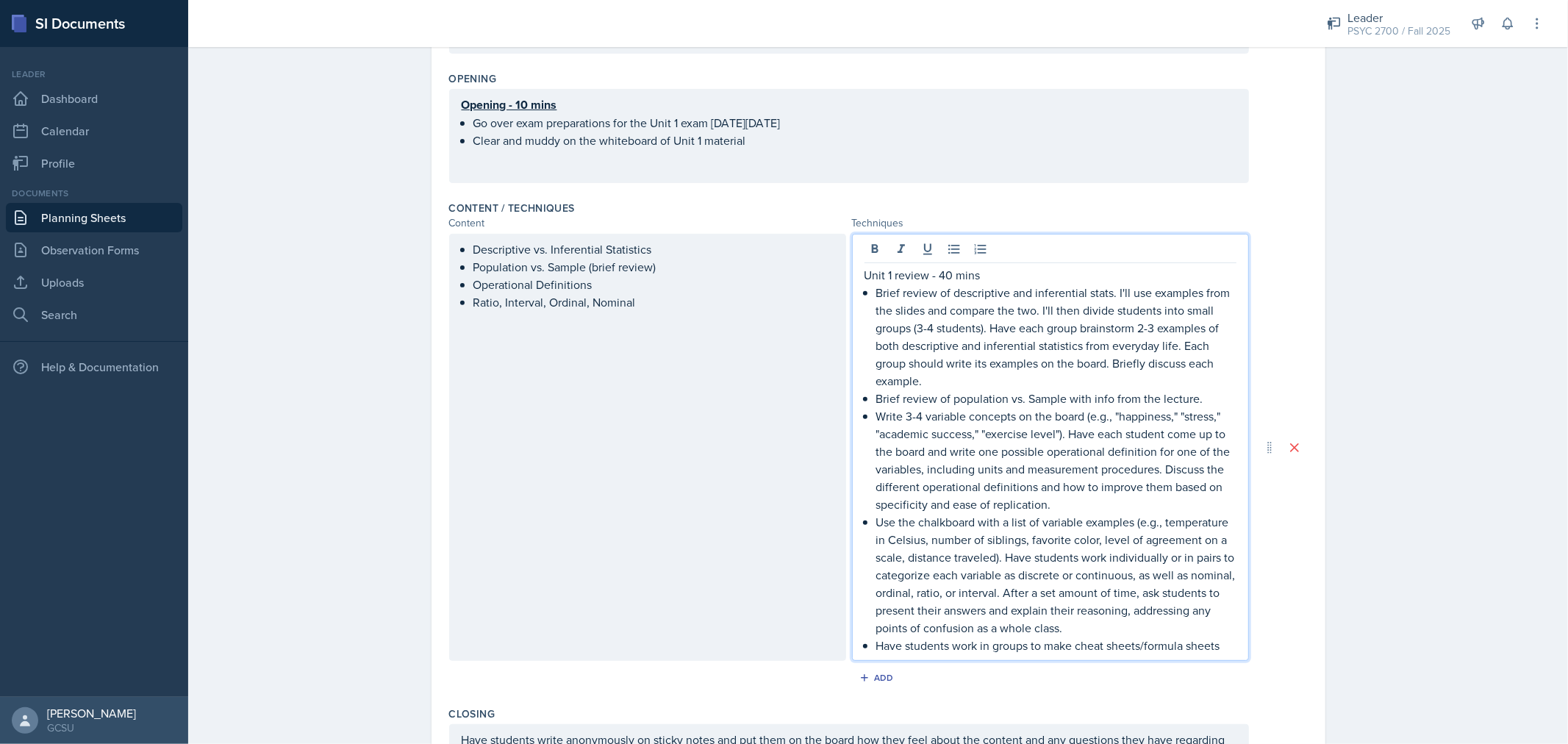
click at [951, 276] on p "Unit 1 review - 40 mins" at bounding box center [1051, 275] width 372 height 17
click at [1036, 392] on p "Brief review of population vs. Sample with info from the lecture." at bounding box center [1056, 399] width 360 height 17
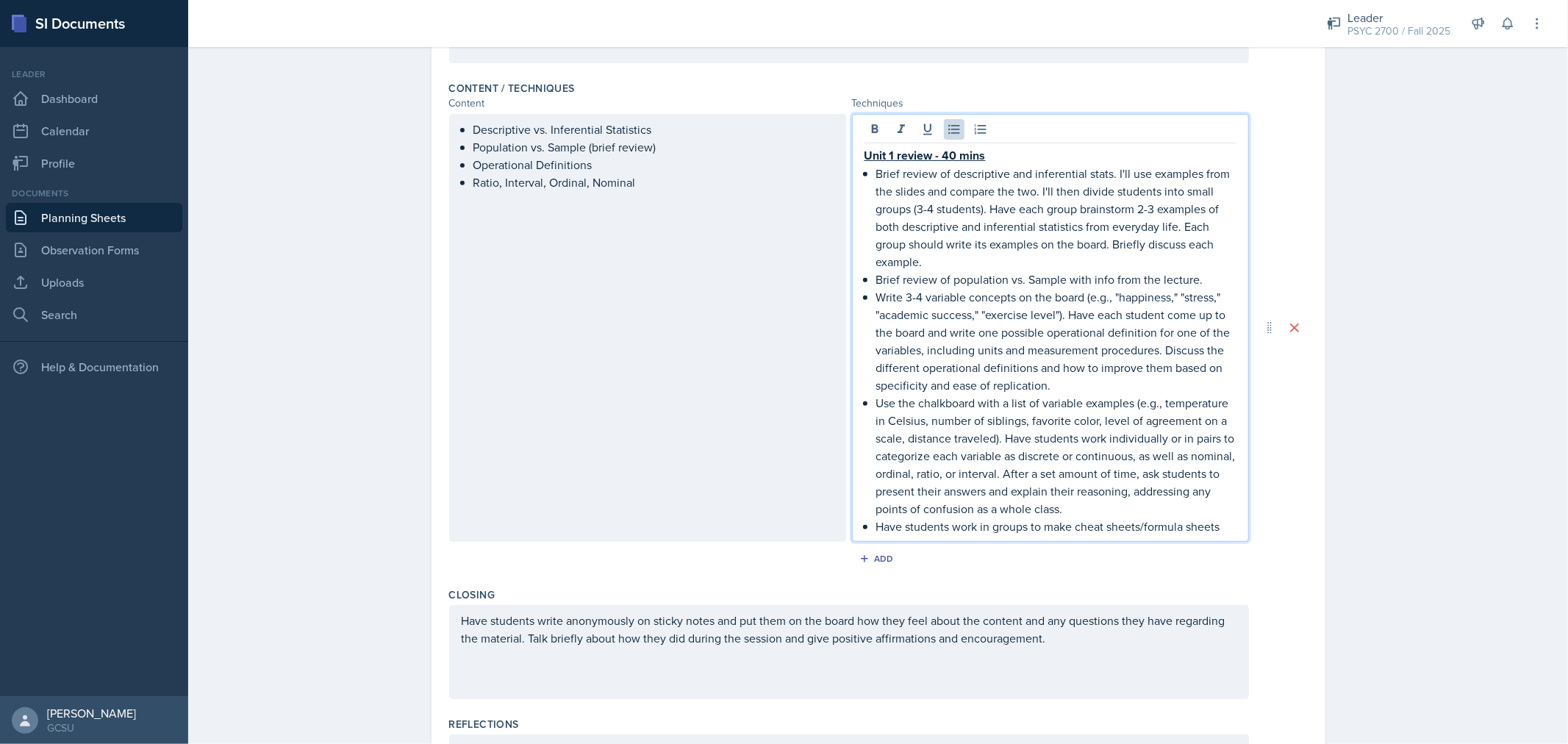
scroll to position [477, 0]
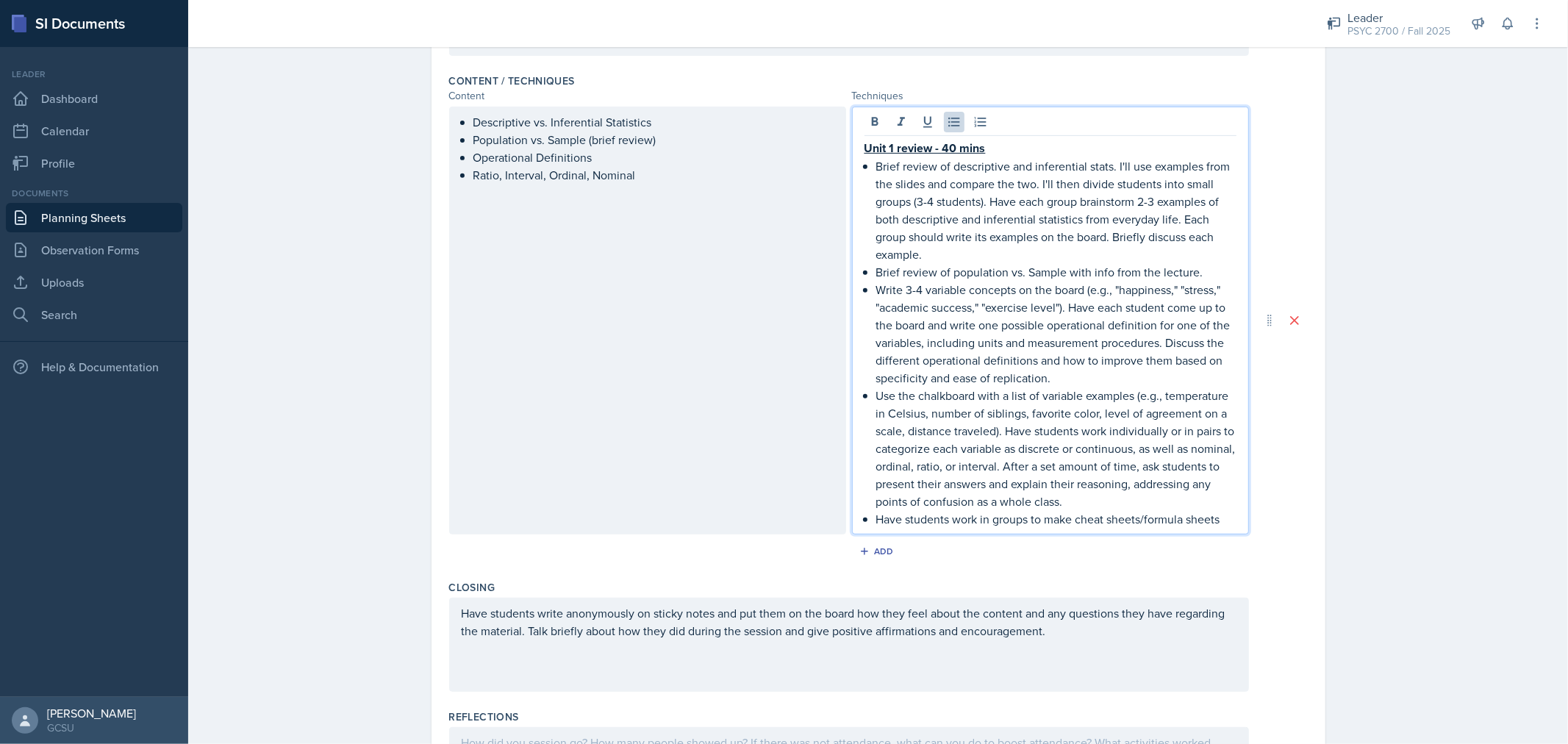
click at [1150, 498] on p "Use the chalkboard with a list of variable examples (e.g., temperature in Celsi…" at bounding box center [1056, 448] width 360 height 123
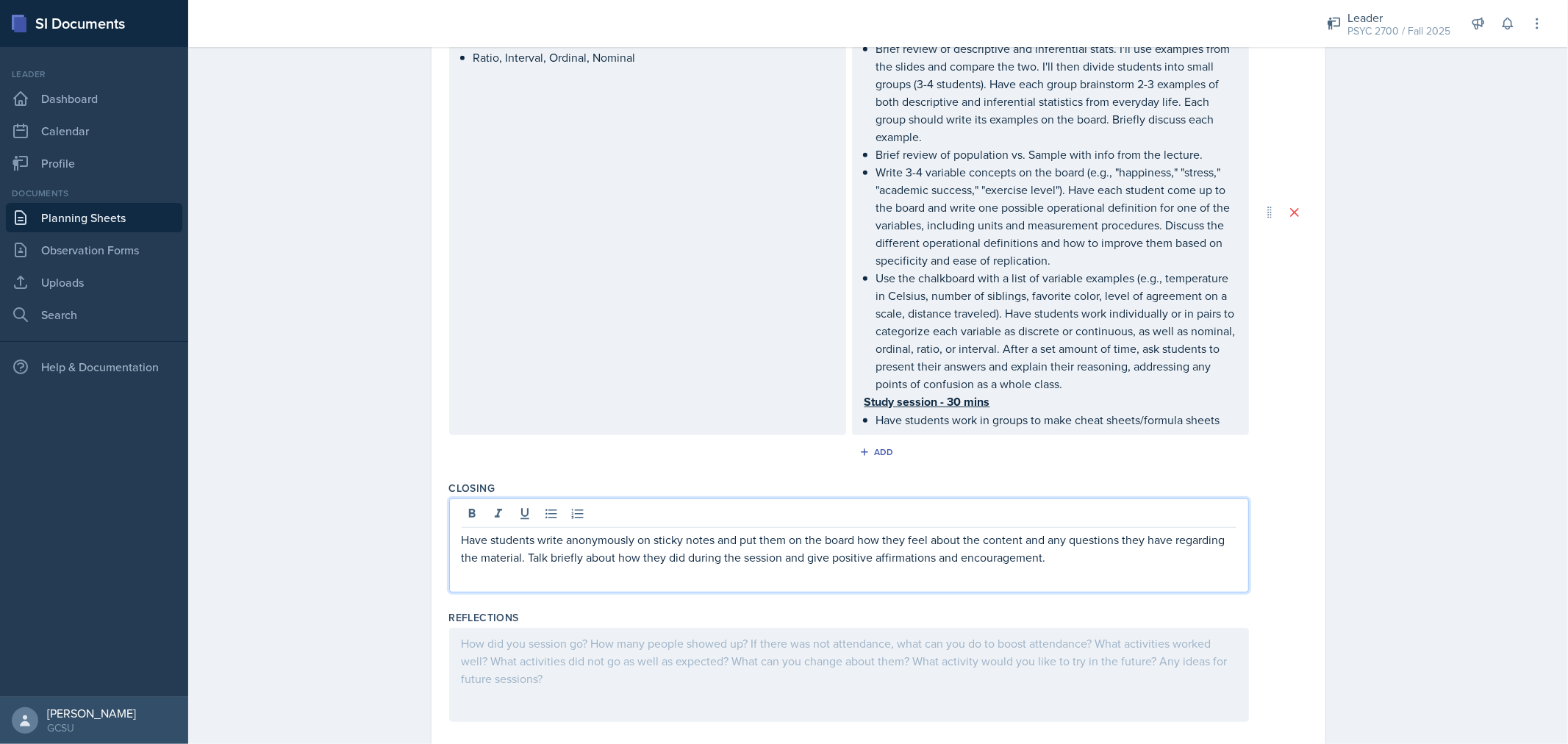
scroll to position [620, 0]
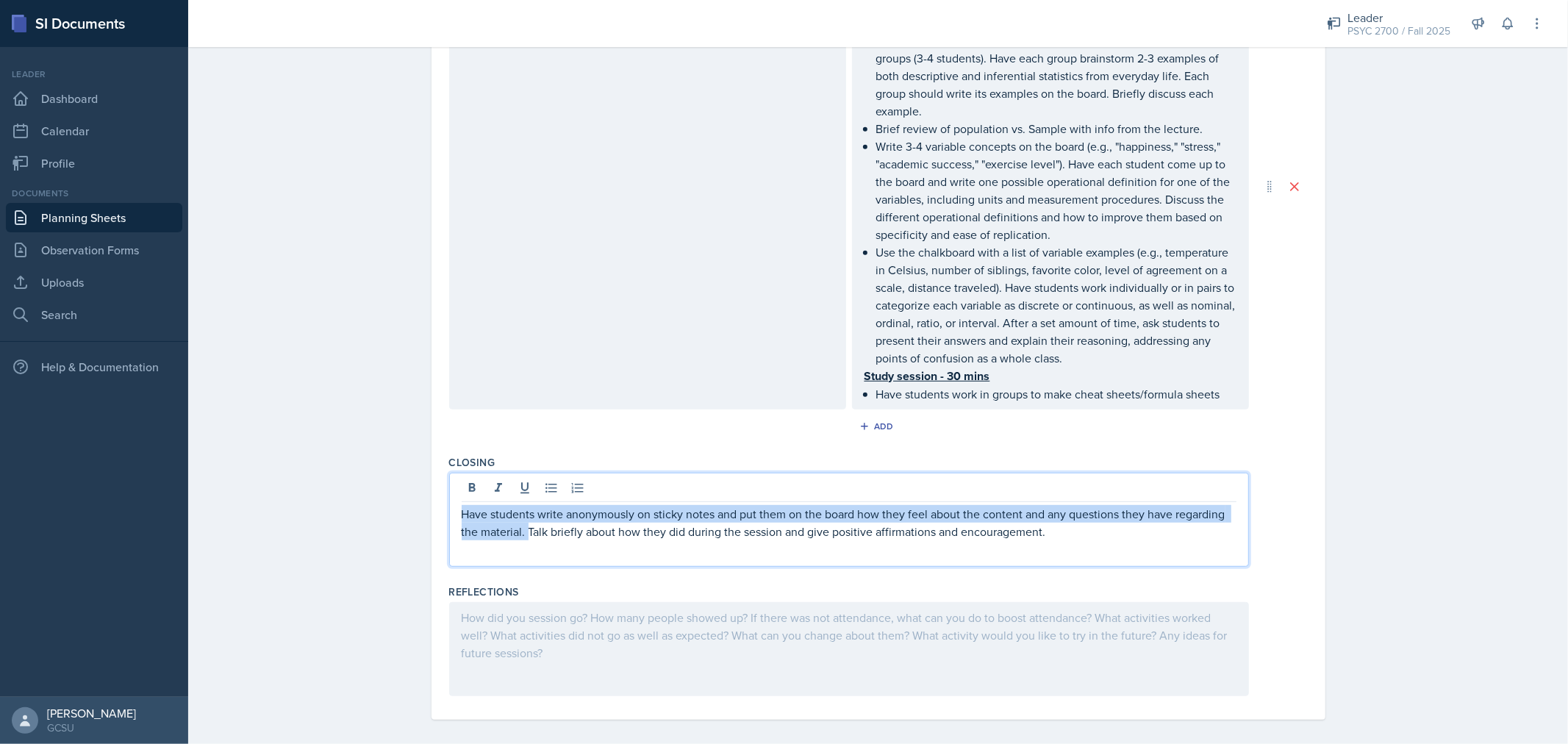
drag, startPoint x: 521, startPoint y: 531, endPoint x: 449, endPoint y: 504, distance: 76.9
click at [449, 504] on div "Have students write anonymously on sticky notes and put them on the board how t…" at bounding box center [849, 520] width 800 height 94
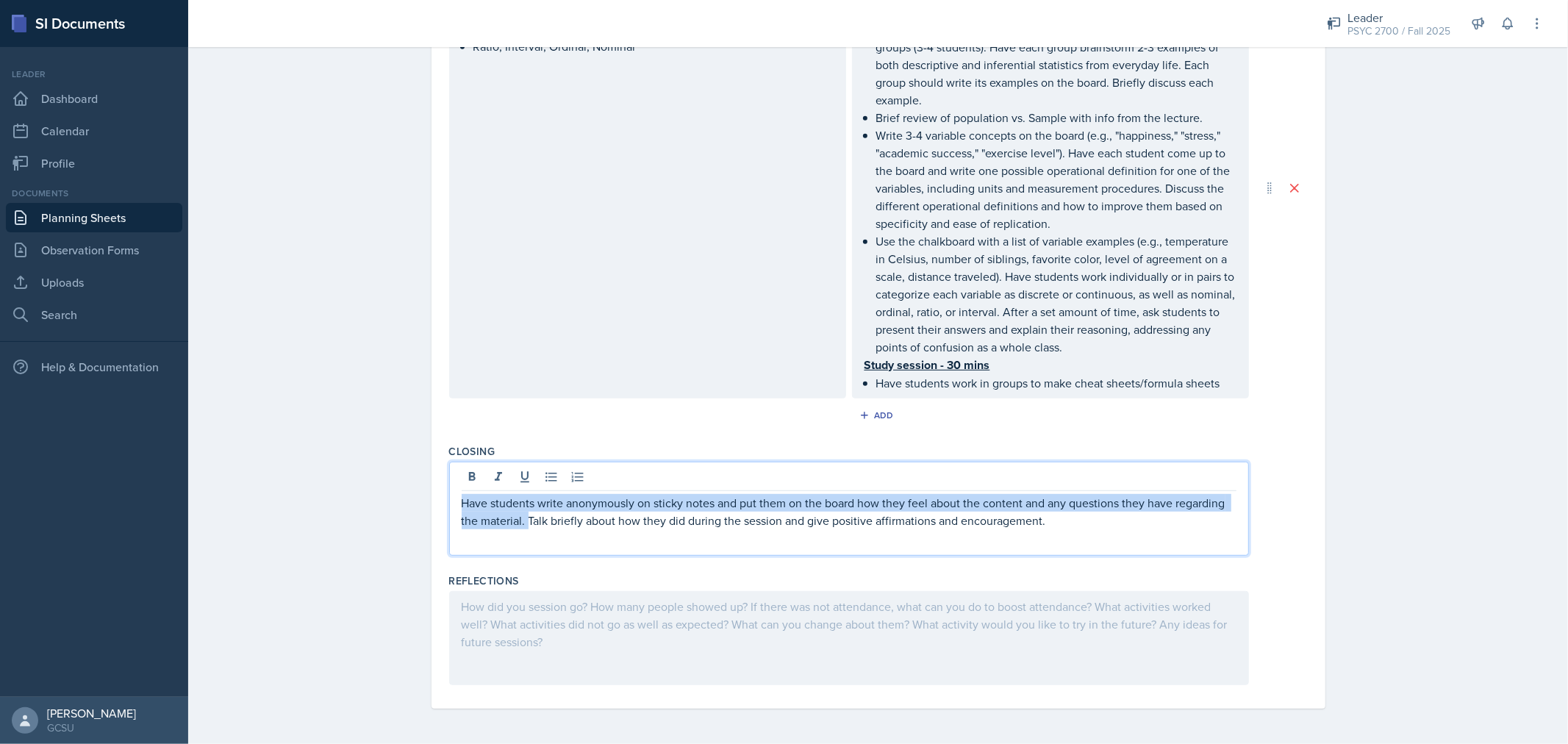
scroll to position [595, 0]
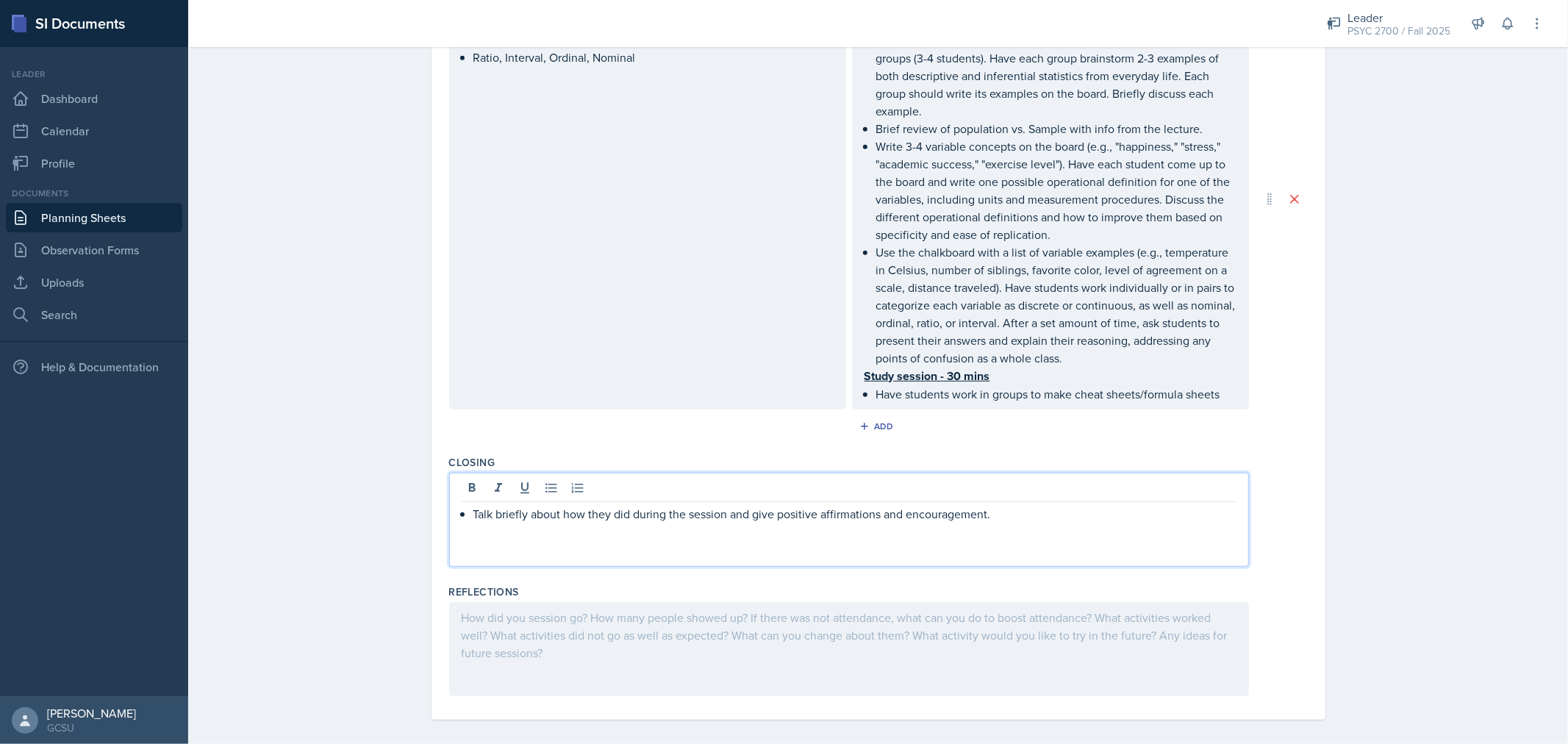
click at [1011, 523] on p at bounding box center [849, 532] width 775 height 17
click at [474, 518] on p "Talk briefly about how they did during the session and give positive affirmatio…" at bounding box center [855, 514] width 763 height 17
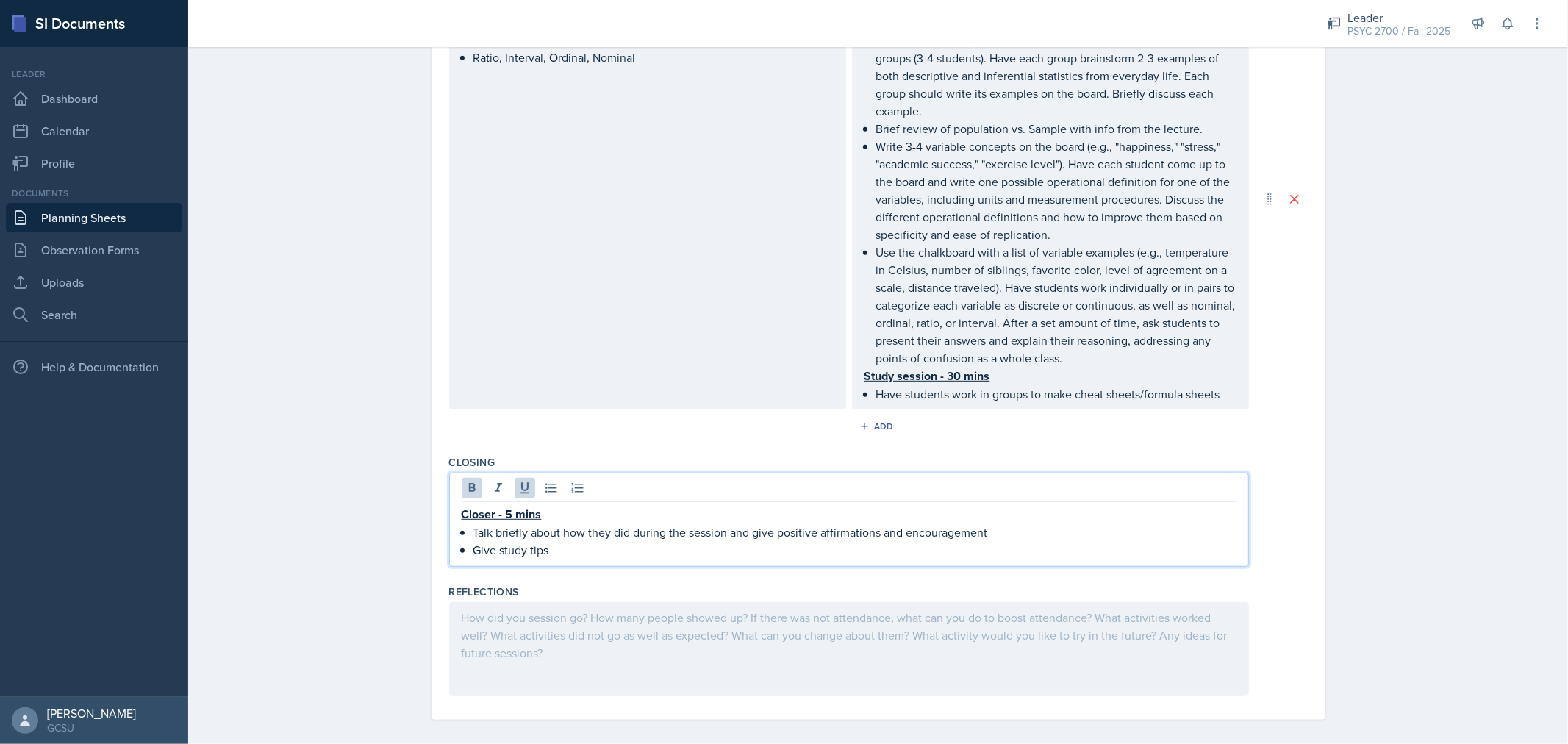
click at [486, 528] on p "Talk briefly about how they did during the session and give positive affirmatio…" at bounding box center [855, 533] width 763 height 17
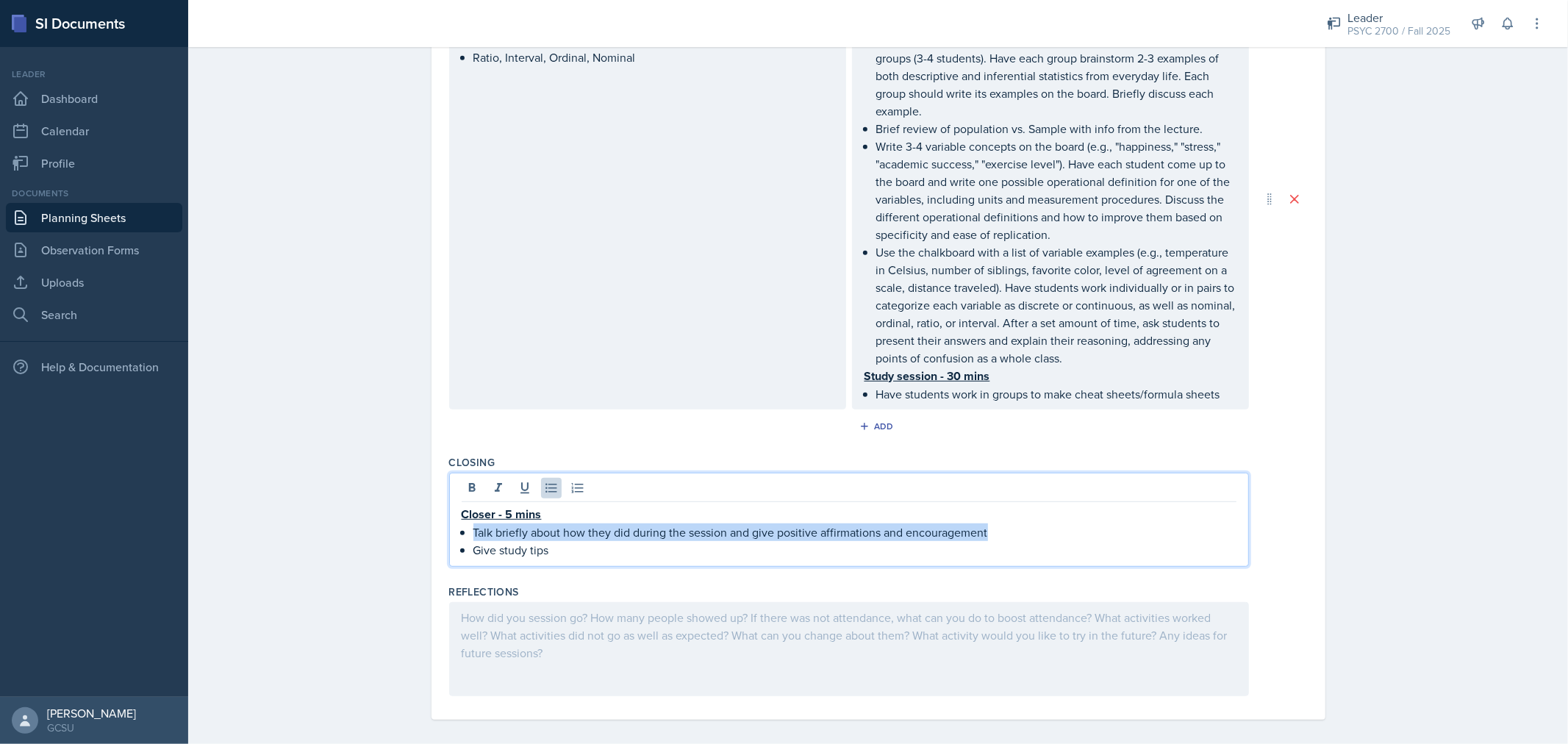
click at [486, 528] on p "Talk briefly about how they did during the session and give positive affirmatio…" at bounding box center [855, 533] width 763 height 17
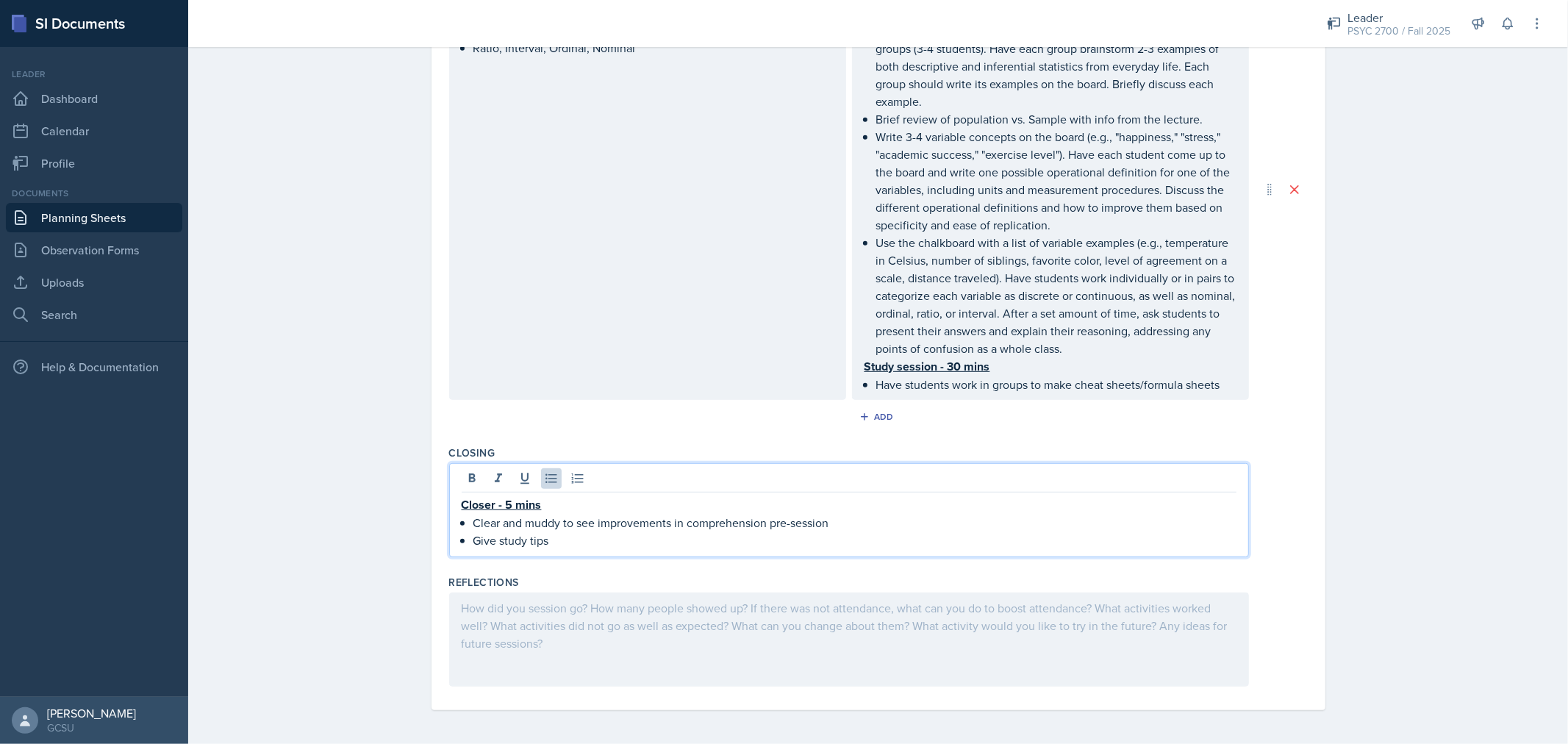
scroll to position [630, 0]
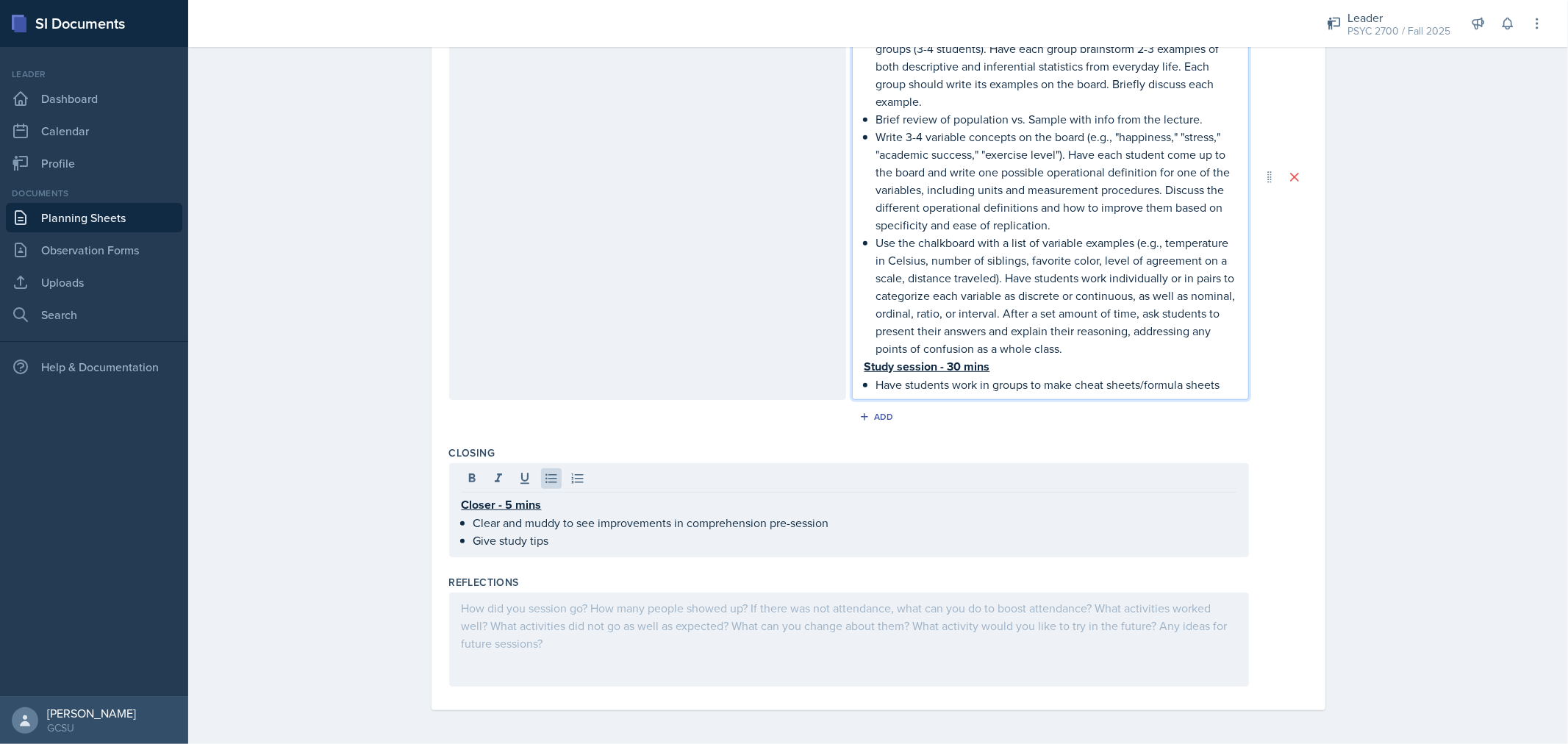
click at [952, 359] on u "Study session - 30 mins" at bounding box center [927, 366] width 126 height 17
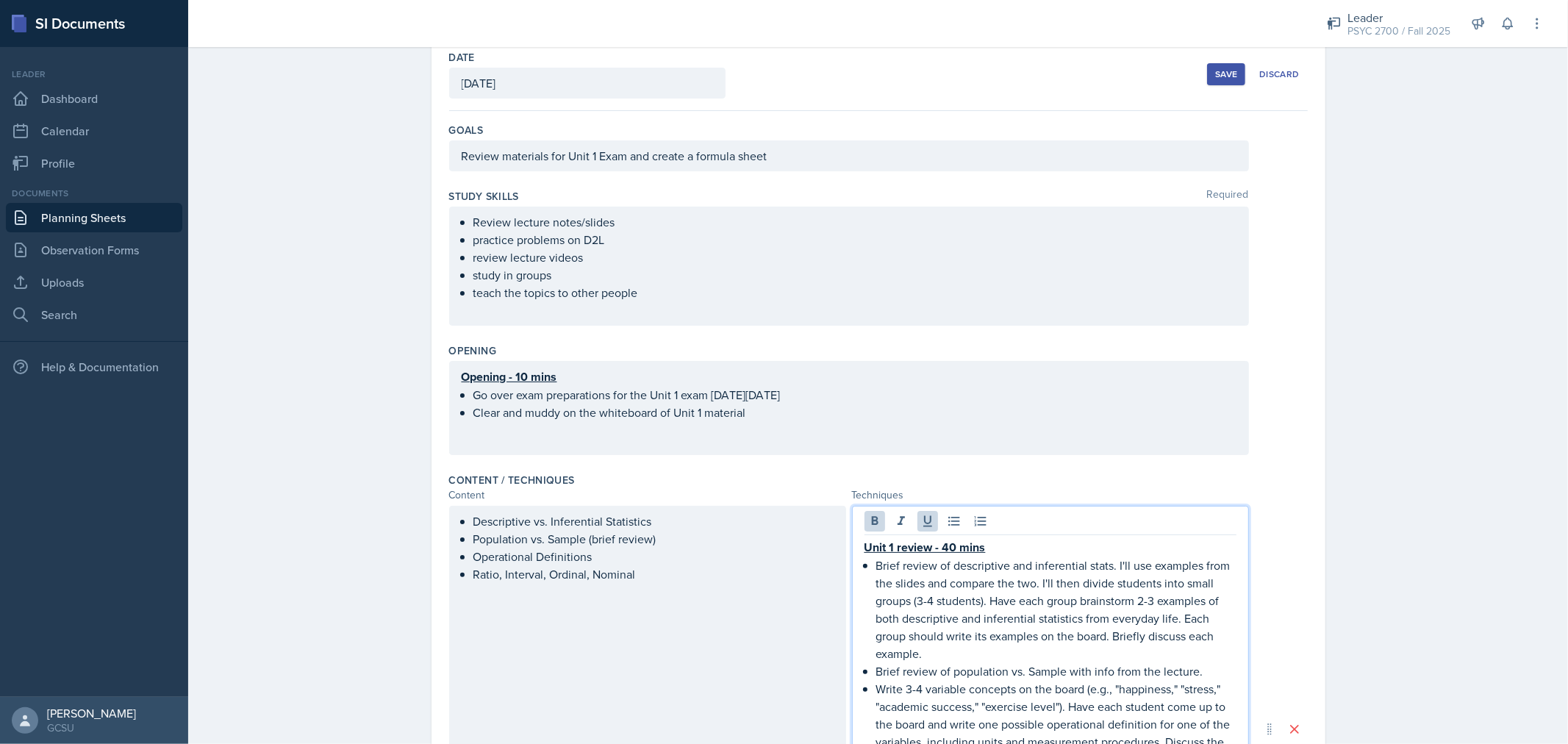
scroll to position [0, 0]
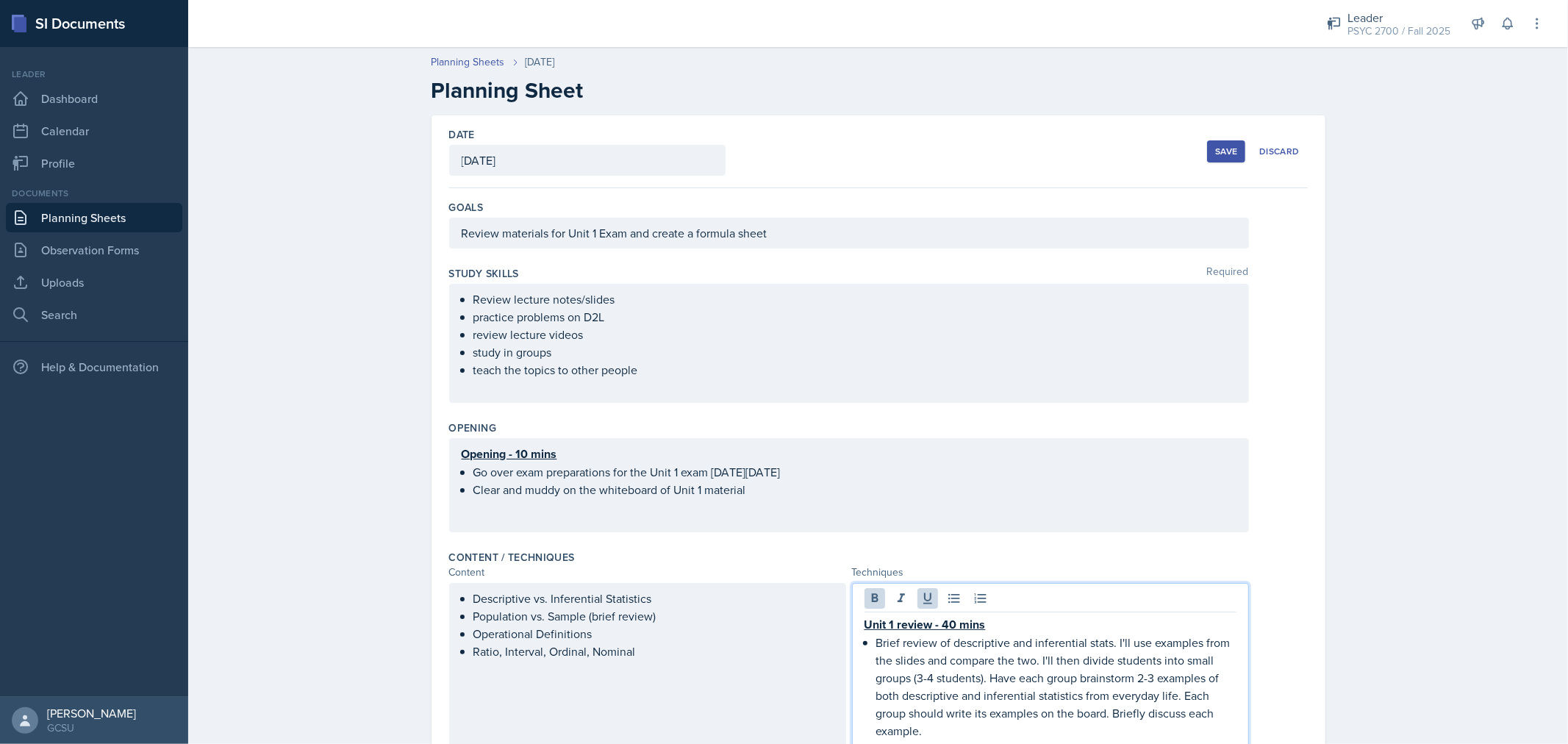
click at [1215, 148] on div "Save" at bounding box center [1226, 151] width 22 height 12
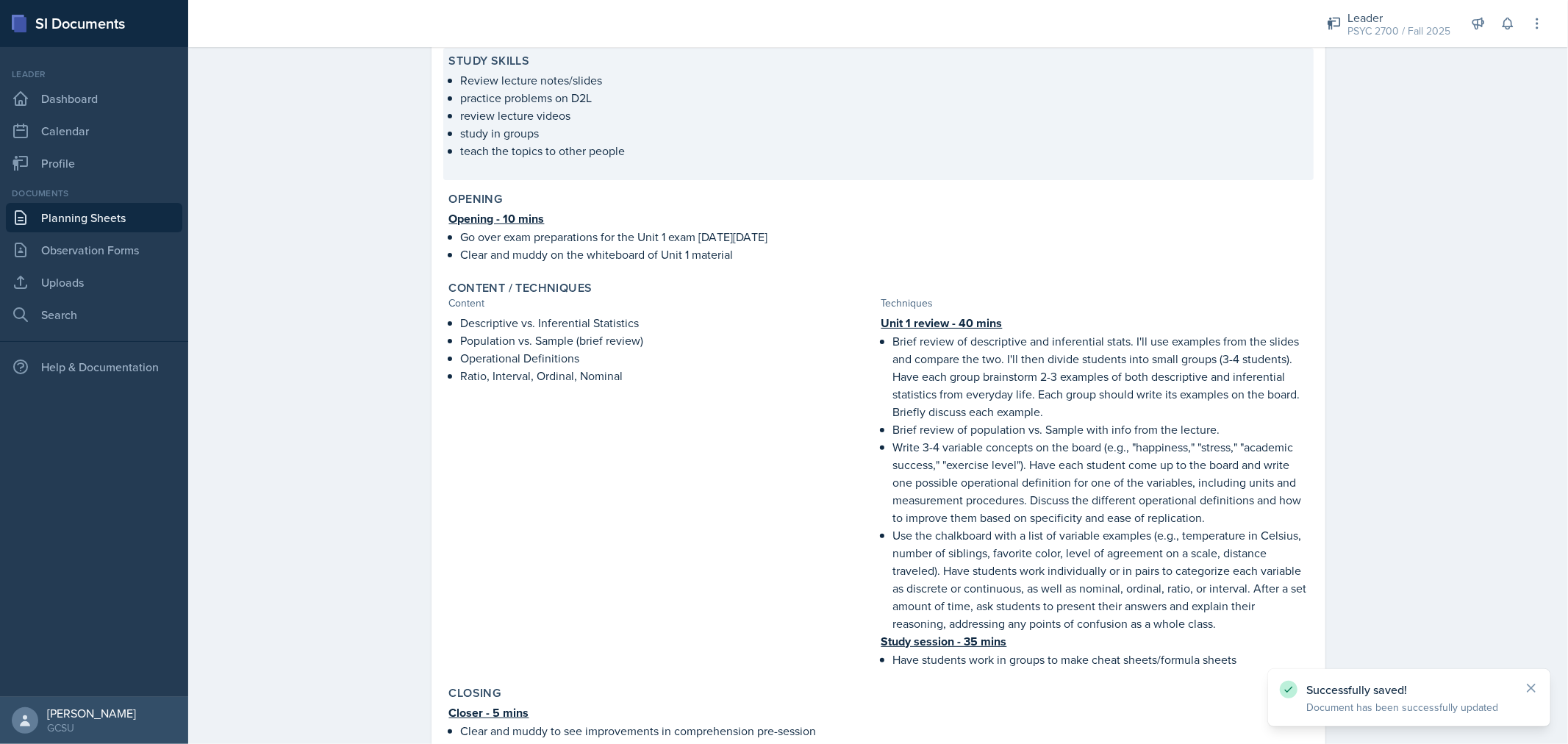
scroll to position [192, 0]
